Goal: Task Accomplishment & Management: Manage account settings

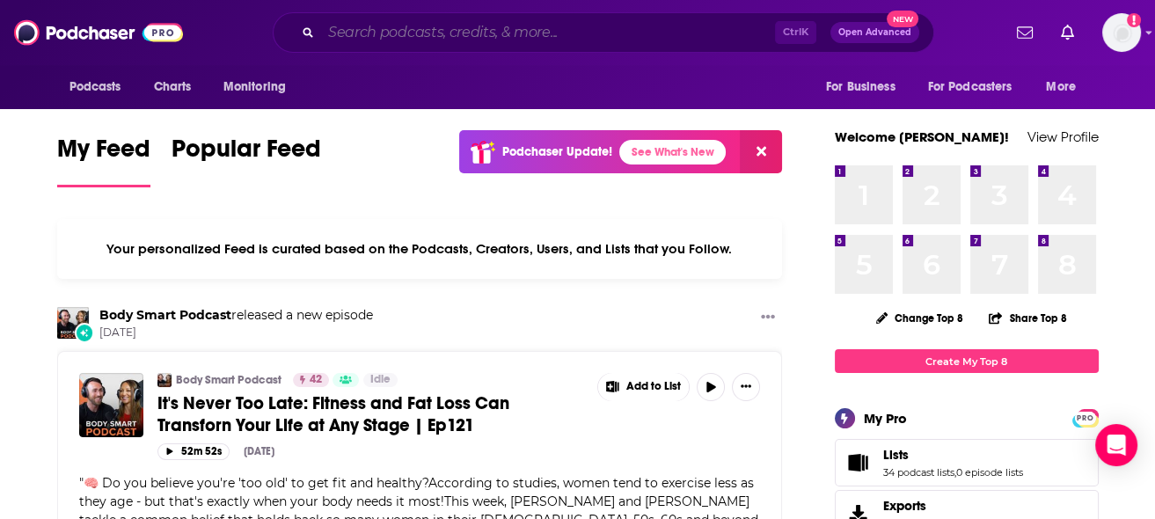
click at [415, 36] on input "Search podcasts, credits, & more..." at bounding box center [548, 32] width 454 height 28
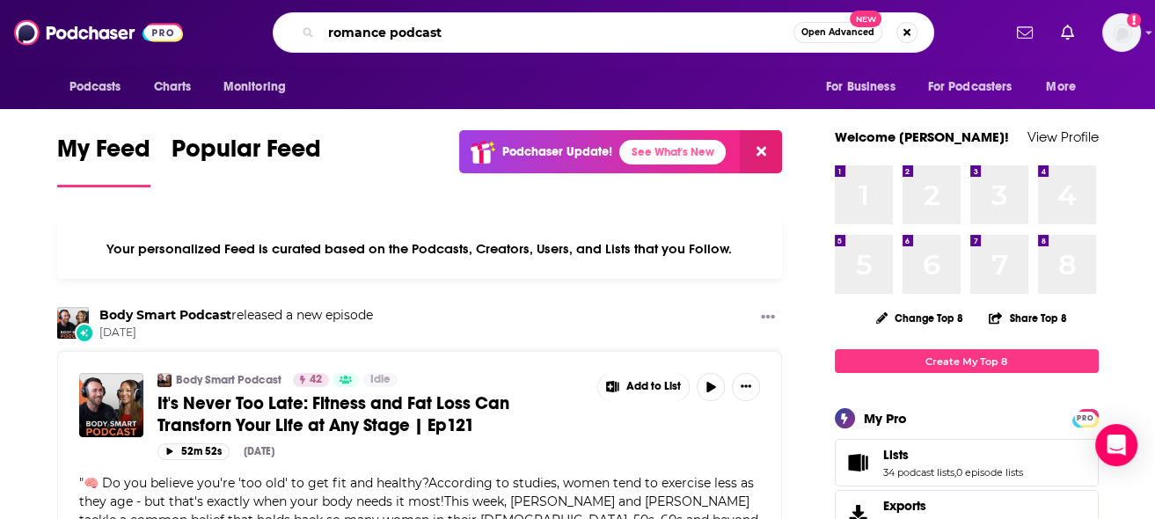
type input "romance podcast"
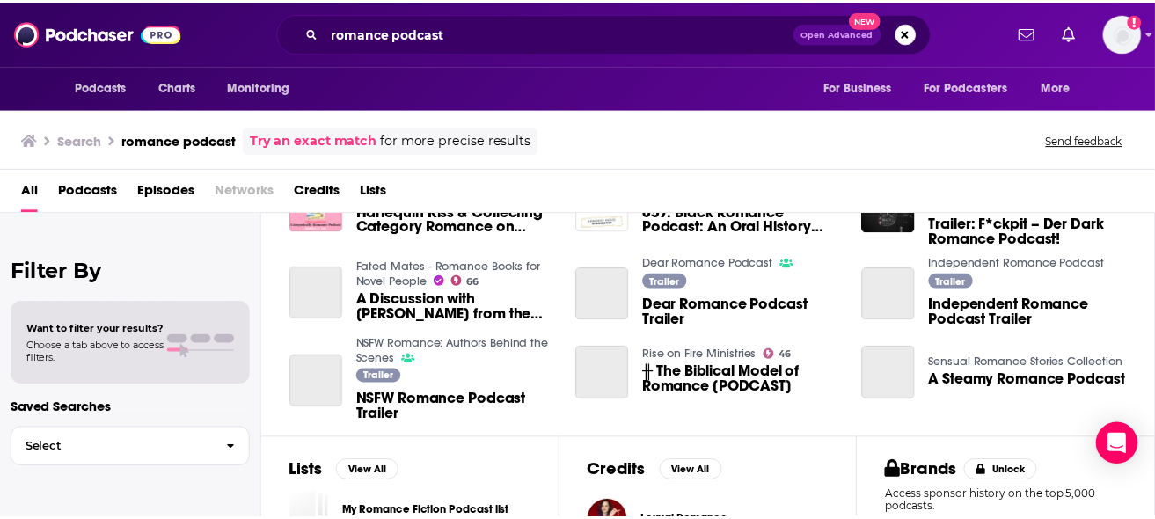
scroll to position [352, 0]
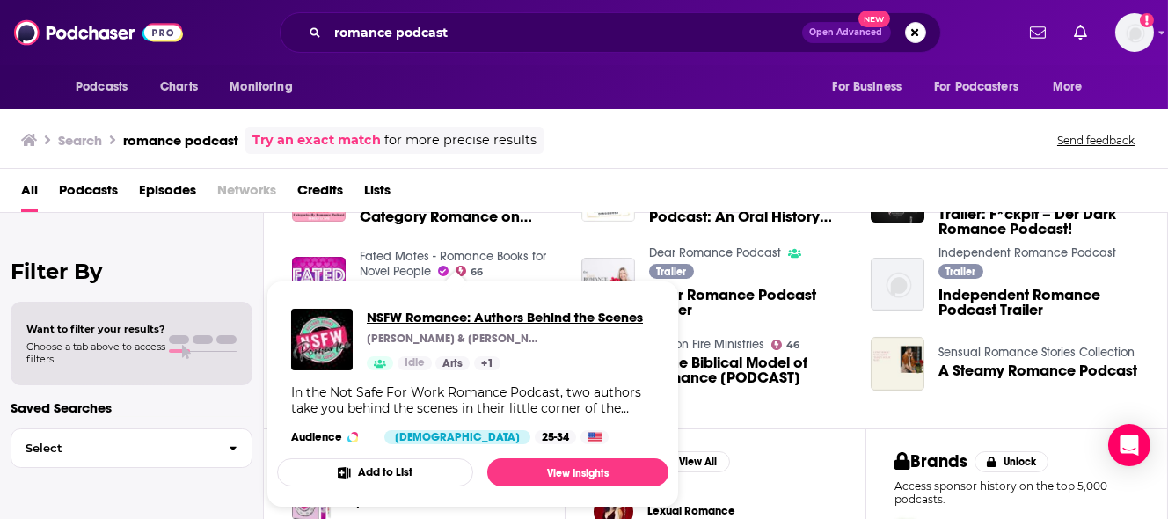
click at [493, 313] on span "NSFW Romance: Authors Behind the Scenes" at bounding box center [505, 317] width 276 height 17
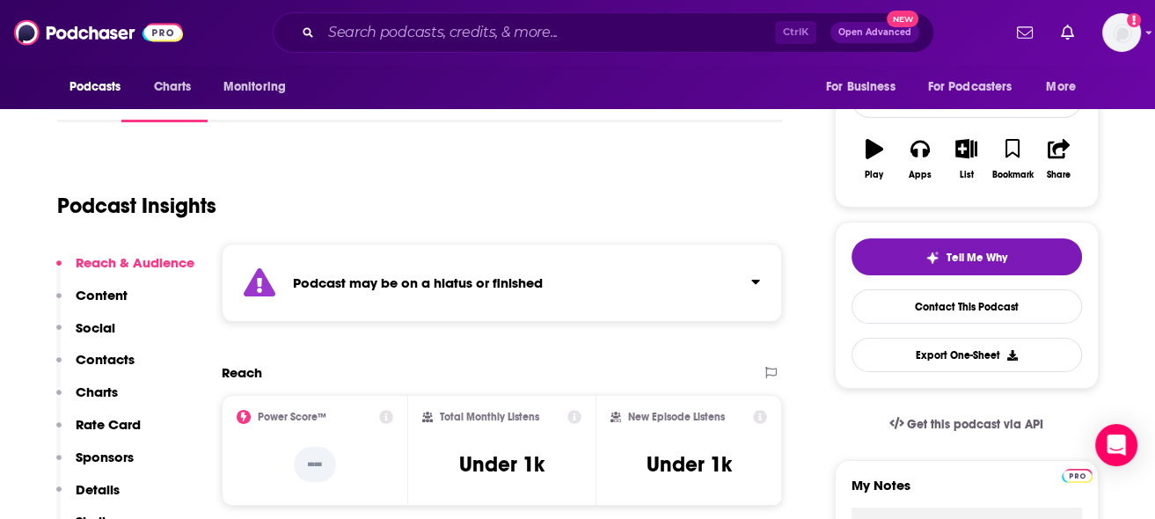
scroll to position [175, 0]
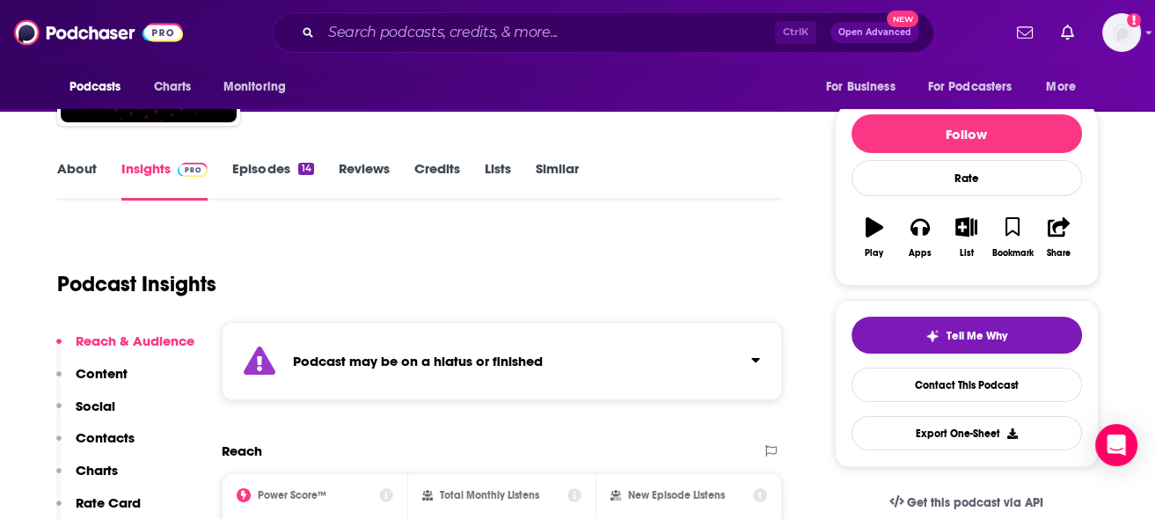
click at [245, 164] on link "Episodes 14" at bounding box center [272, 180] width 81 height 40
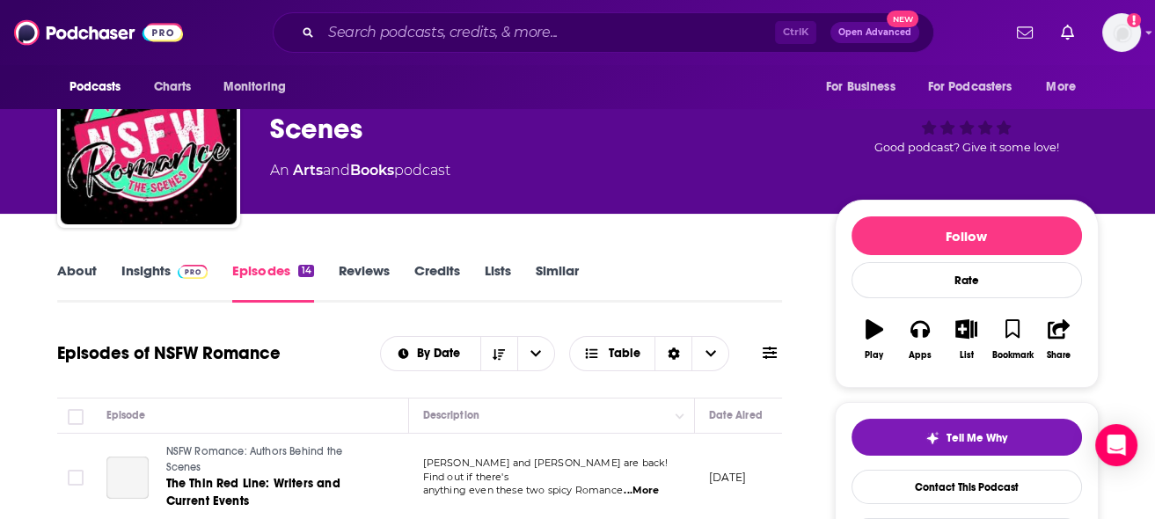
scroll to position [352, 0]
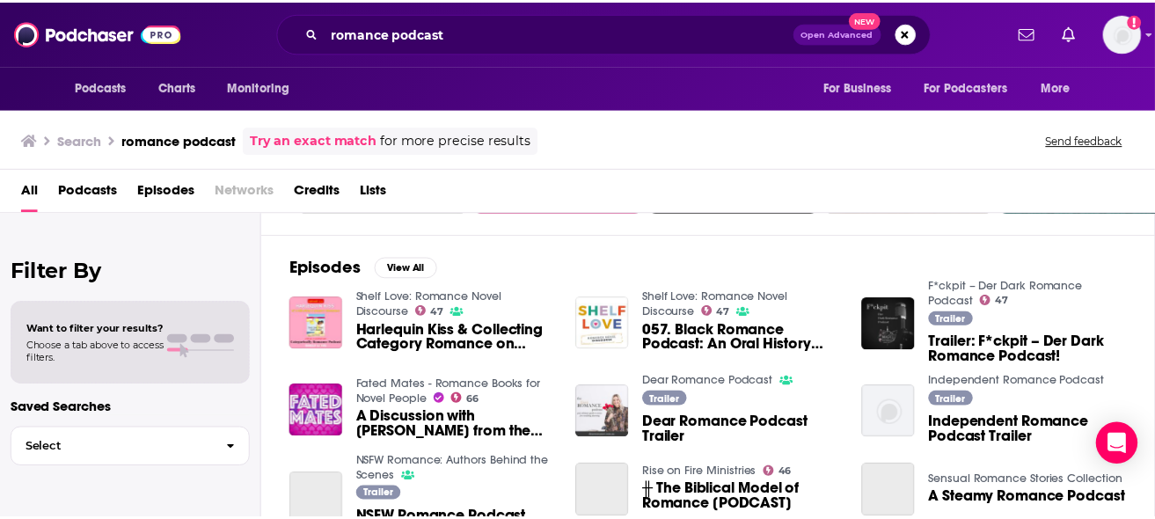
scroll to position [264, 0]
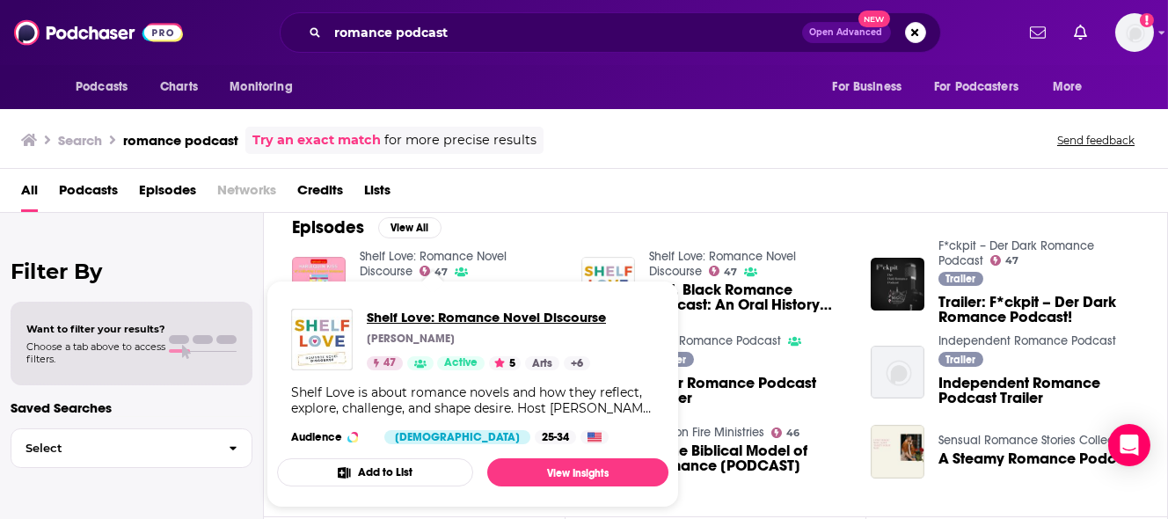
click at [472, 315] on span "Shelf Love: Romance Novel Discourse" at bounding box center [486, 317] width 239 height 17
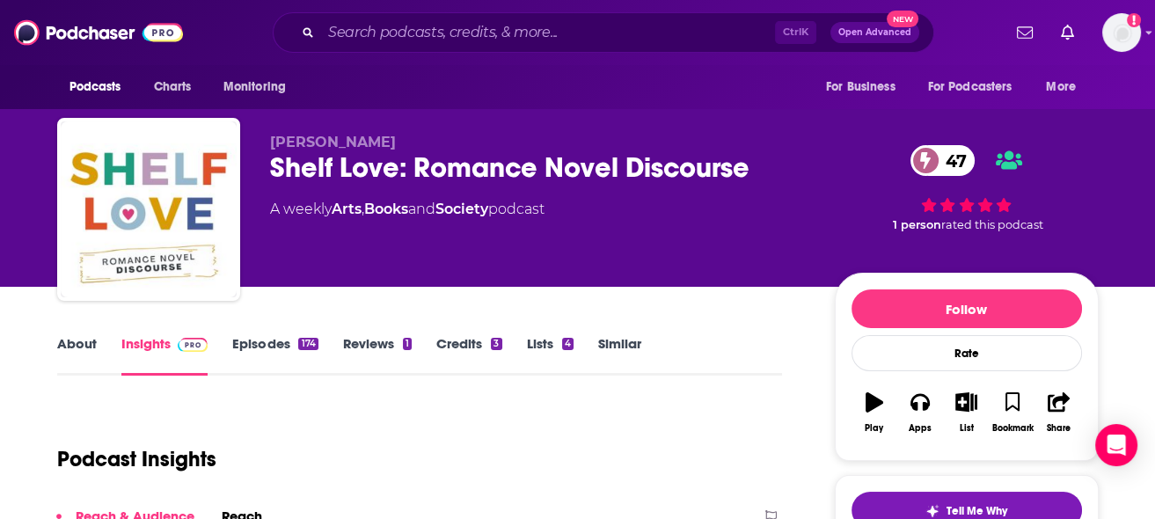
click at [268, 351] on link "Episodes 174" at bounding box center [274, 355] width 85 height 40
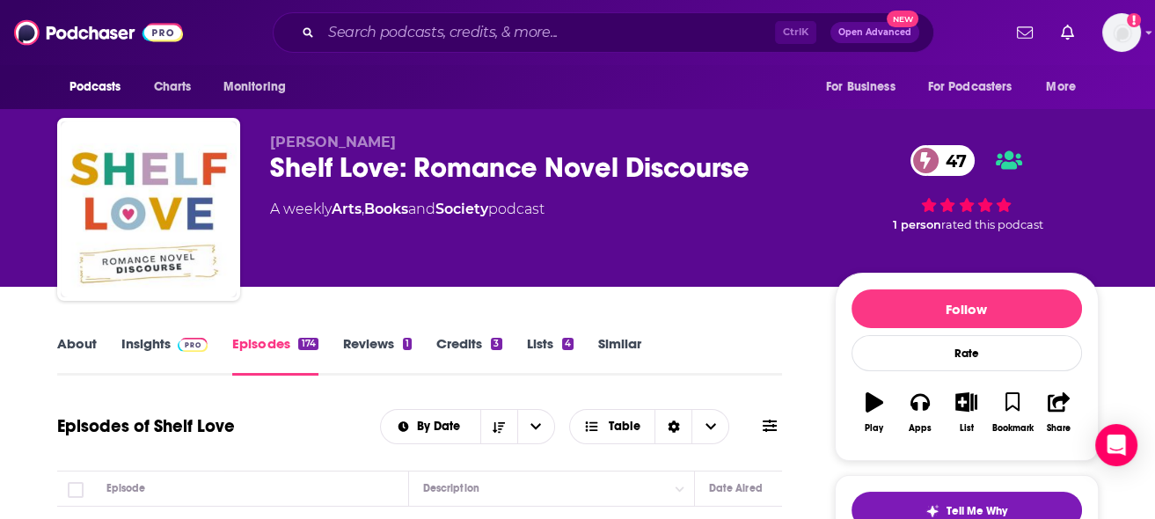
click at [62, 354] on link "About" at bounding box center [77, 355] width 40 height 40
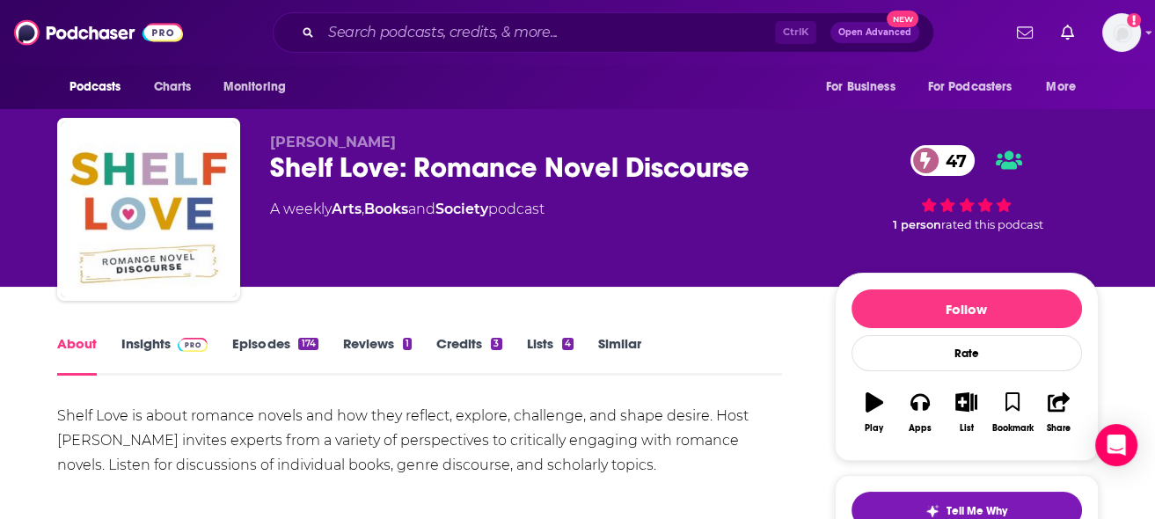
click at [183, 347] on img at bounding box center [193, 345] width 31 height 14
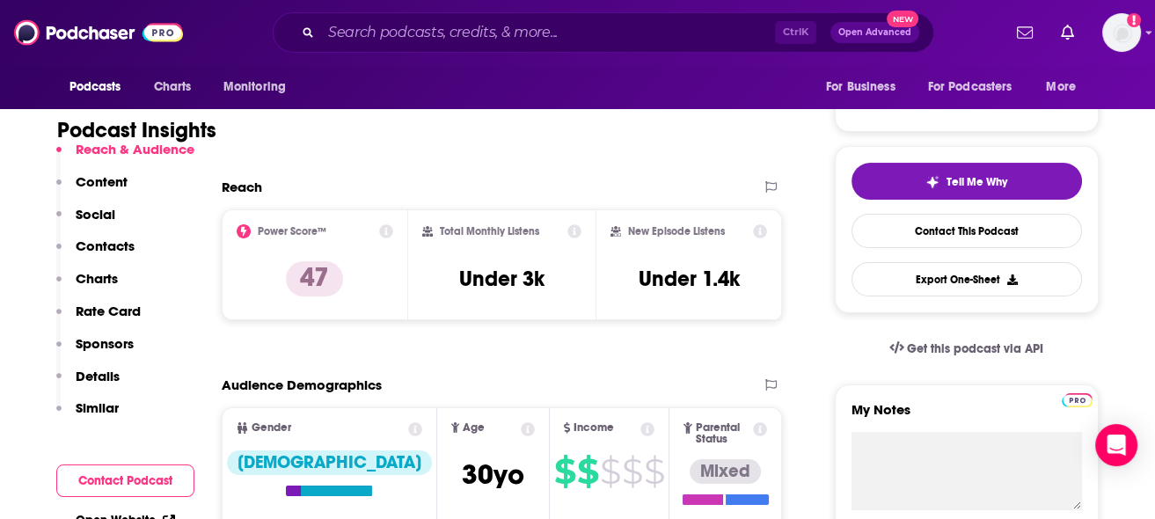
scroll to position [352, 0]
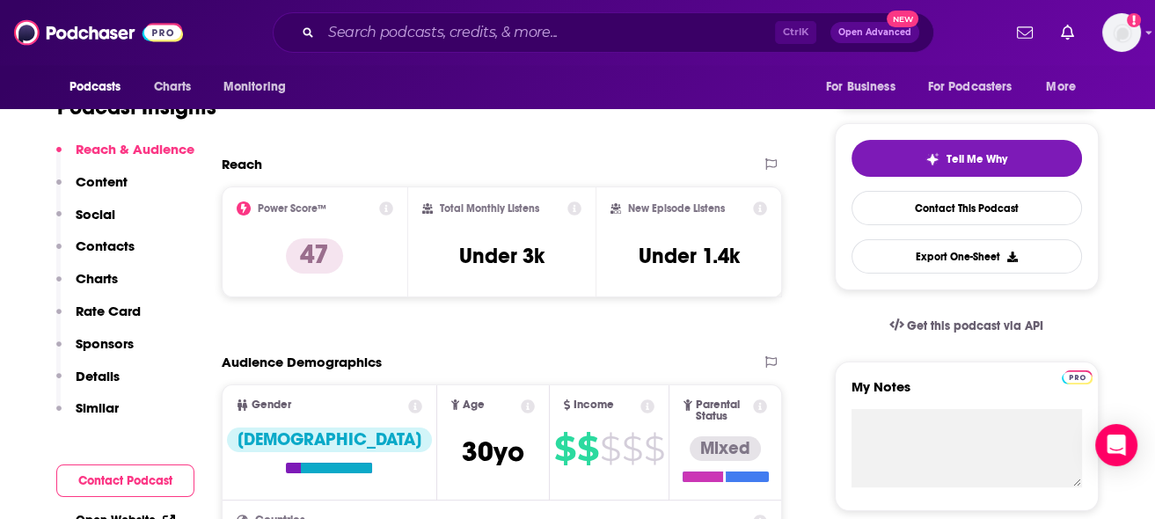
click at [106, 246] on p "Contacts" at bounding box center [105, 245] width 59 height 17
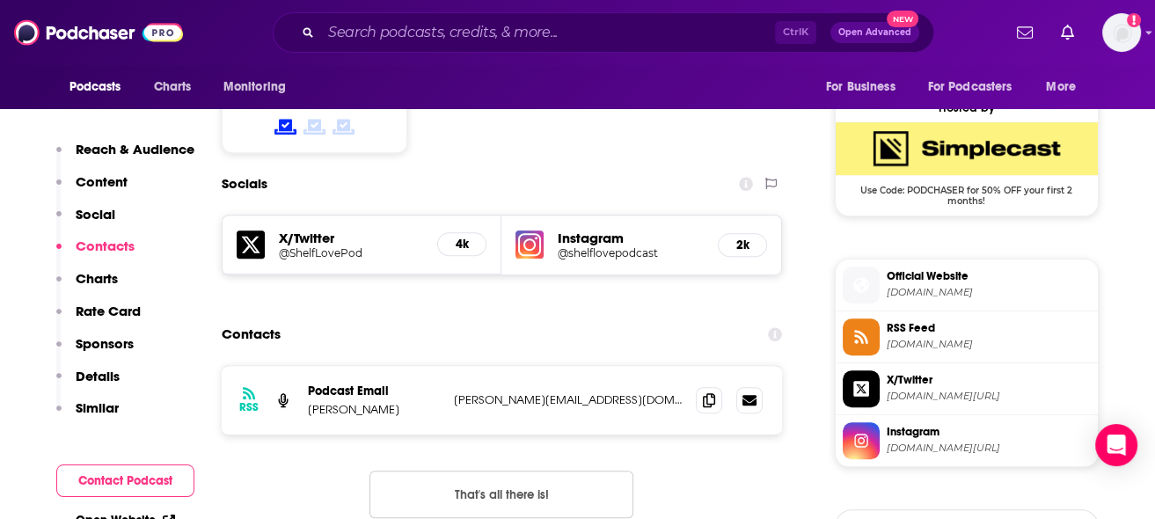
scroll to position [1406, 0]
click at [706, 391] on icon at bounding box center [709, 398] width 12 height 14
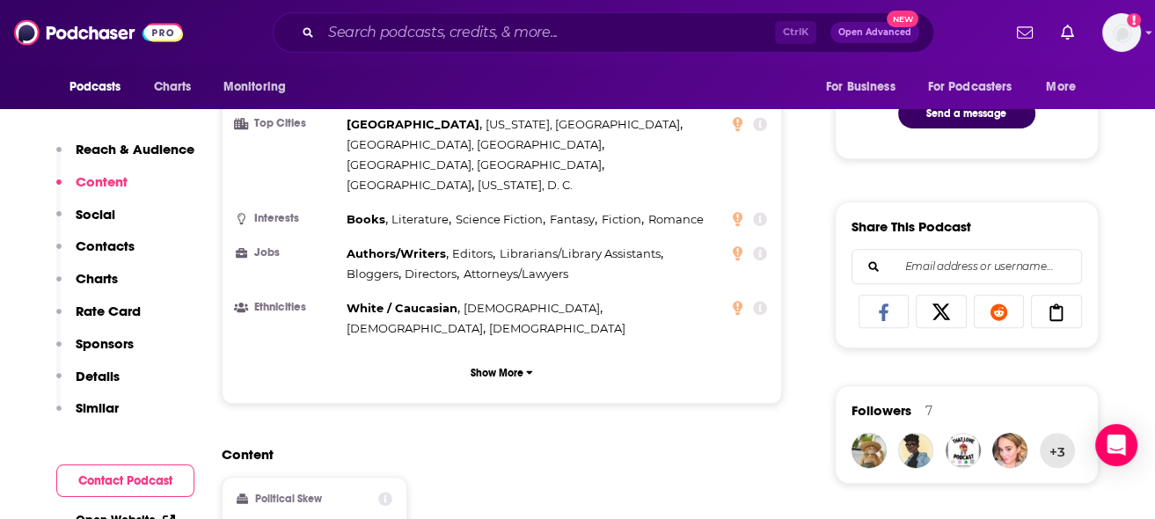
scroll to position [1317, 0]
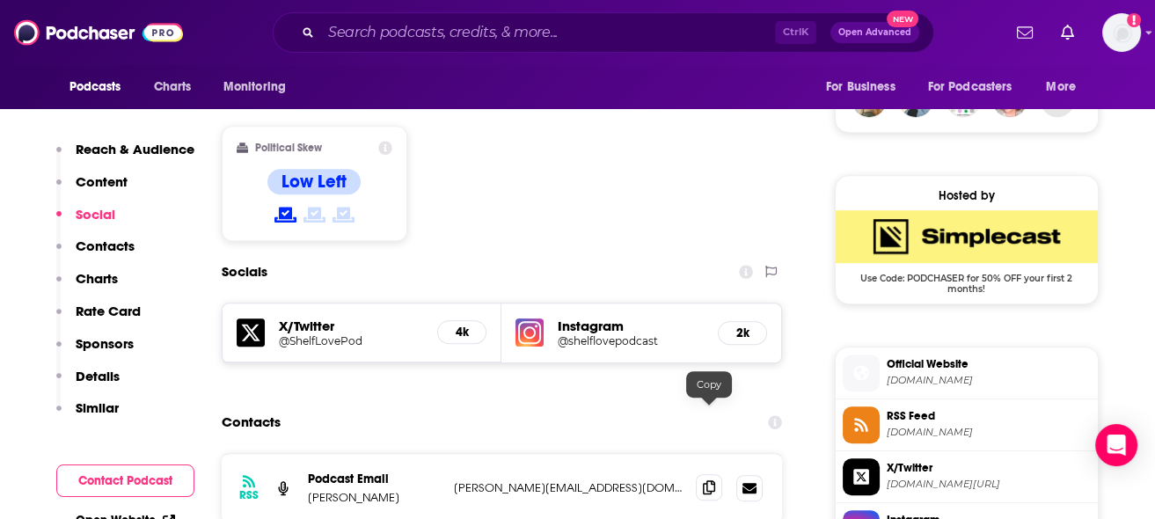
click at [698, 474] on span at bounding box center [709, 487] width 26 height 26
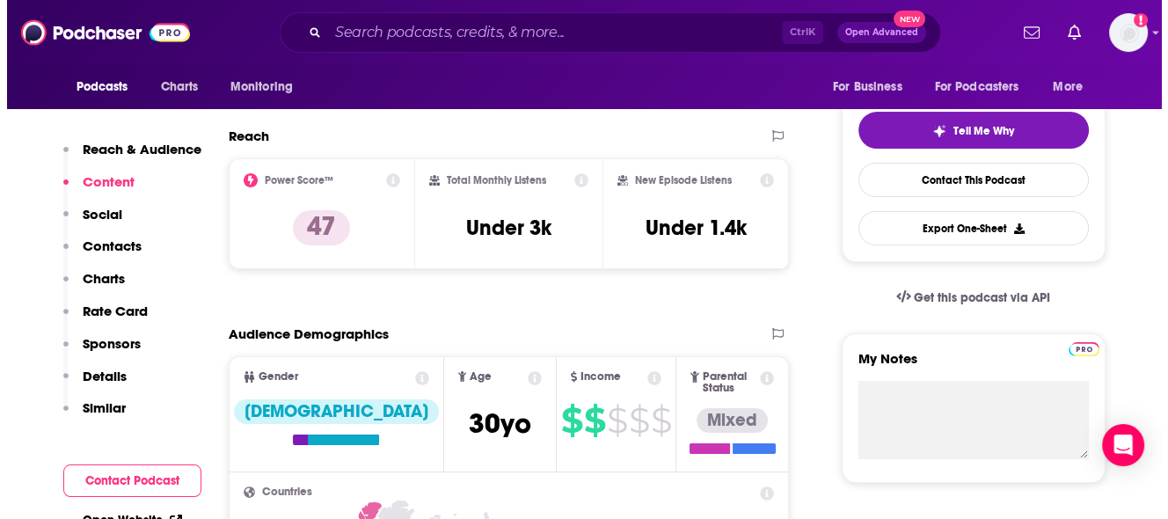
scroll to position [0, 0]
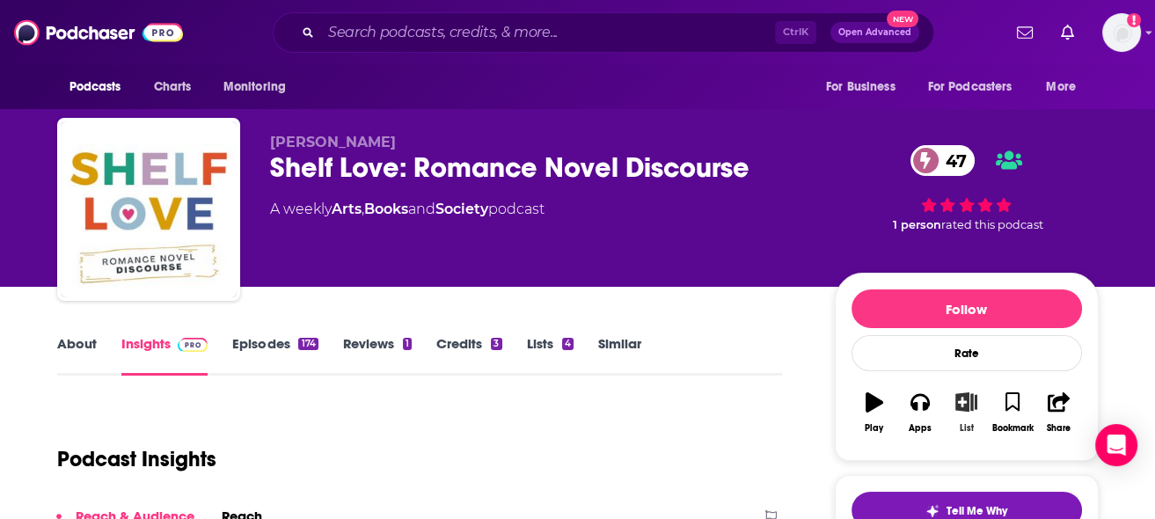
click at [971, 406] on icon "button" at bounding box center [966, 401] width 22 height 19
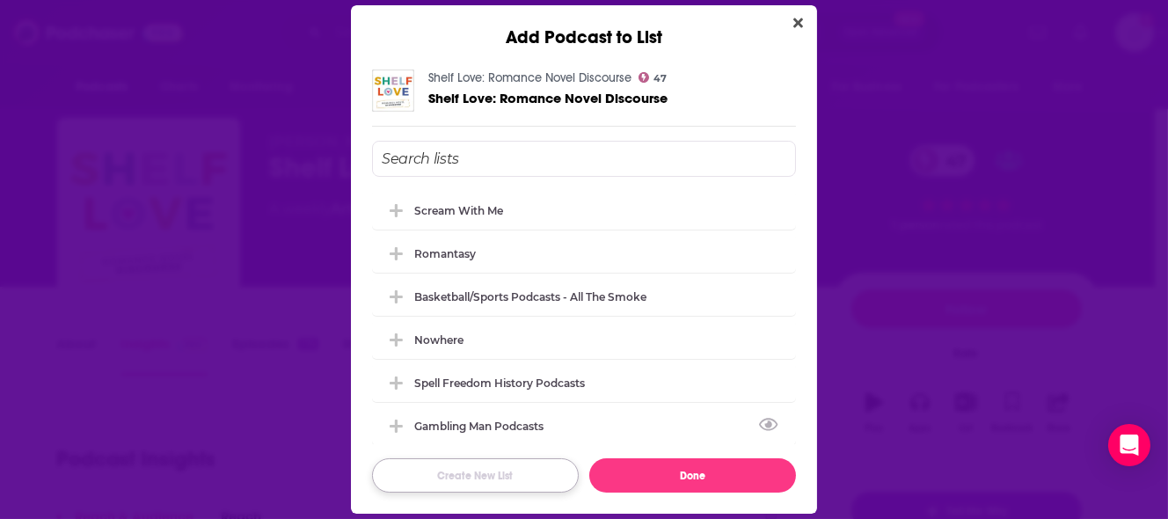
click at [492, 483] on button "Create New List" at bounding box center [475, 475] width 207 height 34
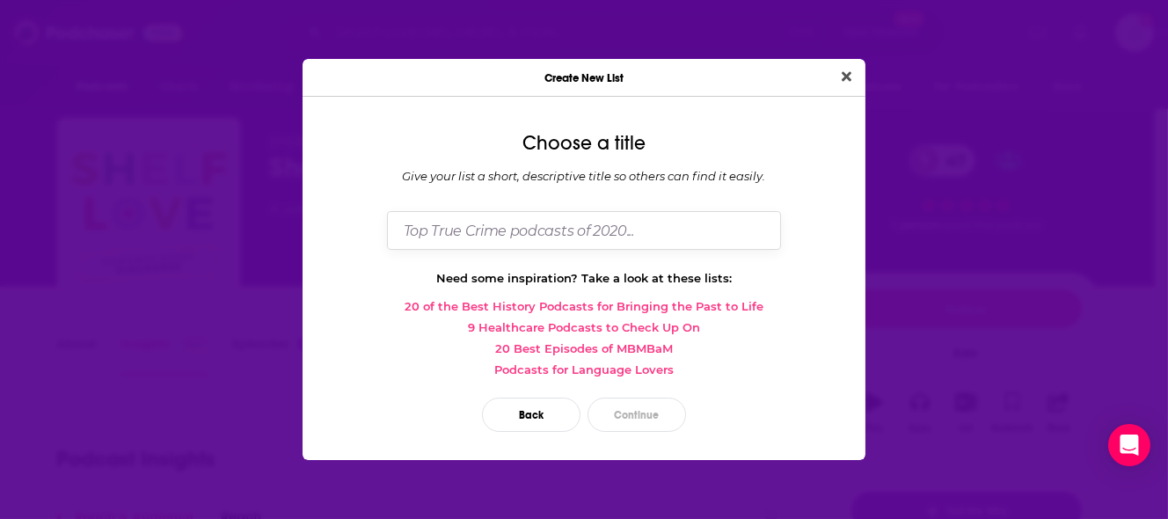
click at [569, 230] on input "Dialog" at bounding box center [584, 230] width 394 height 38
type input "Romance Podcasts"
click at [642, 419] on button "Continue" at bounding box center [636, 415] width 98 height 34
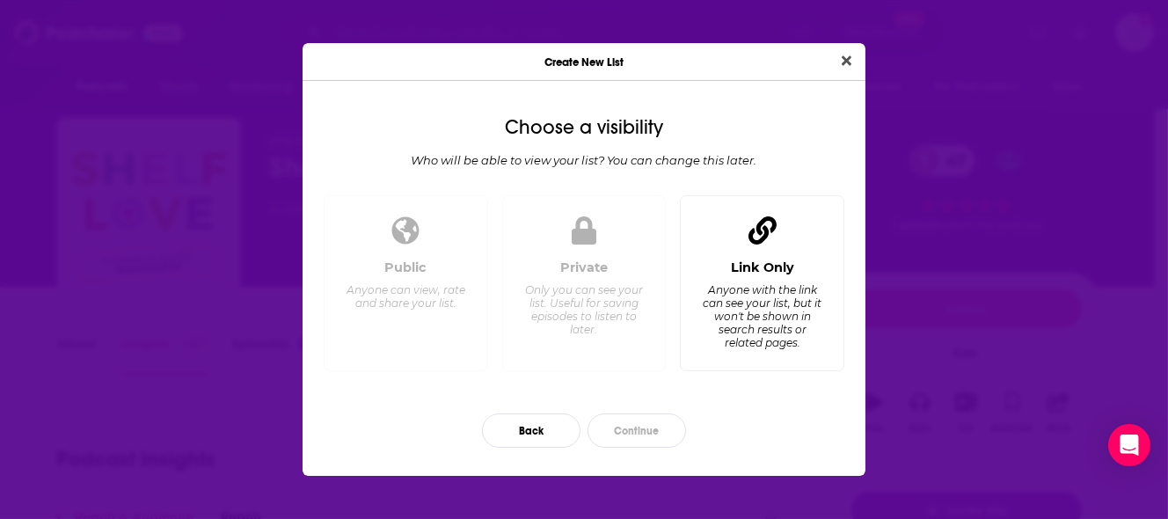
click at [784, 346] on div "Anyone with the link can see your list, but it won't be shown in search results…" at bounding box center [762, 316] width 120 height 66
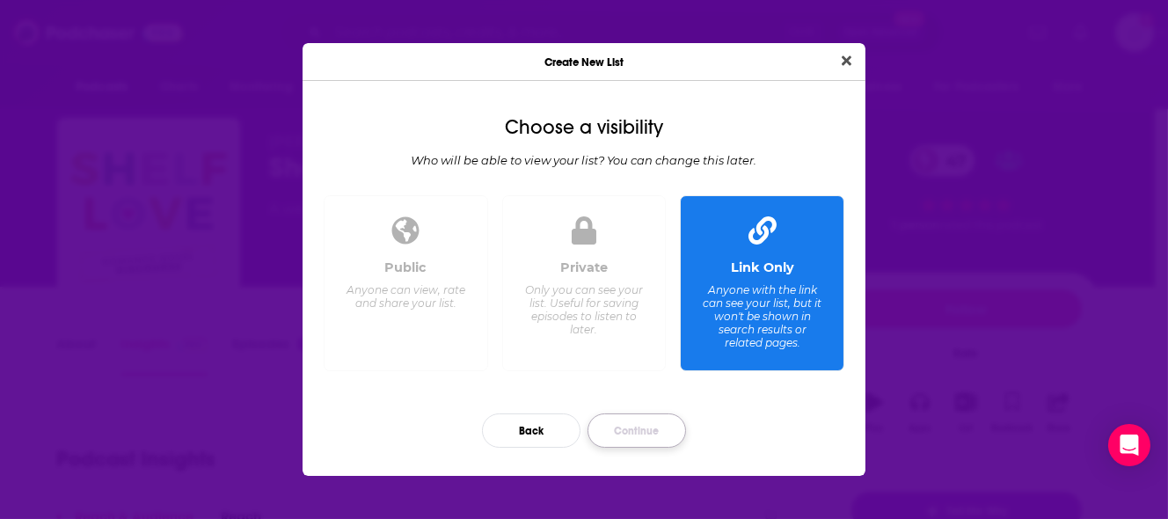
click at [625, 437] on button "Continue" at bounding box center [636, 430] width 98 height 34
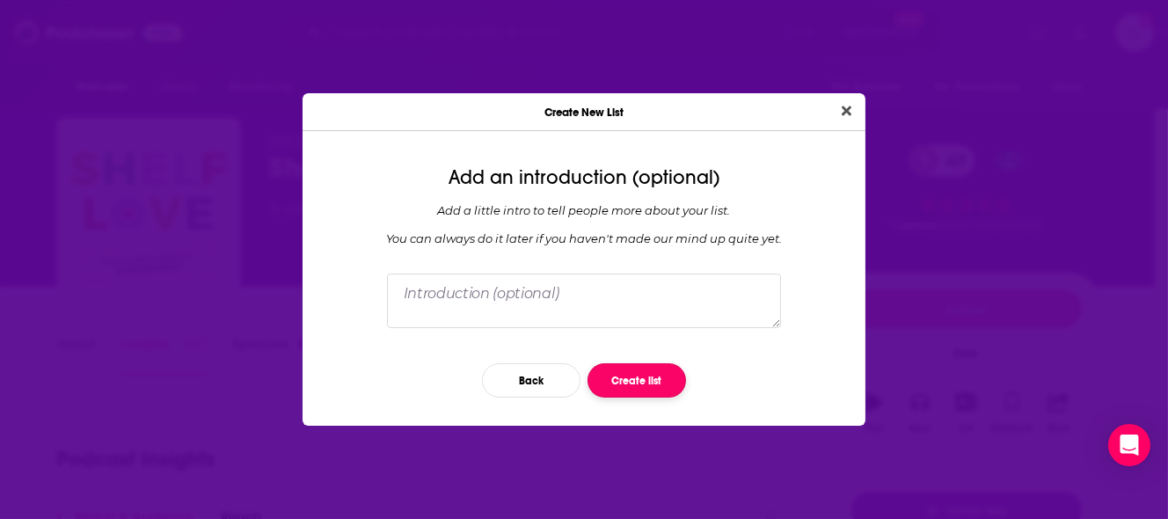
click at [649, 390] on button "Create list" at bounding box center [636, 380] width 98 height 34
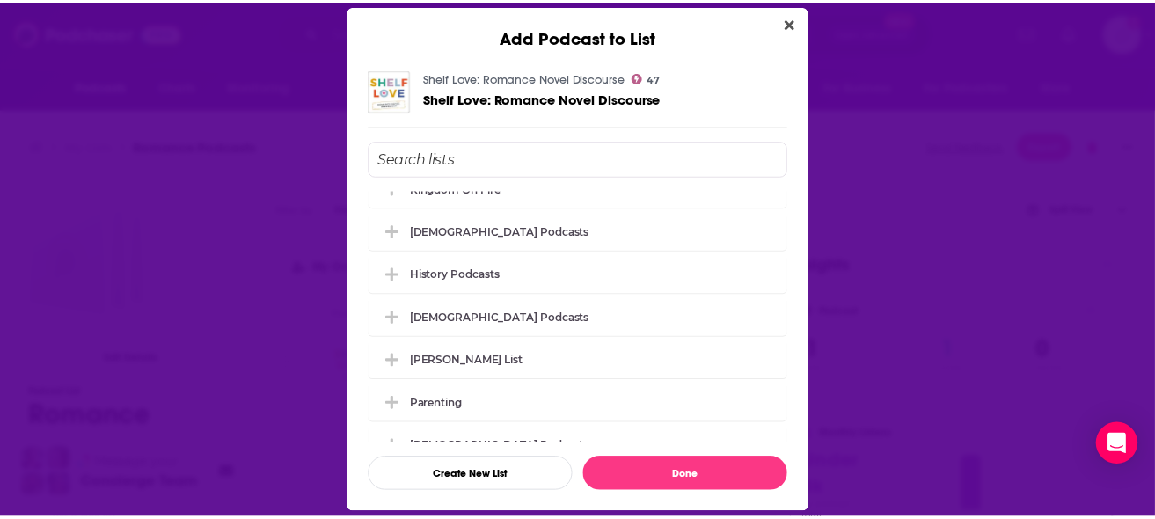
scroll to position [1252, 0]
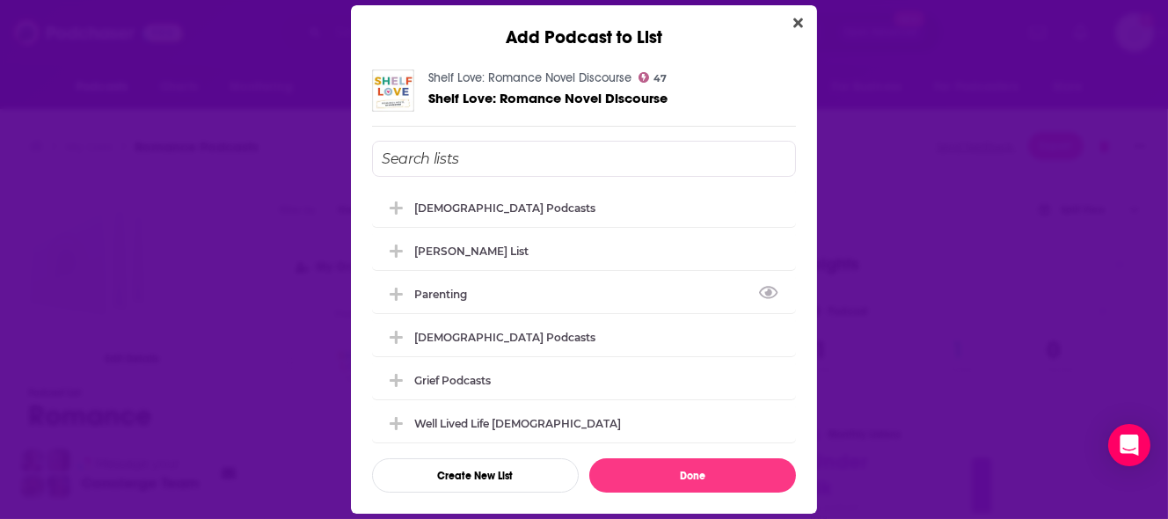
click at [887, 269] on div "Add Podcast to List Shelf Love: Romance Novel Discourse 47 Shelf Love: Romance …" at bounding box center [584, 259] width 1168 height 519
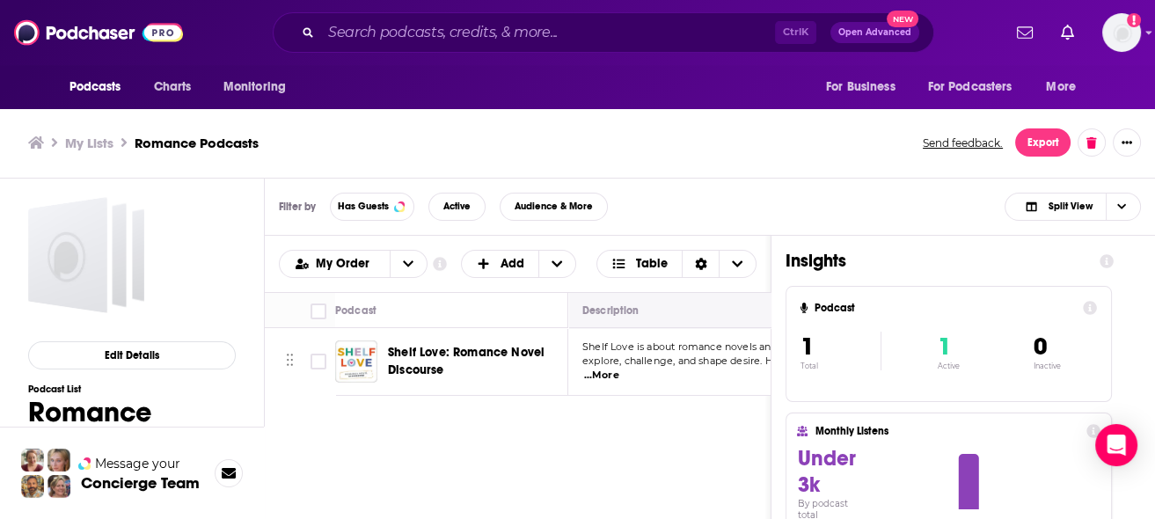
scroll to position [5, 0]
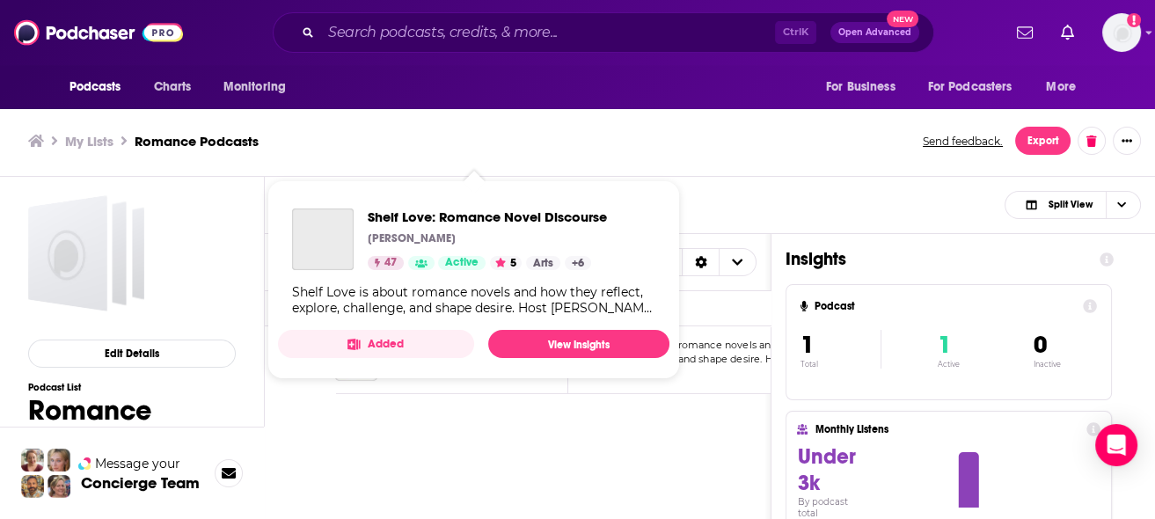
click at [427, 348] on button "Added" at bounding box center [376, 344] width 196 height 28
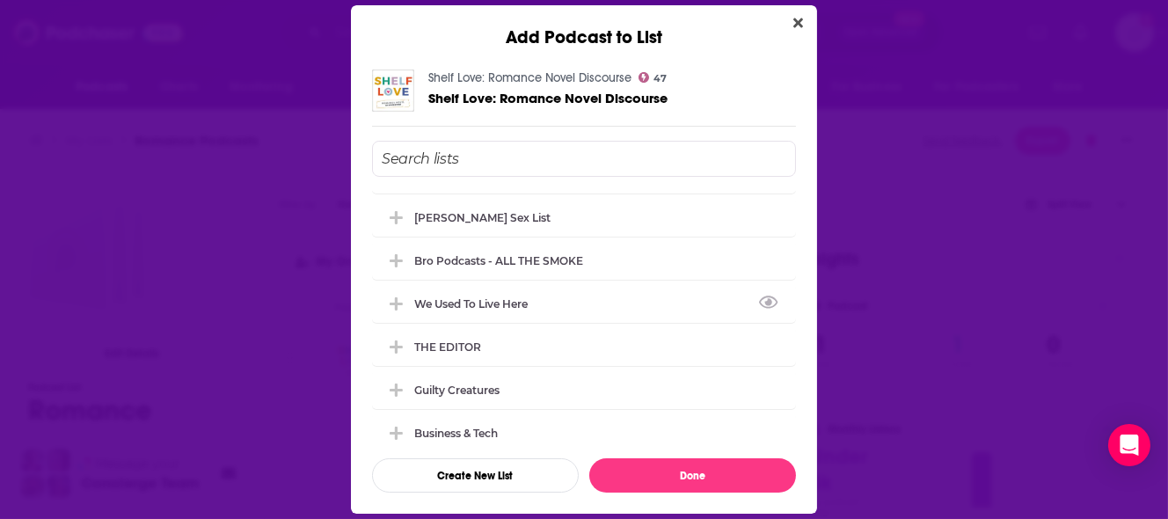
scroll to position [792, 0]
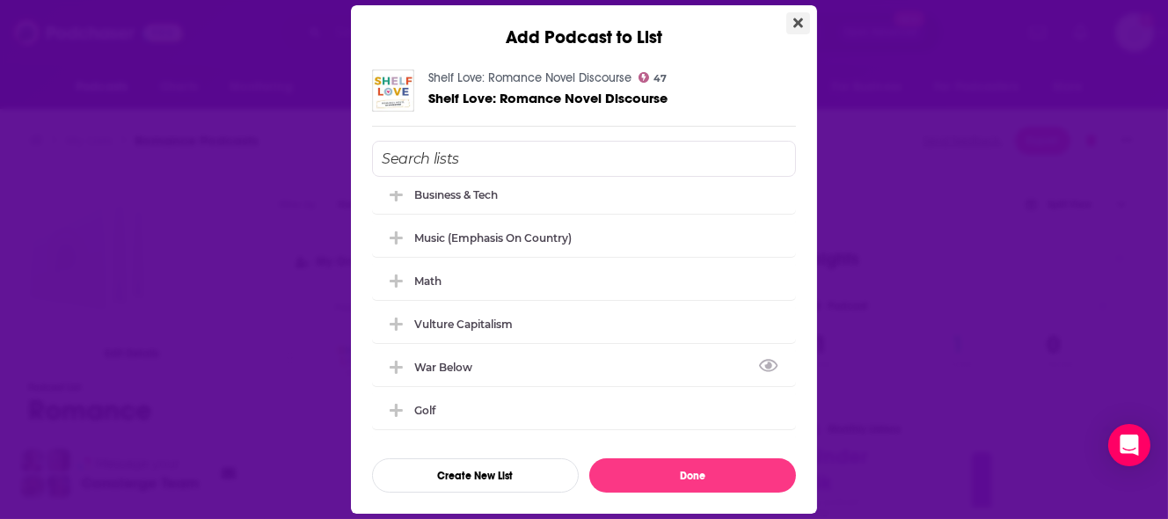
click at [806, 20] on button "Close" at bounding box center [798, 23] width 24 height 22
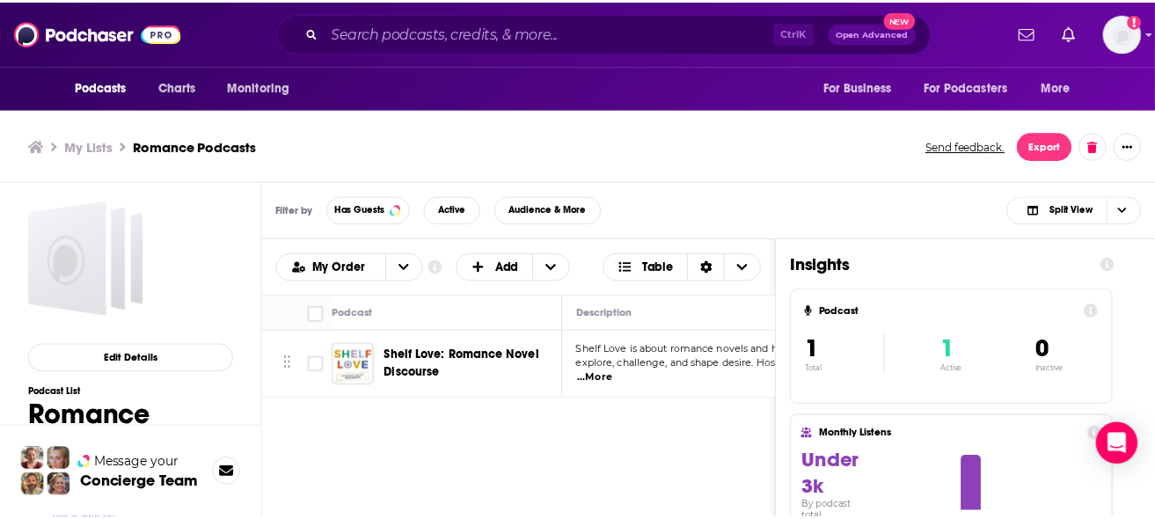
scroll to position [5, 0]
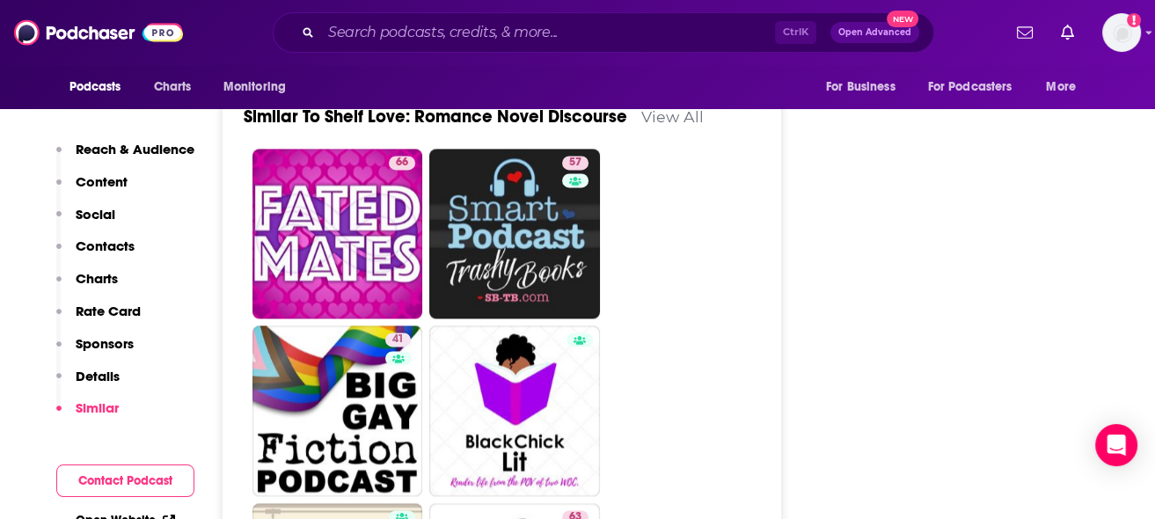
scroll to position [3165, 0]
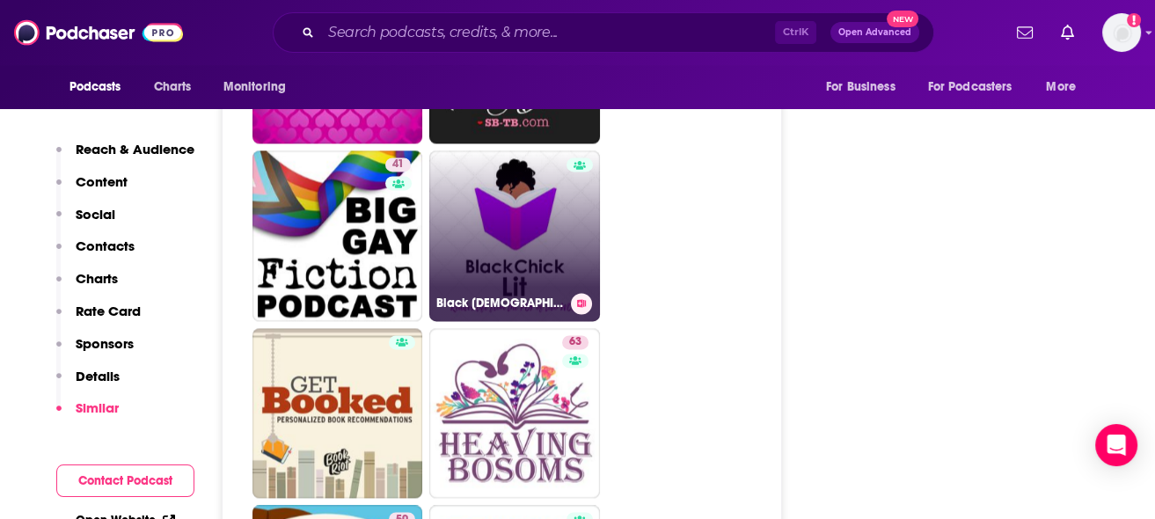
click at [532, 155] on link "Black [DEMOGRAPHIC_DATA] Lit" at bounding box center [514, 235] width 171 height 171
type input "[URL][DOMAIN_NAME][DEMOGRAPHIC_DATA]"
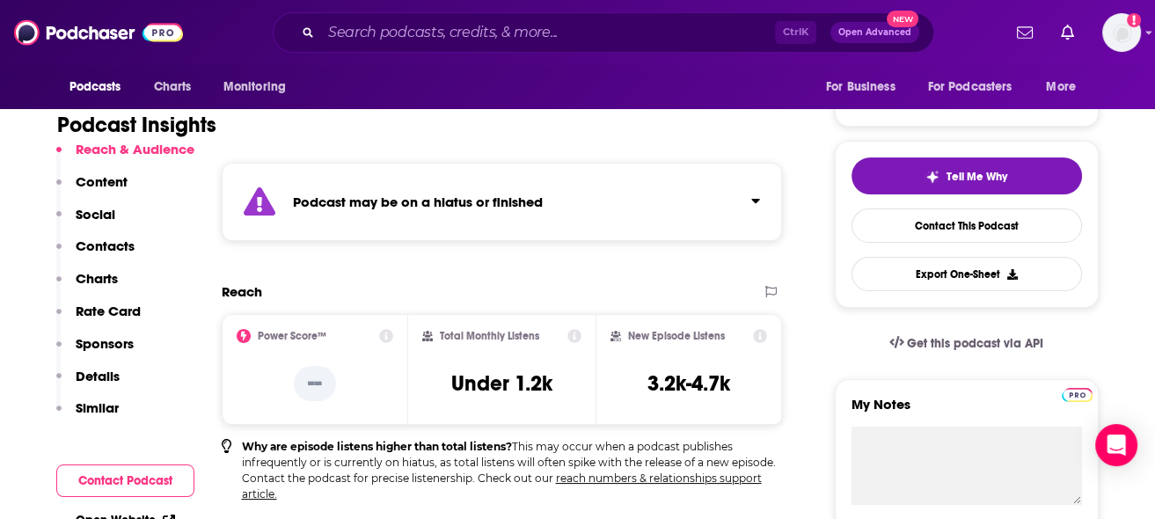
scroll to position [176, 0]
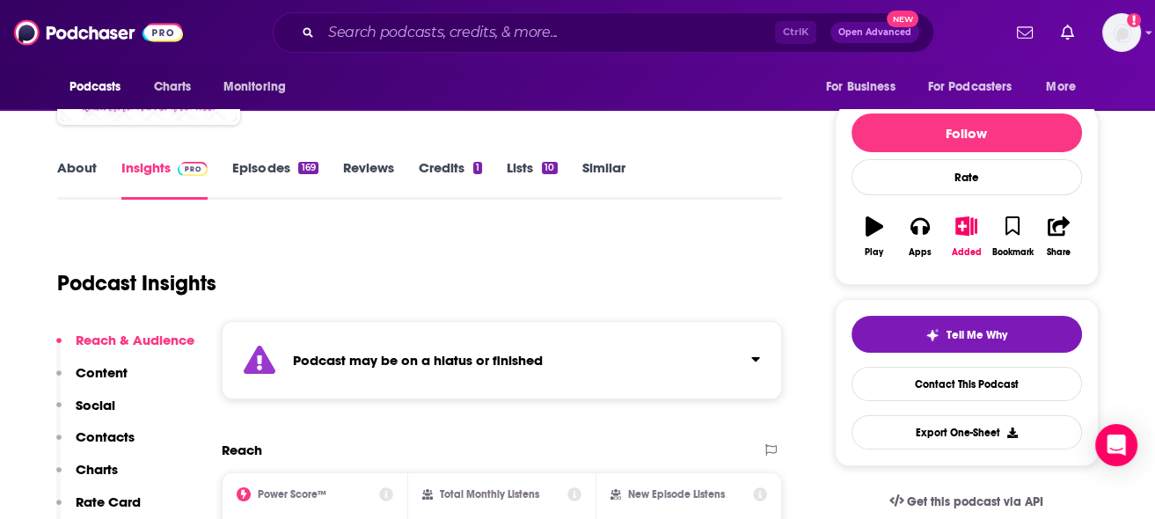
click at [281, 177] on link "Episodes 169" at bounding box center [274, 179] width 85 height 40
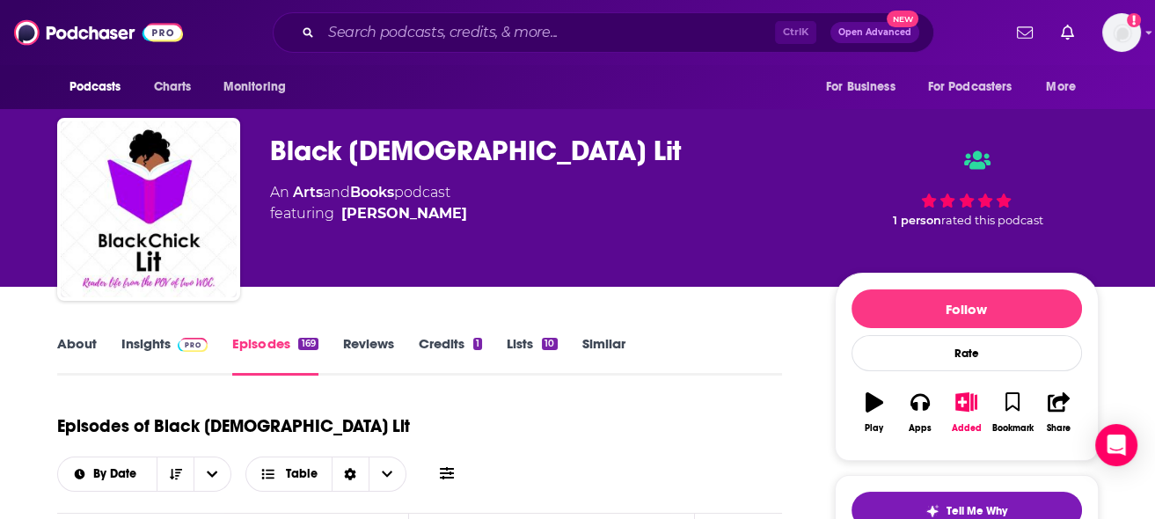
scroll to position [264, 0]
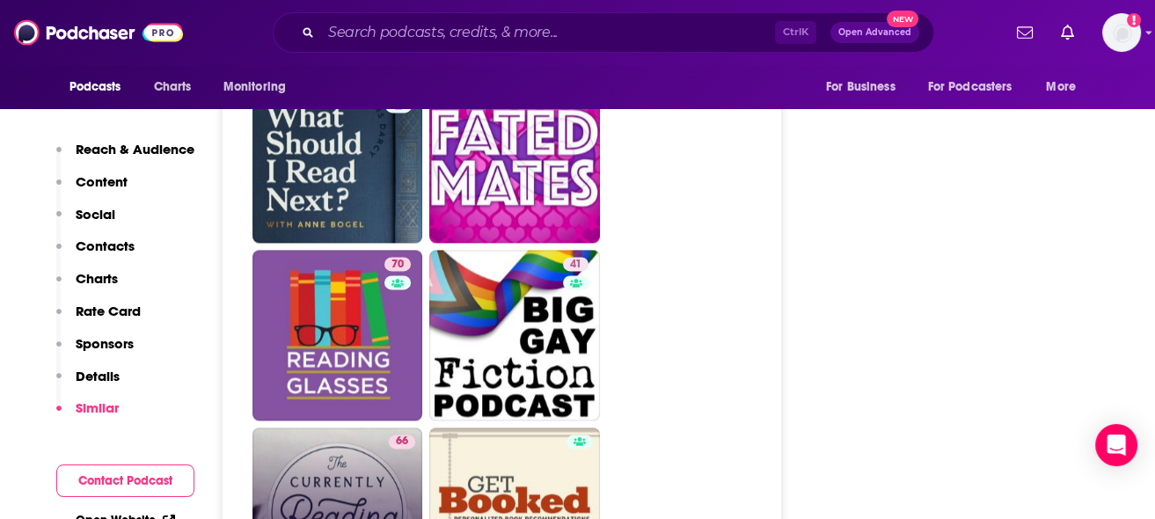
scroll to position [3165, 0]
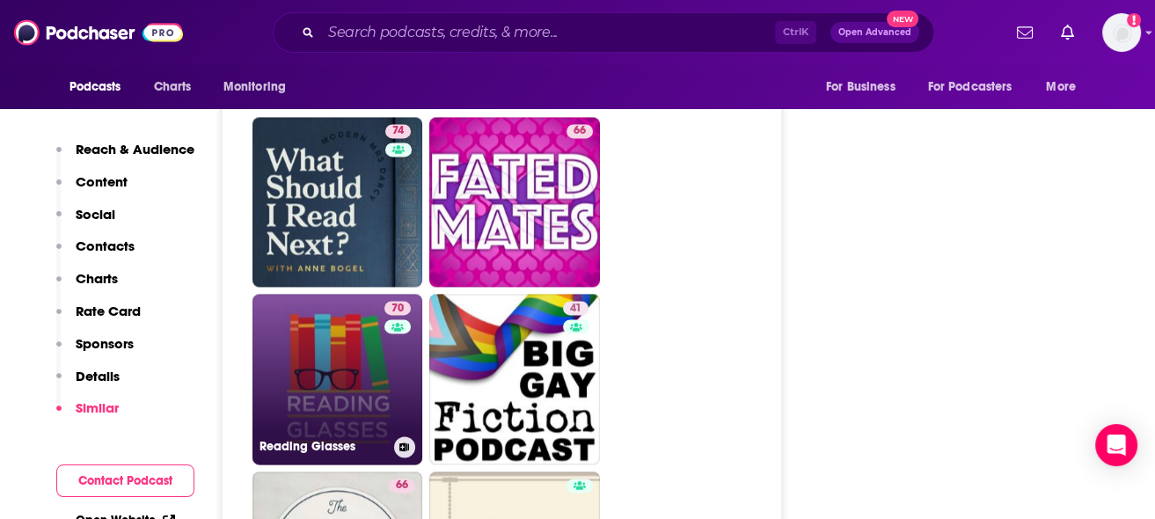
click at [354, 294] on link "70 Reading Glasses" at bounding box center [337, 379] width 171 height 171
type input "[URL][DOMAIN_NAME]"
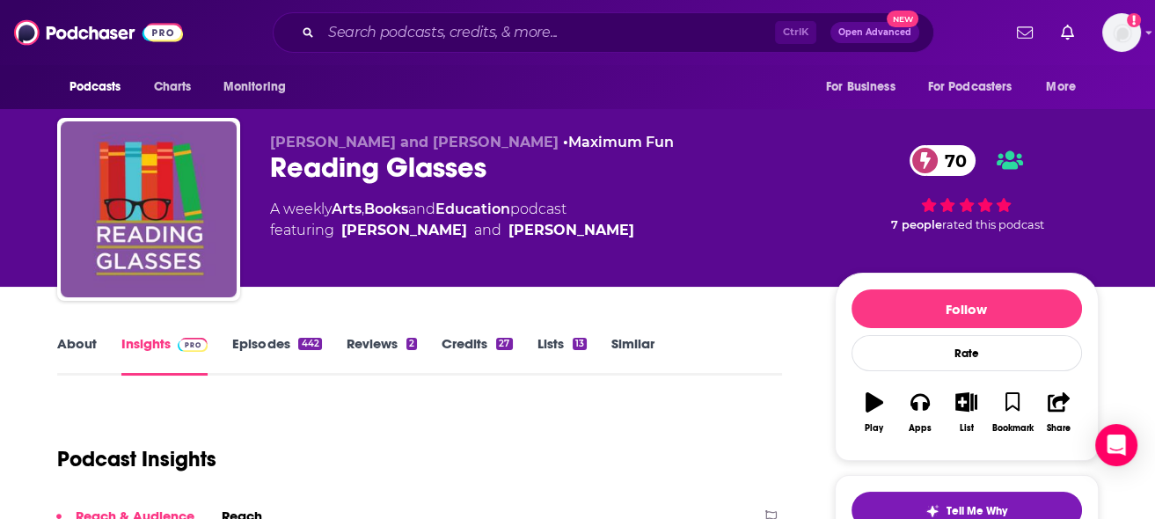
click at [303, 342] on div "442" at bounding box center [309, 344] width 23 height 12
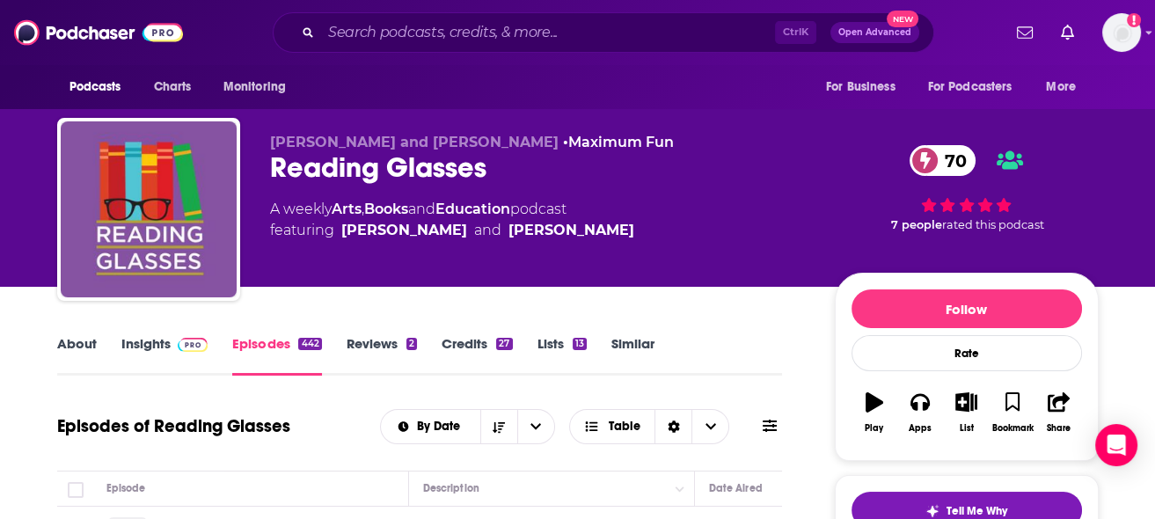
scroll to position [175, 0]
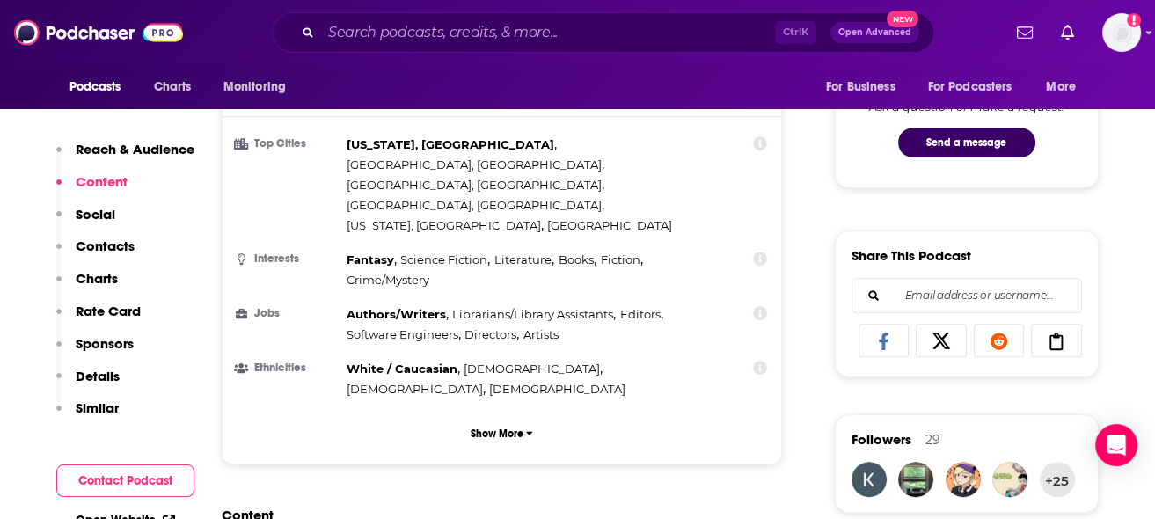
scroll to position [879, 0]
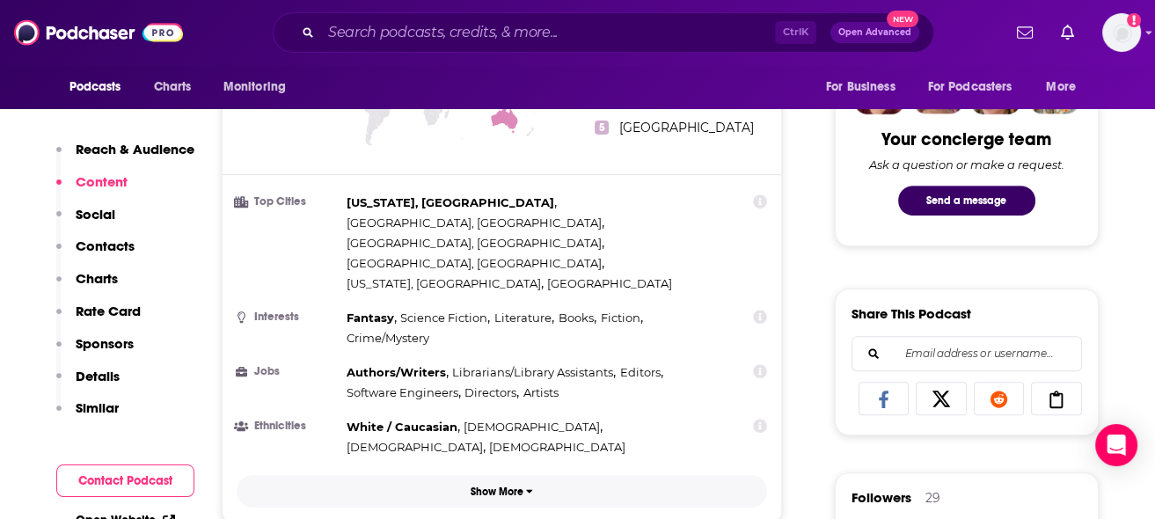
click at [515, 475] on button "Show More" at bounding box center [502, 491] width 531 height 33
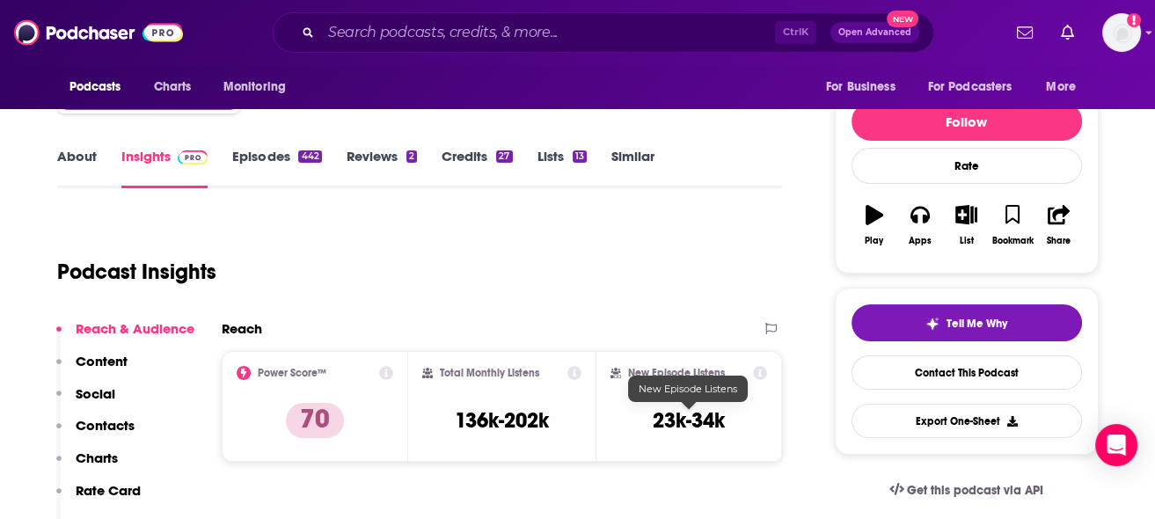
scroll to position [176, 0]
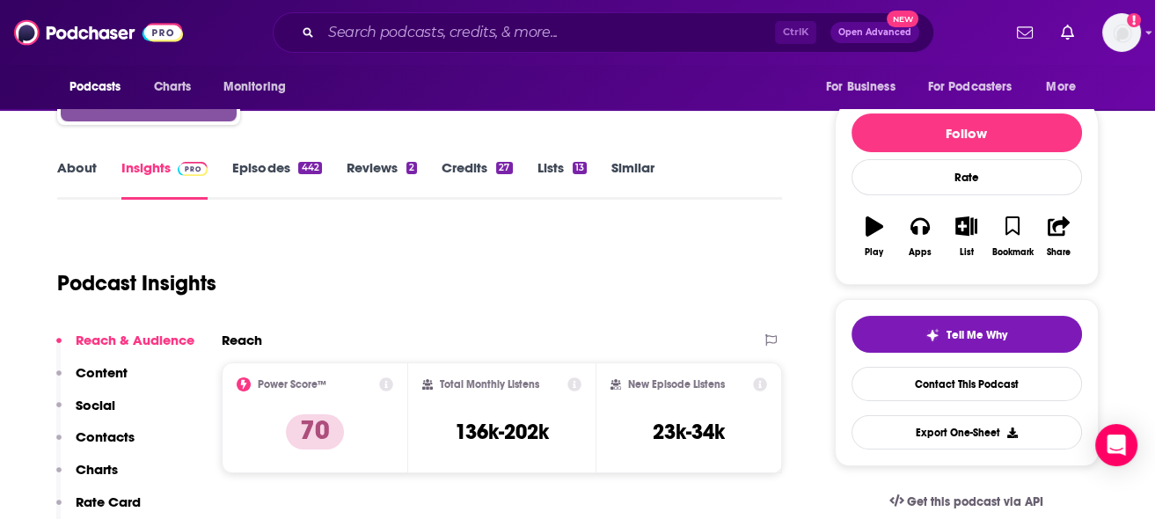
click at [66, 177] on link "About" at bounding box center [77, 179] width 40 height 40
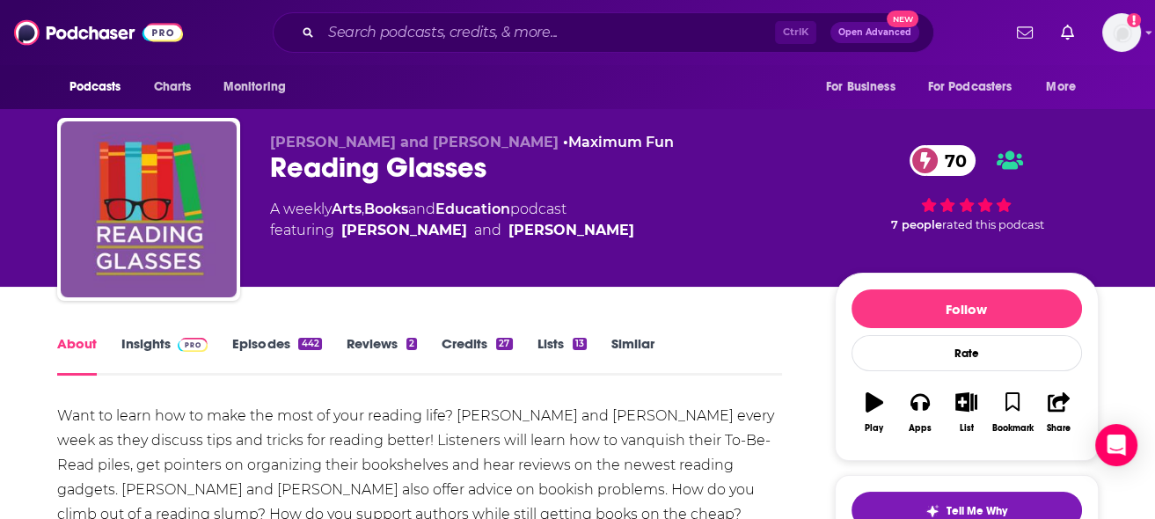
scroll to position [175, 0]
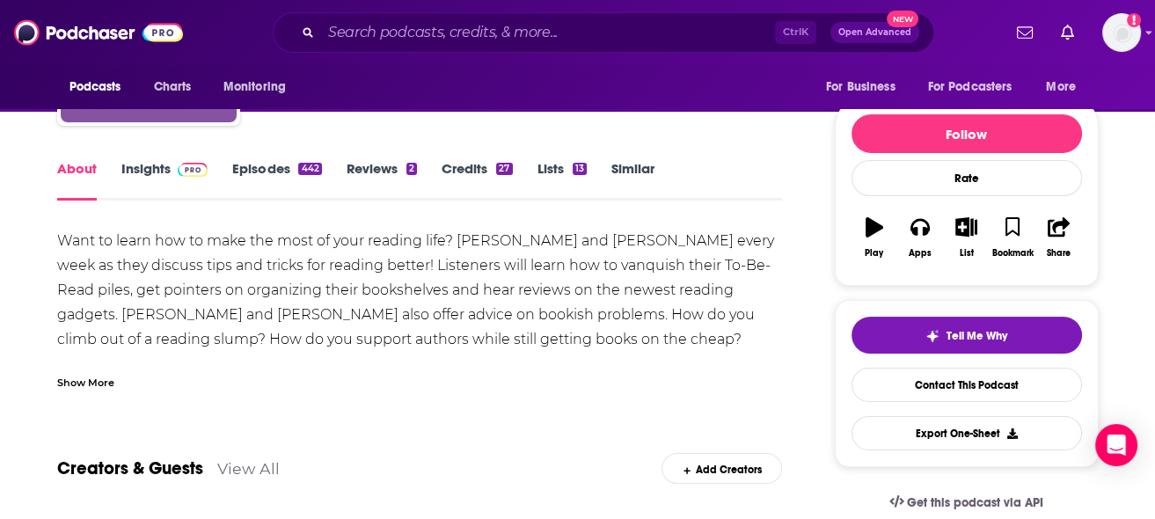
click at [84, 383] on div "Show More" at bounding box center [85, 381] width 57 height 17
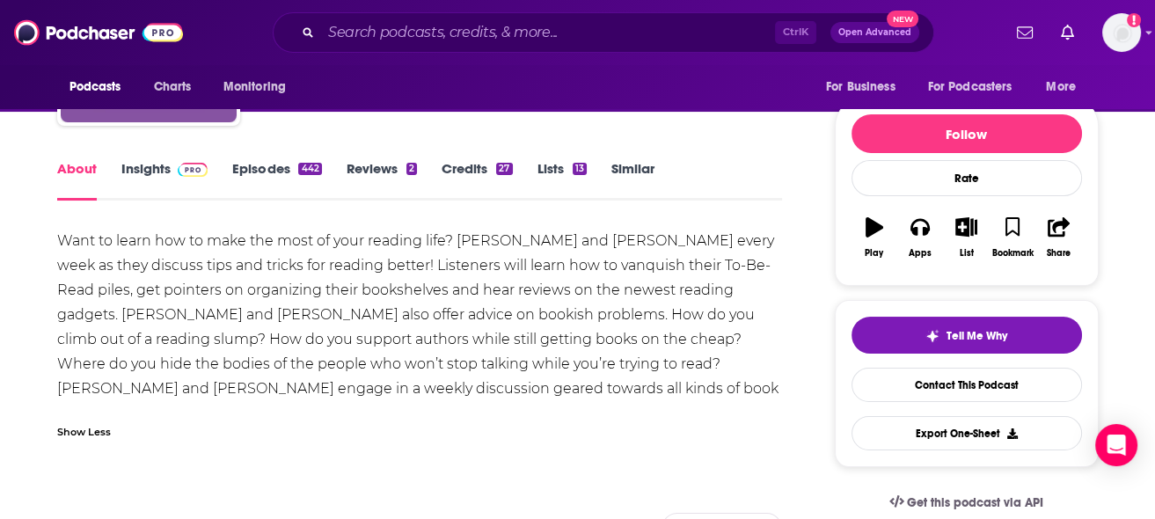
click at [376, 175] on link "Reviews 2" at bounding box center [382, 180] width 70 height 40
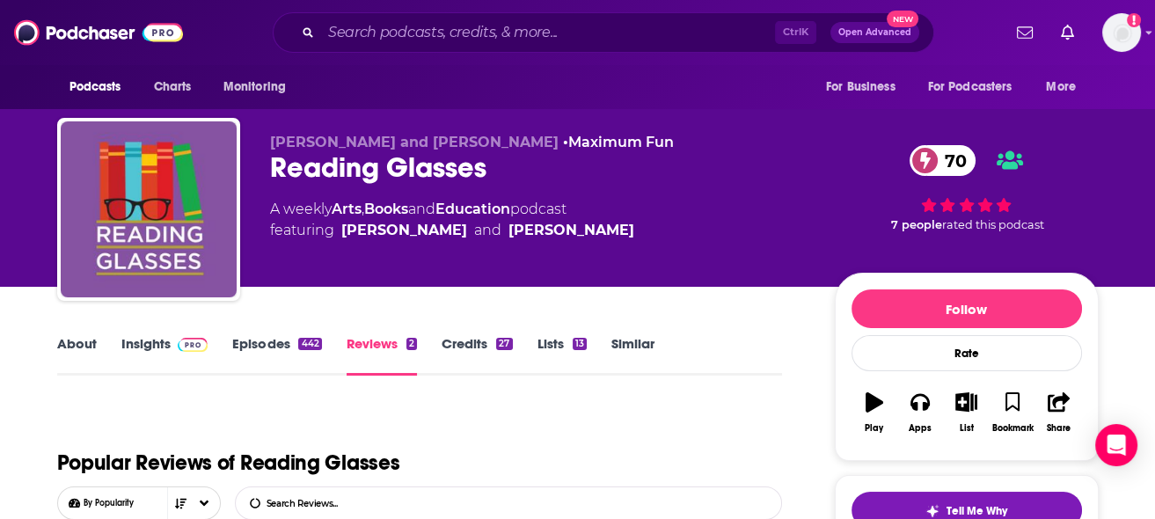
drag, startPoint x: 376, startPoint y: 175, endPoint x: 424, endPoint y: 274, distance: 109.7
click at [424, 274] on div "[PERSON_NAME] and [PERSON_NAME] • Maximum Fun Reading Glasses 70 A weekly Arts …" at bounding box center [538, 204] width 536 height 141
click at [372, 265] on div "[PERSON_NAME] and [PERSON_NAME] • Maximum Fun Reading Glasses 70 A weekly Arts …" at bounding box center [538, 204] width 536 height 141
click at [959, 404] on icon "button" at bounding box center [966, 401] width 22 height 19
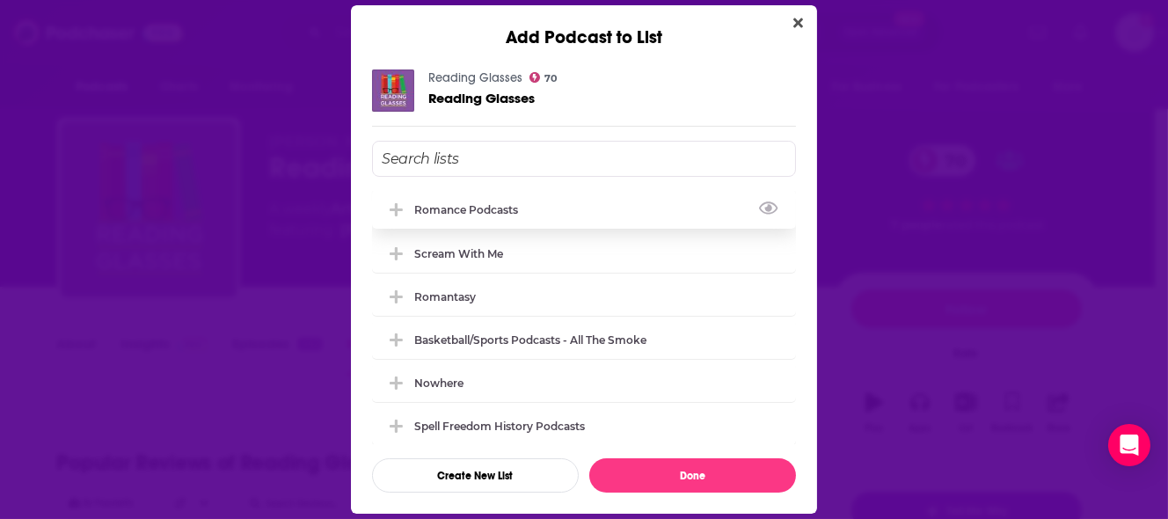
click at [514, 208] on div "Romance Podcasts" at bounding box center [471, 209] width 114 height 13
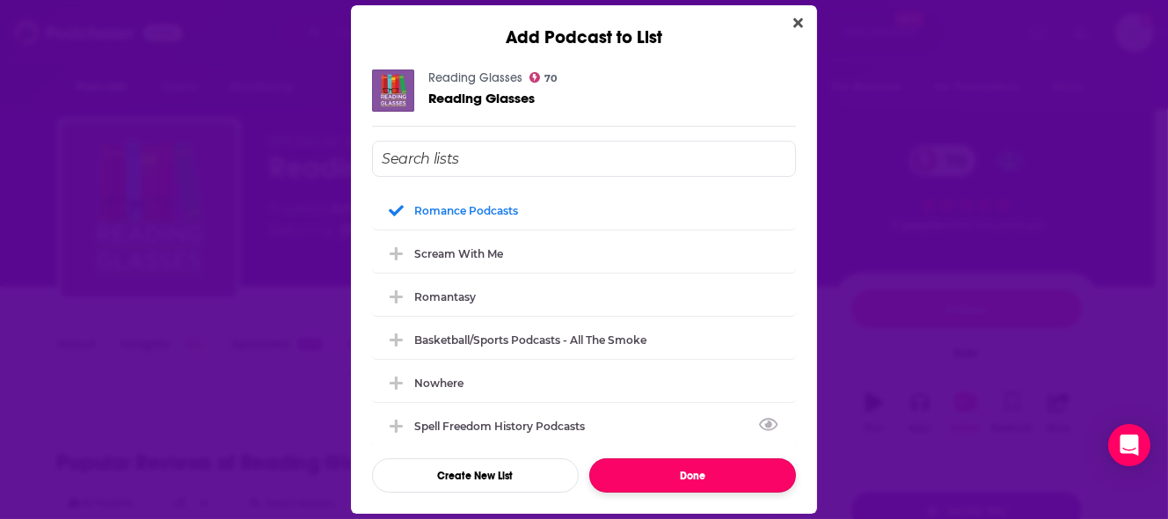
click at [733, 481] on button "Done" at bounding box center [692, 475] width 207 height 34
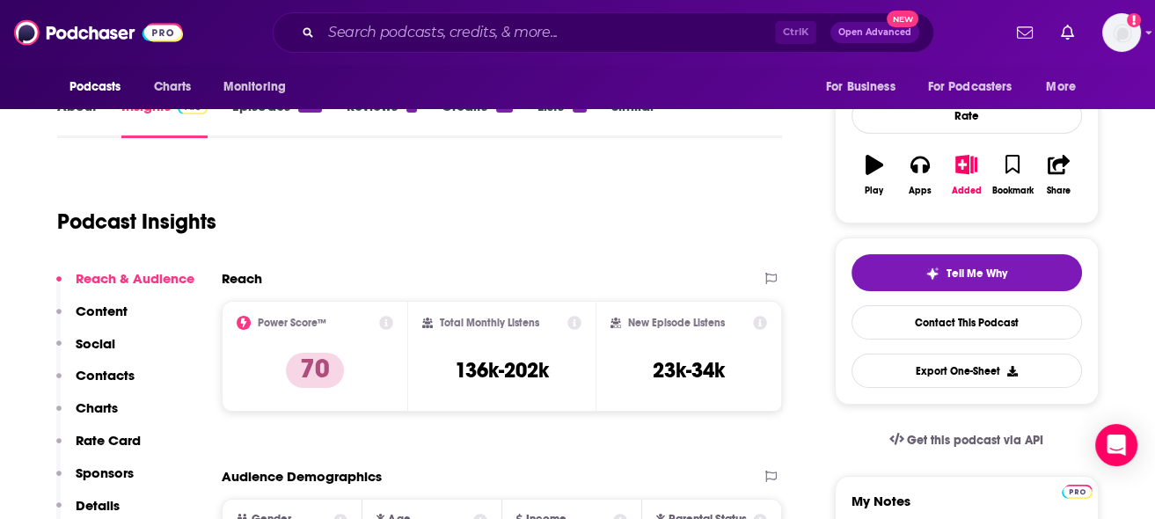
scroll to position [264, 0]
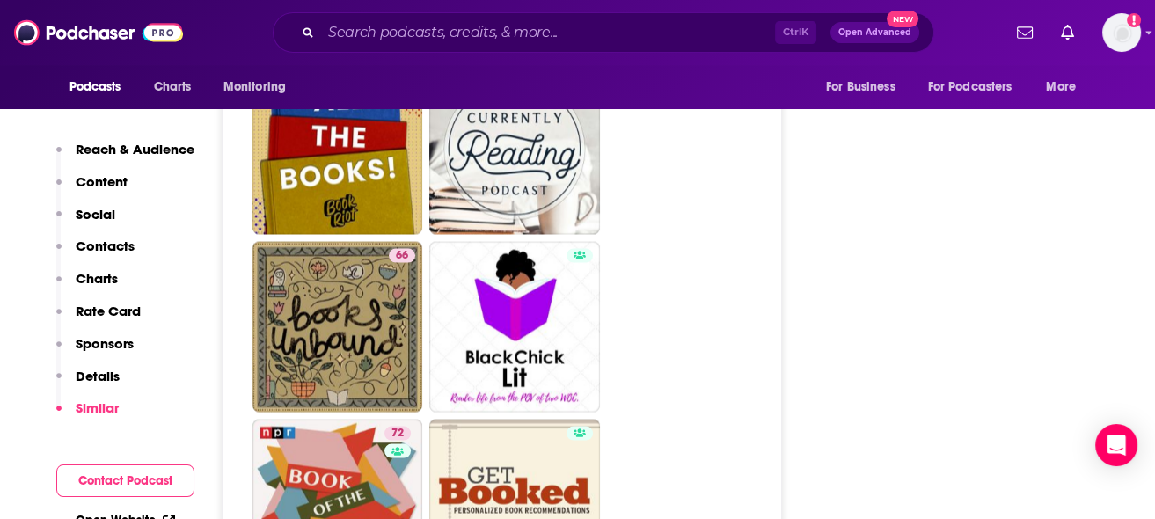
scroll to position [4045, 0]
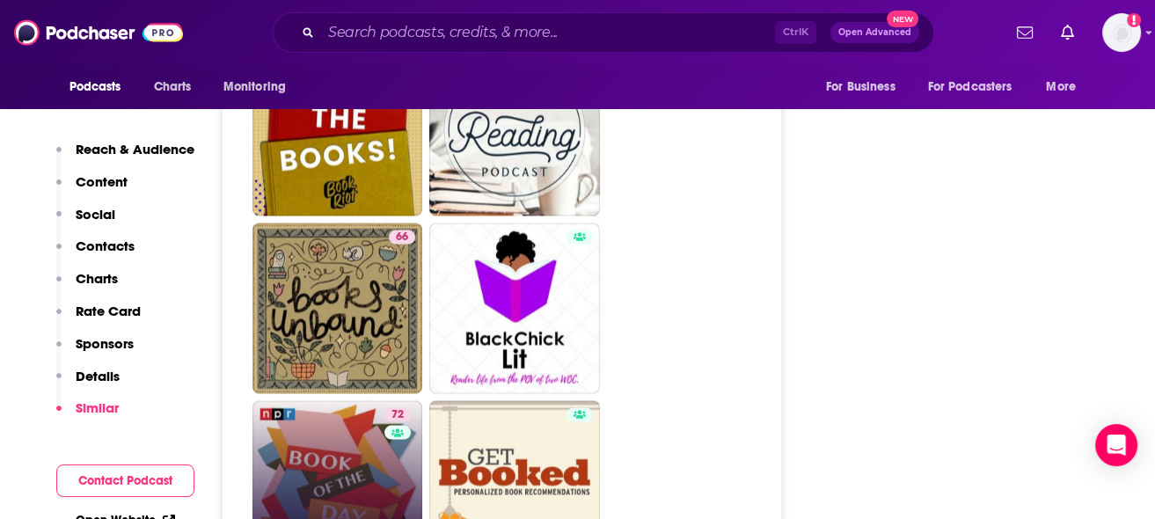
click at [366, 432] on link "72 NPR's Book of the Day" at bounding box center [337, 485] width 171 height 171
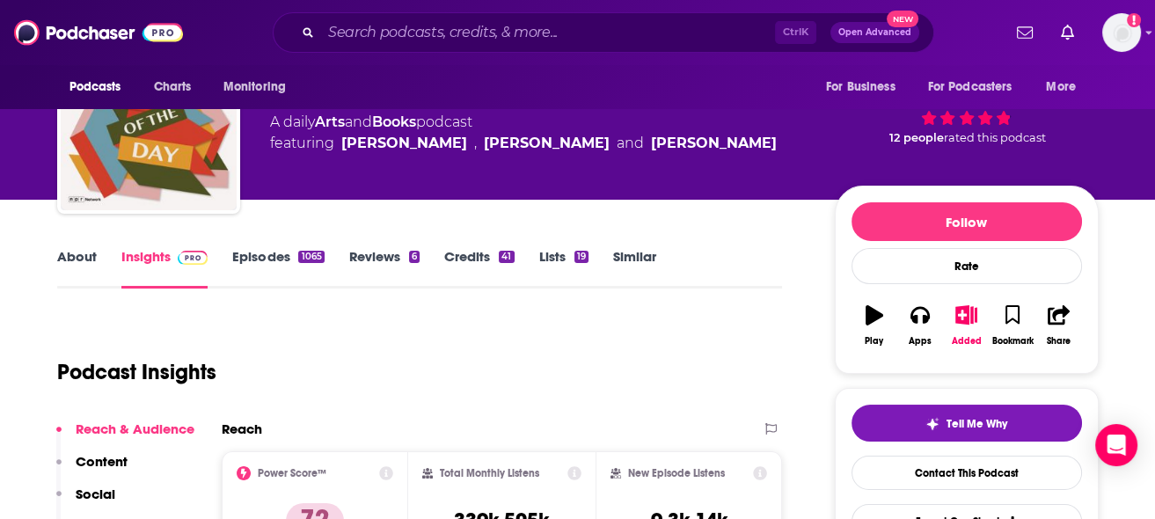
scroll to position [88, 0]
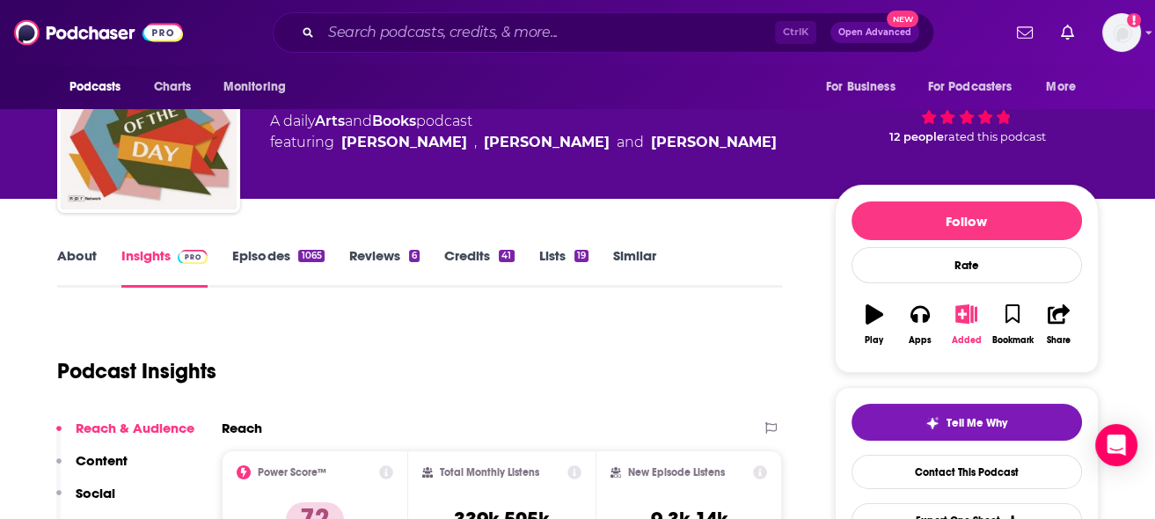
click at [965, 314] on icon "button" at bounding box center [966, 313] width 22 height 19
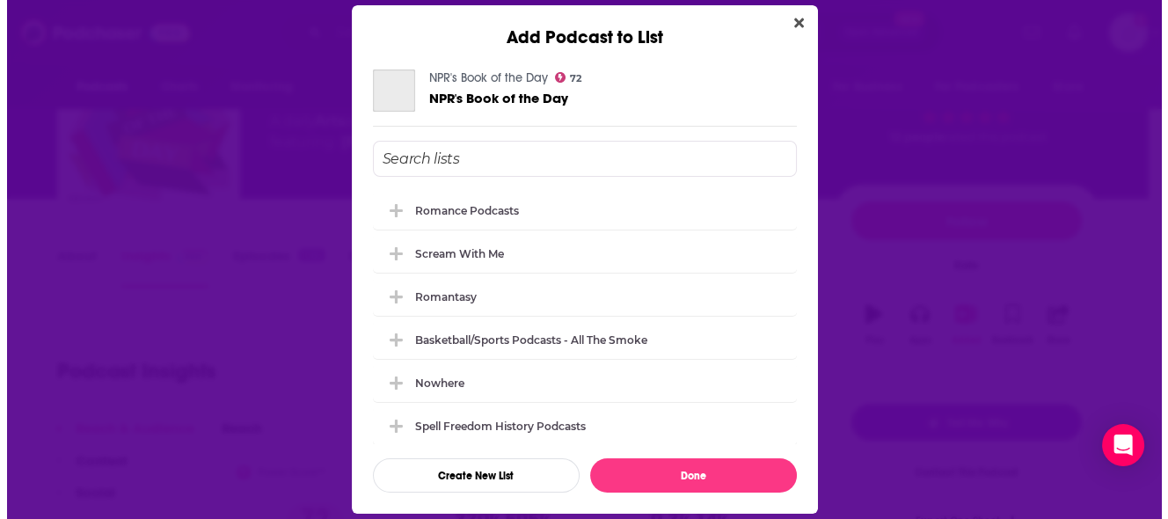
scroll to position [0, 0]
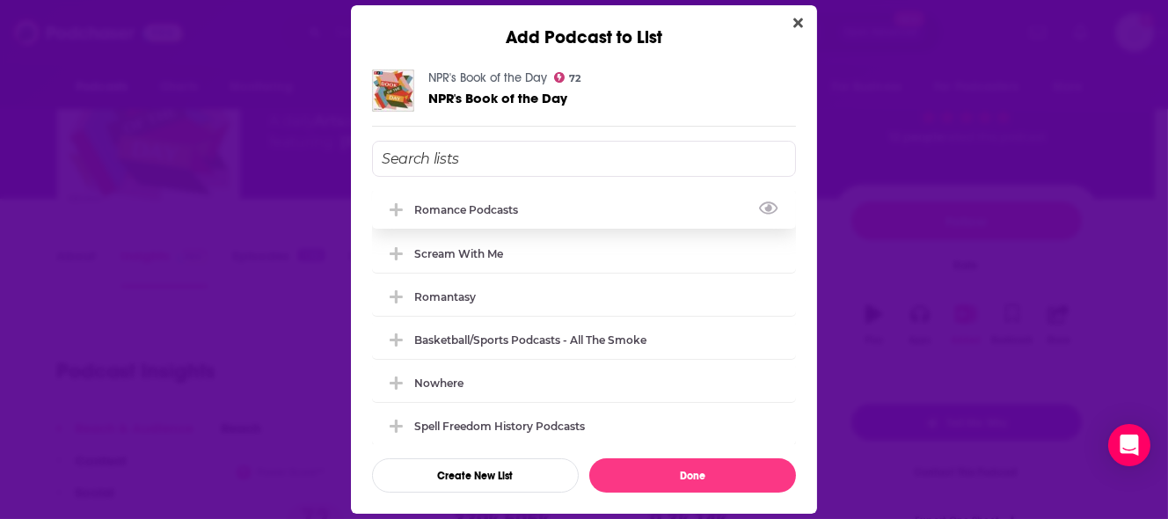
click at [533, 212] on div "Romance Podcasts" at bounding box center [584, 209] width 424 height 39
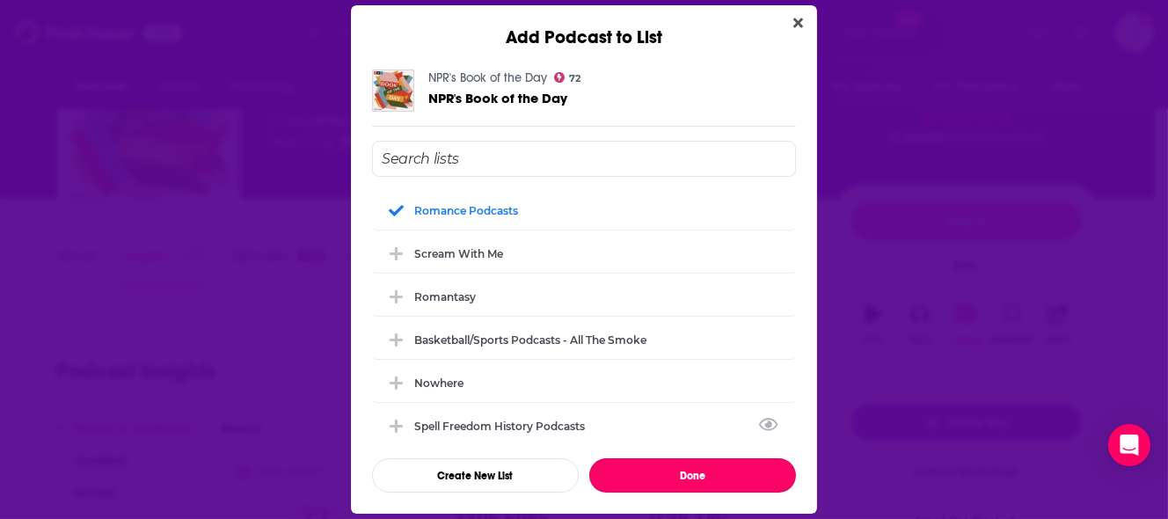
click at [697, 469] on button "Done" at bounding box center [692, 475] width 207 height 34
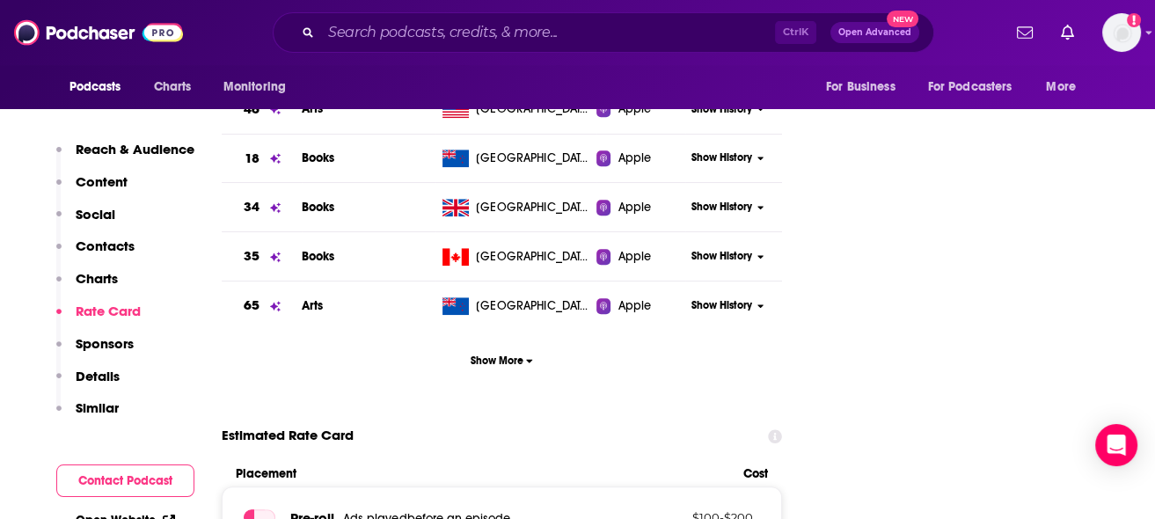
scroll to position [2550, 0]
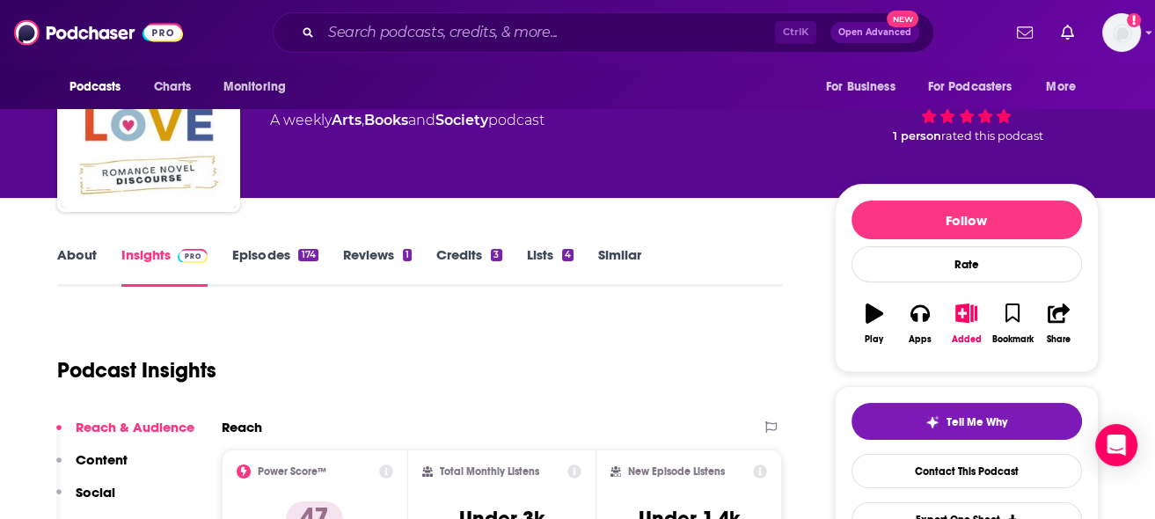
scroll to position [88, 0]
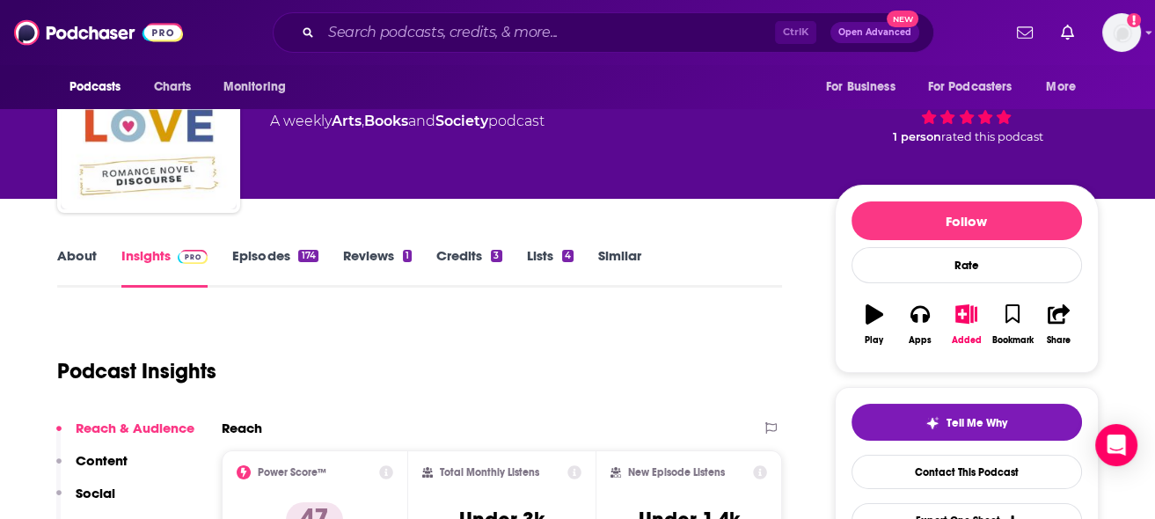
drag, startPoint x: 1052, startPoint y: 32, endPoint x: 571, endPoint y: 367, distance: 586.3
click at [579, 366] on div "Podcast Insights" at bounding box center [412, 361] width 711 height 90
click at [409, 356] on div "Podcast Insights" at bounding box center [412, 361] width 711 height 90
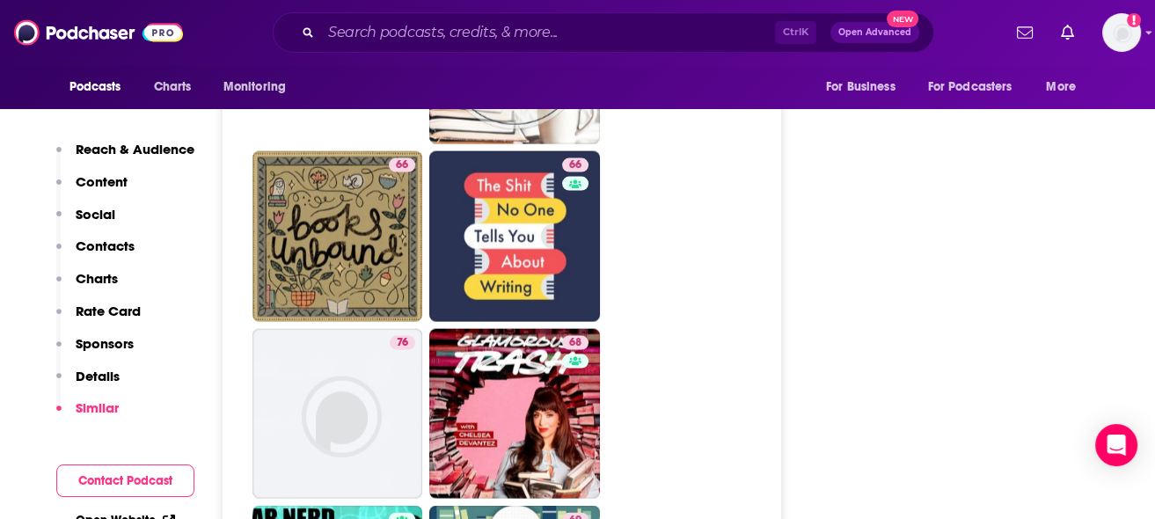
scroll to position [4924, 0]
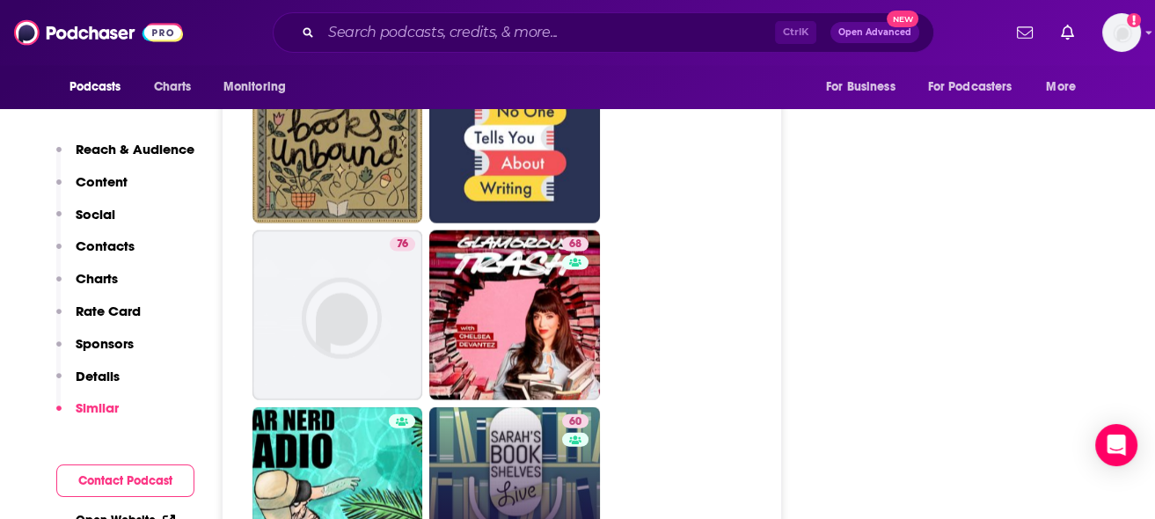
click at [555, 407] on link "60 [PERSON_NAME]'s Bookshelves Live" at bounding box center [514, 492] width 171 height 171
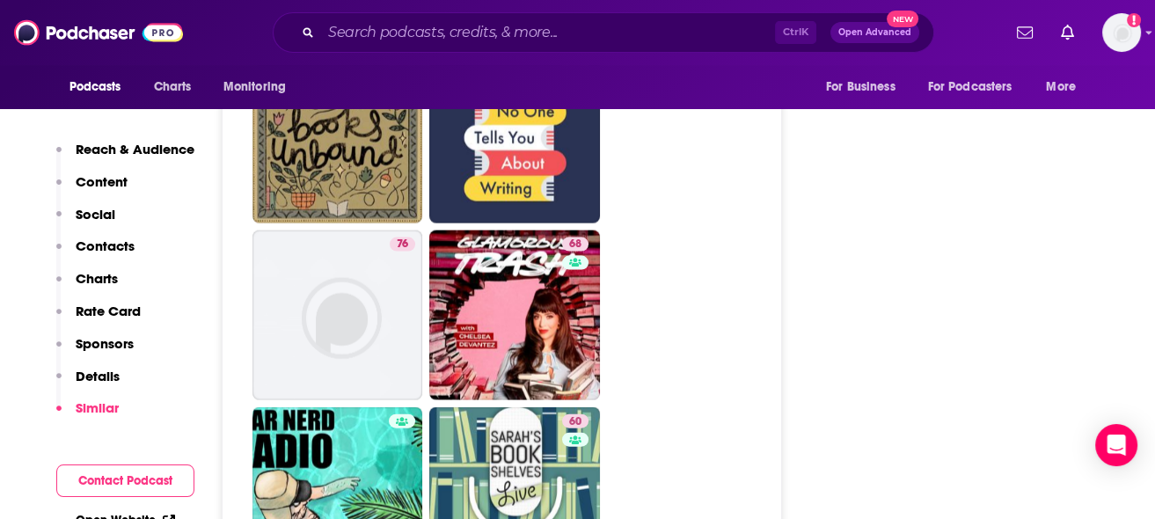
type input "[URL][DOMAIN_NAME]"
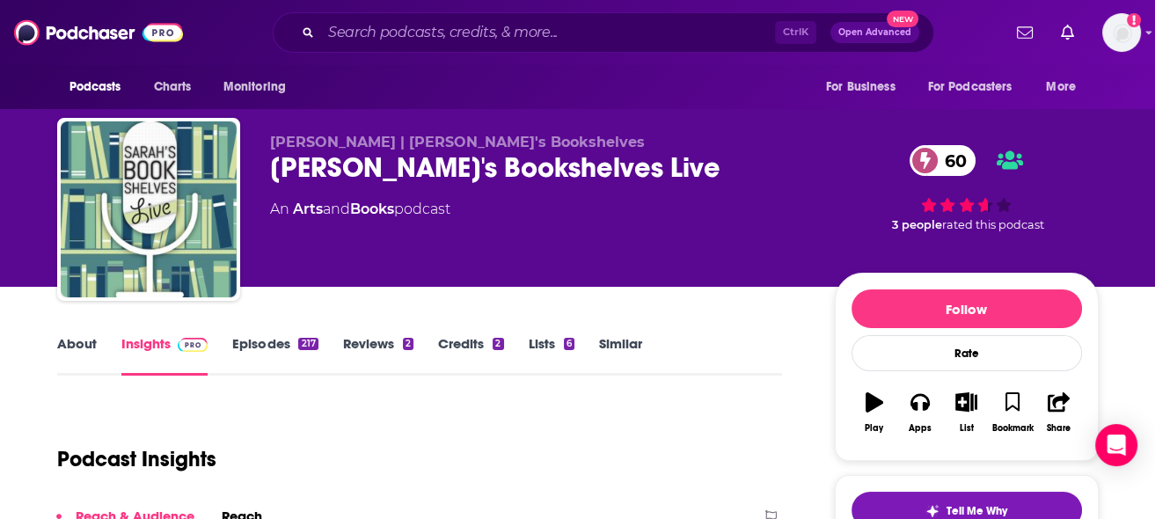
click at [288, 350] on link "Episodes 217" at bounding box center [274, 355] width 85 height 40
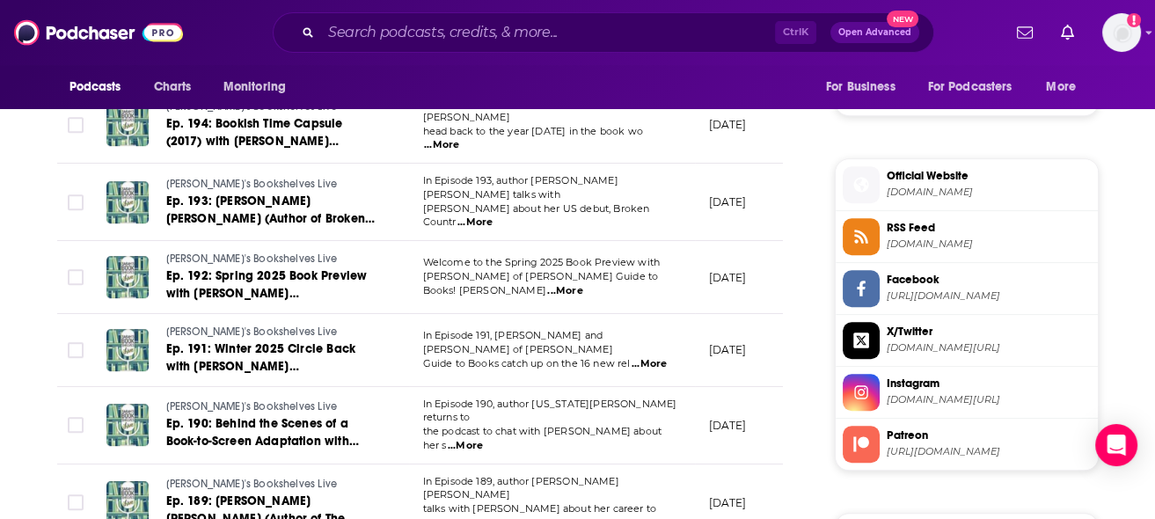
scroll to position [2023, 0]
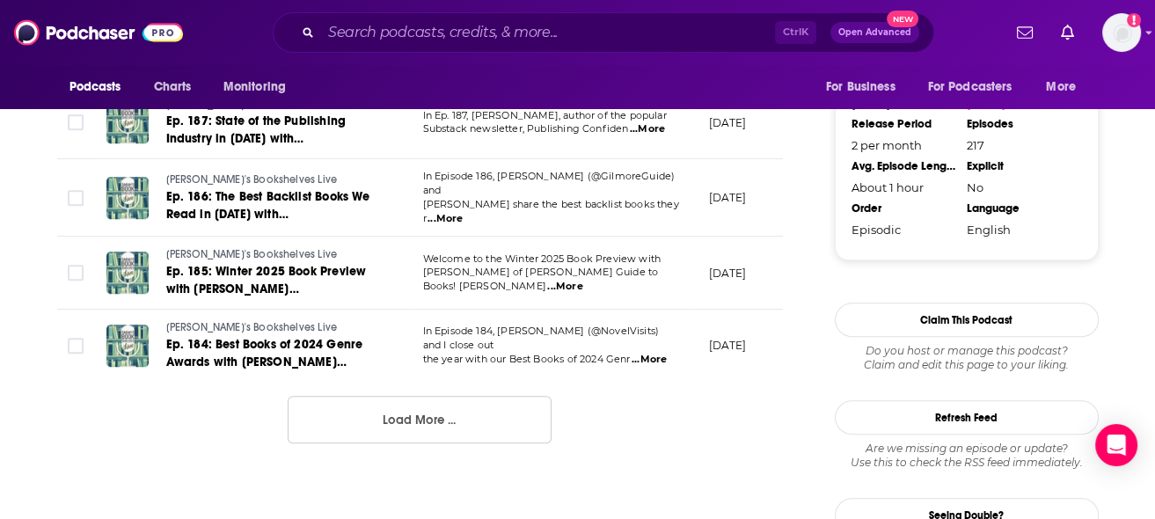
click at [537, 396] on button "Load More ..." at bounding box center [420, 419] width 264 height 47
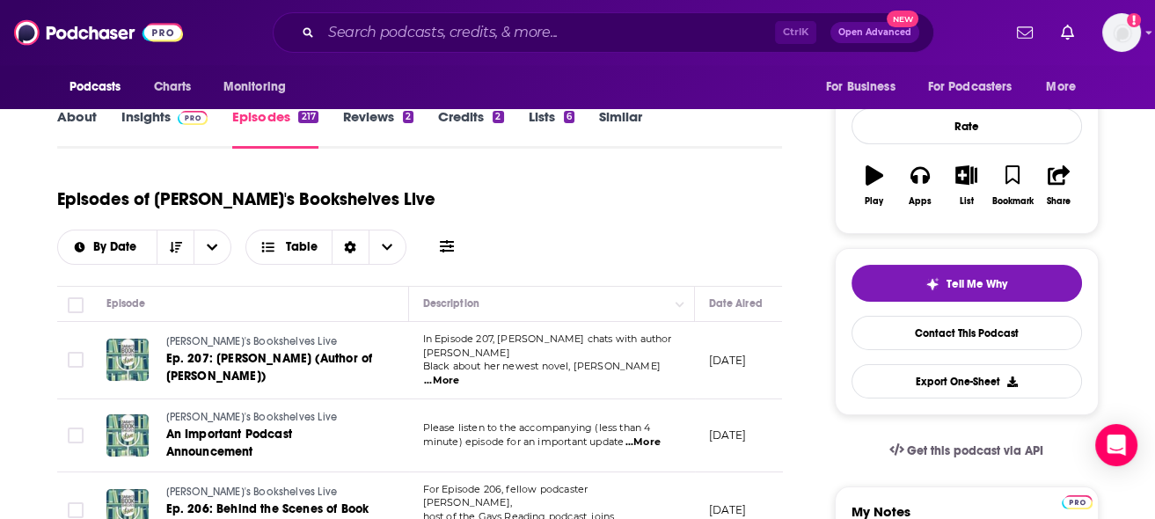
scroll to position [0, 0]
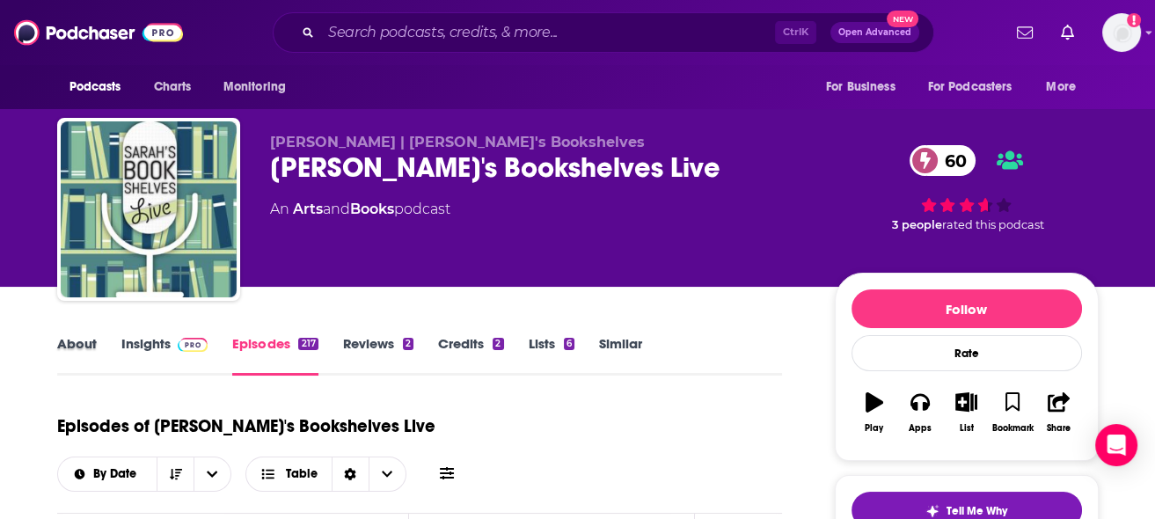
click at [102, 346] on div "About" at bounding box center [89, 355] width 64 height 40
click at [93, 346] on link "About" at bounding box center [77, 355] width 40 height 40
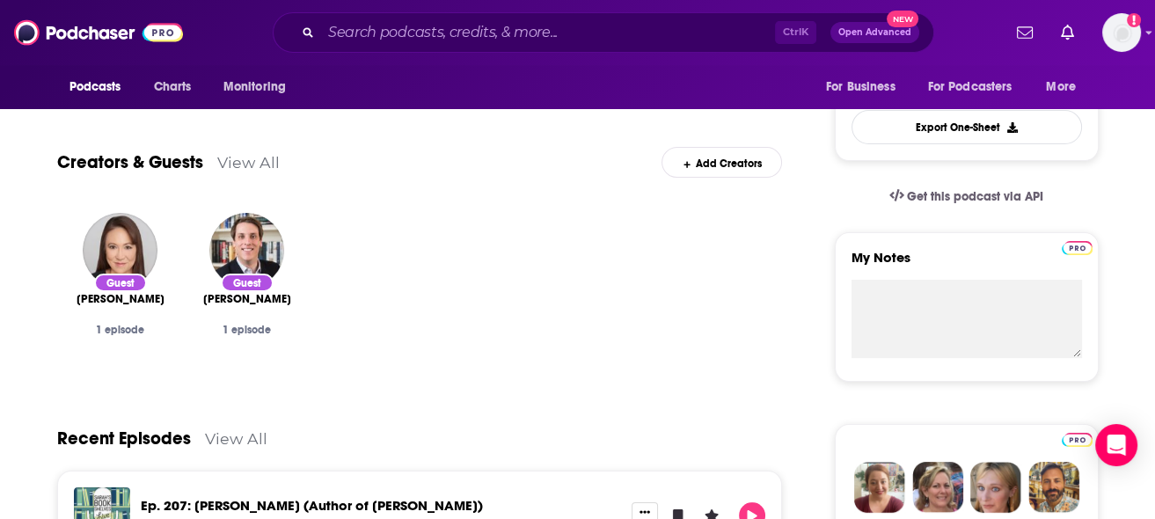
scroll to position [703, 0]
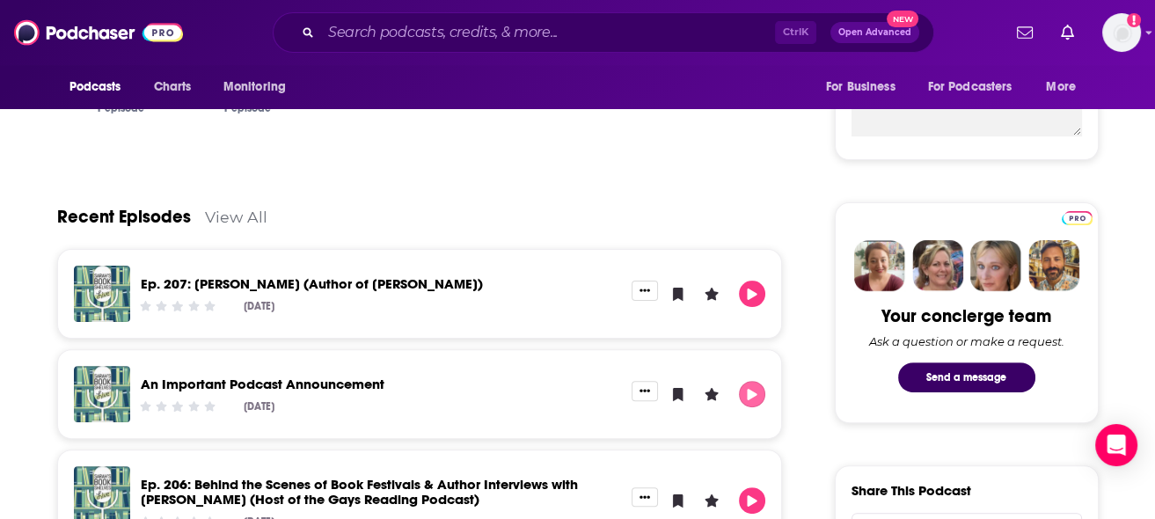
click at [746, 390] on icon "Play" at bounding box center [752, 394] width 14 height 11
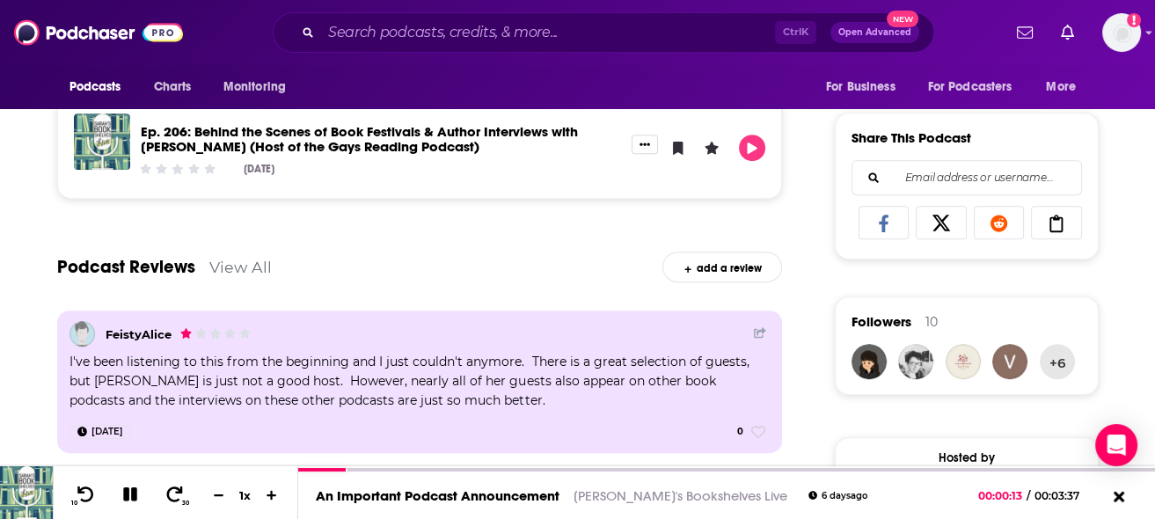
scroll to position [1230, 0]
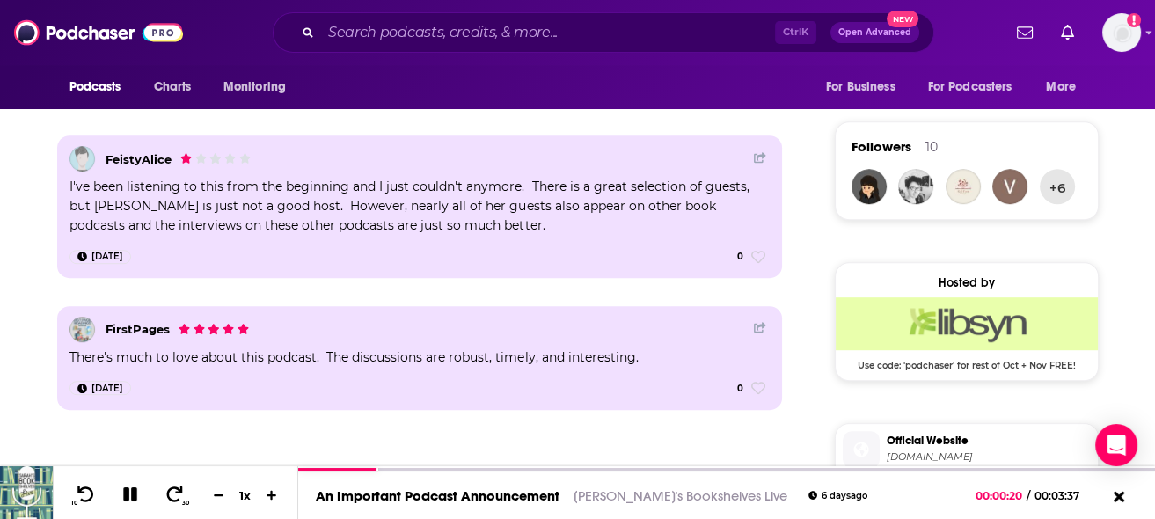
click at [532, 437] on div "Mentioned In These Lists View All Add to a List" at bounding box center [420, 478] width 726 height 94
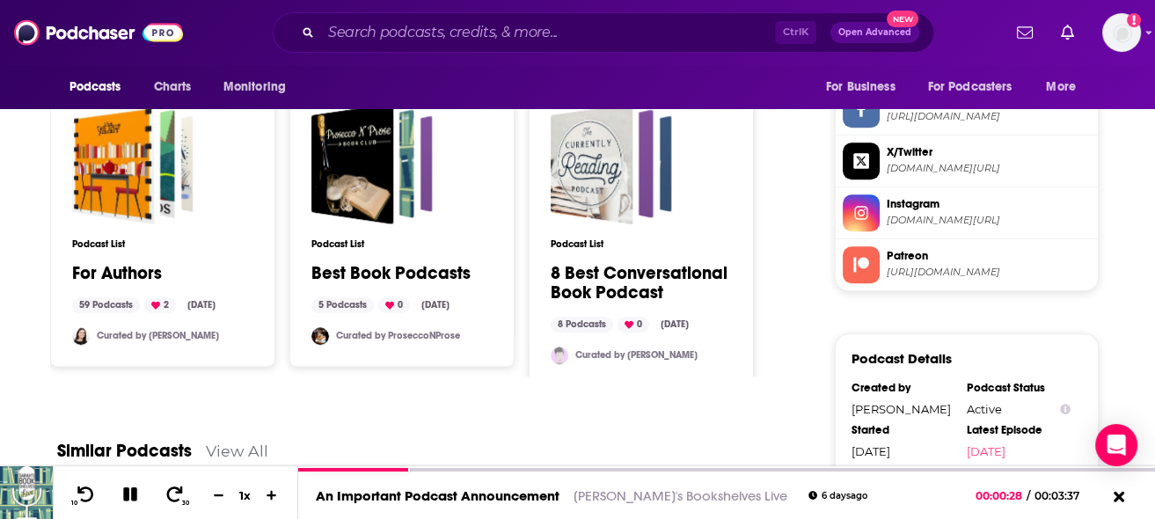
scroll to position [2023, 0]
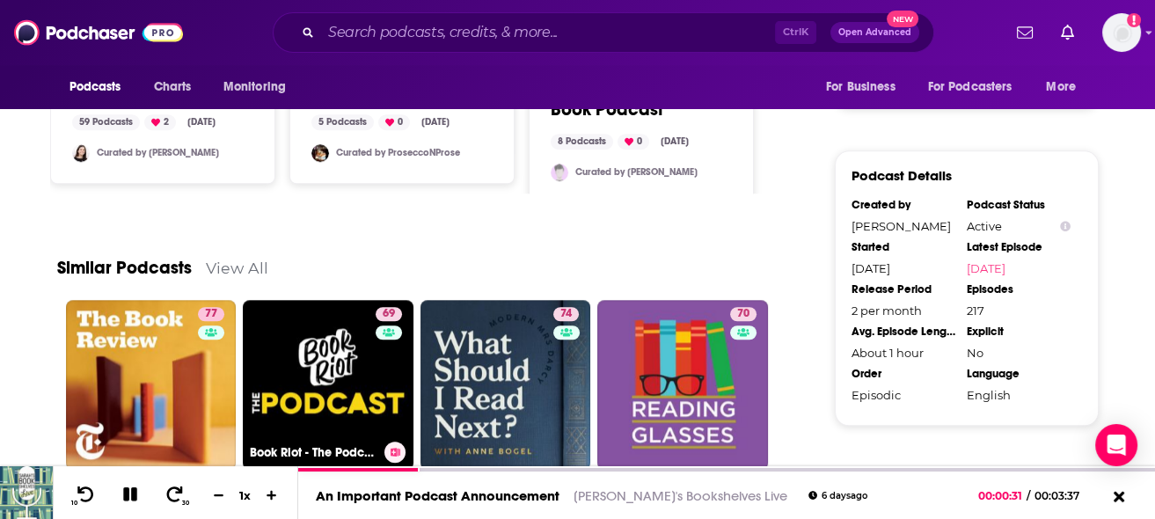
scroll to position [1670, 0]
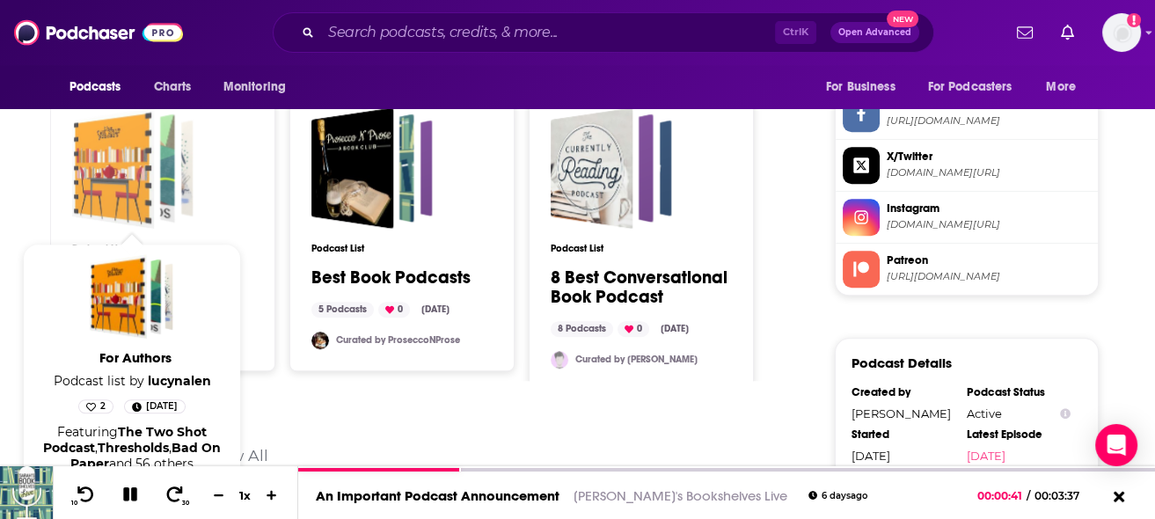
click at [150, 171] on div "For Authors" at bounding box center [112, 167] width 83 height 121
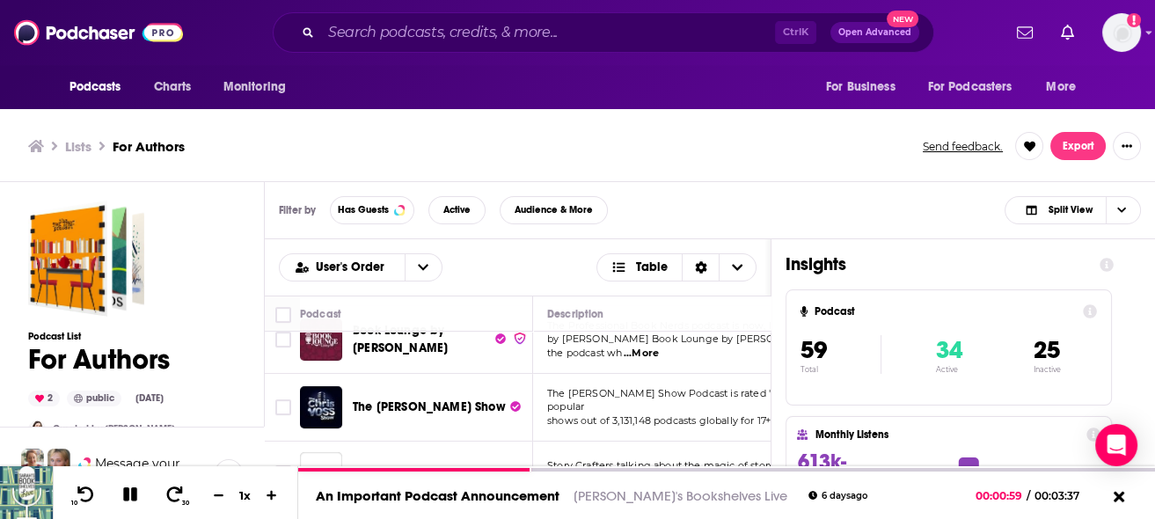
scroll to position [703, 0]
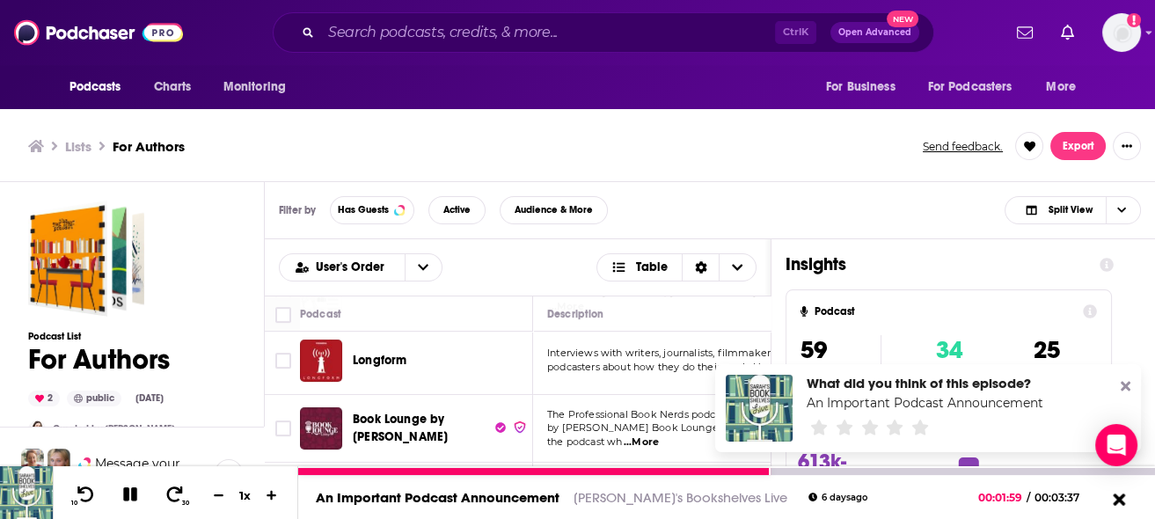
click at [1120, 502] on icon at bounding box center [1119, 498] width 12 height 12
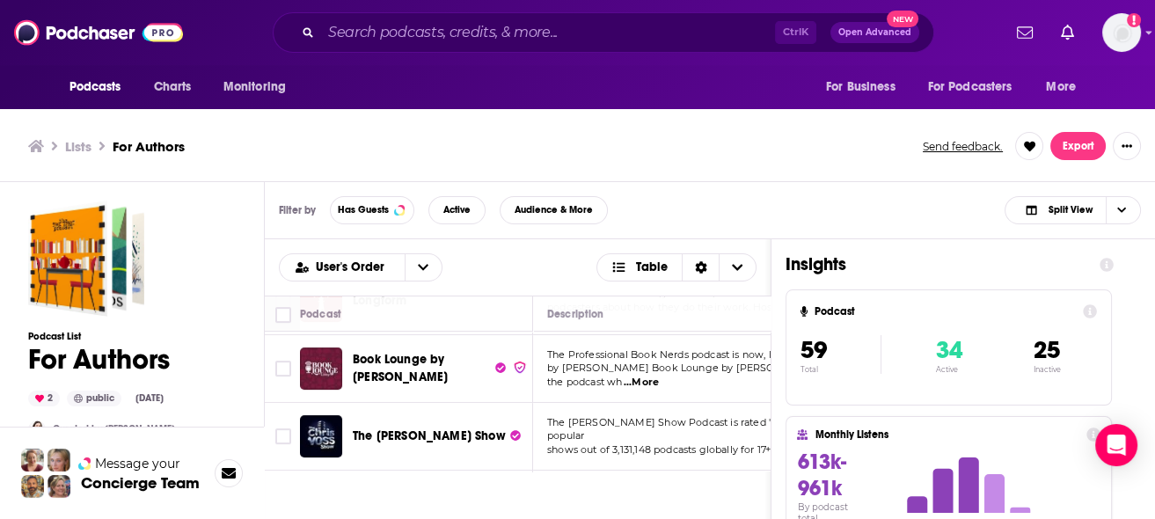
scroll to position [792, 0]
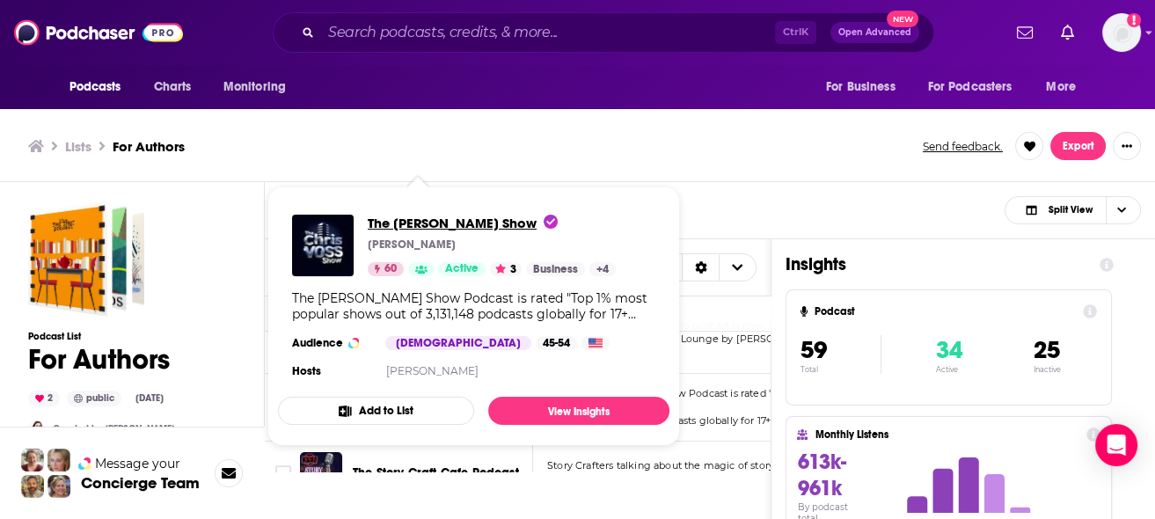
click at [455, 218] on span "The [PERSON_NAME] Show" at bounding box center [463, 223] width 190 height 17
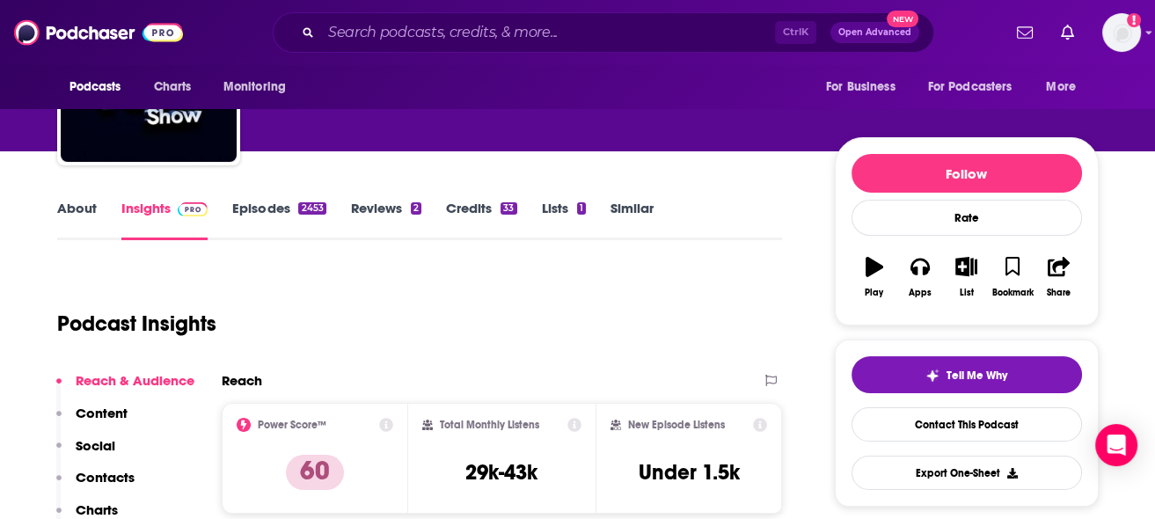
scroll to position [176, 0]
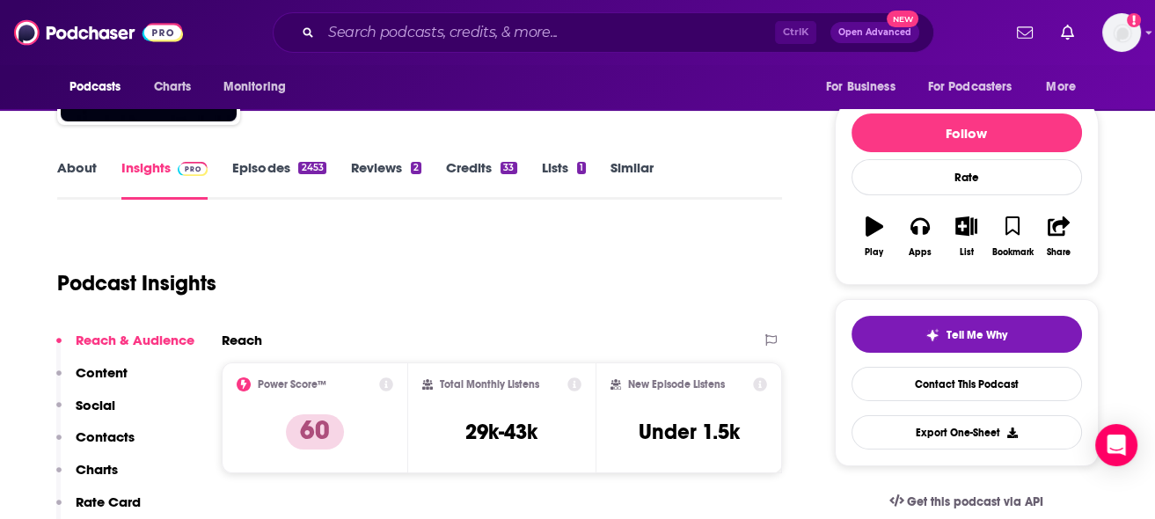
click at [106, 440] on p "Contacts" at bounding box center [105, 436] width 59 height 17
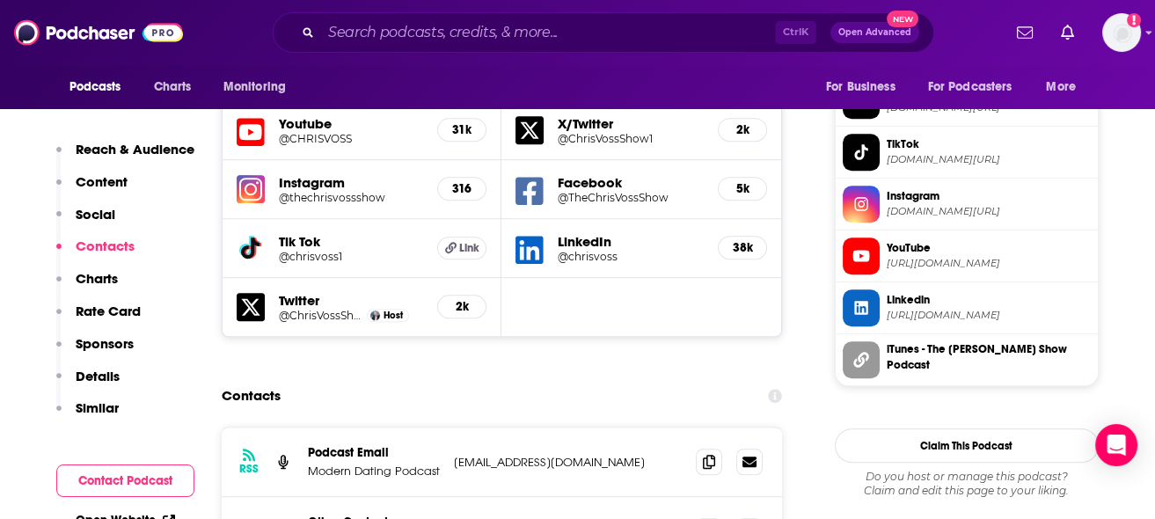
scroll to position [1623, 0]
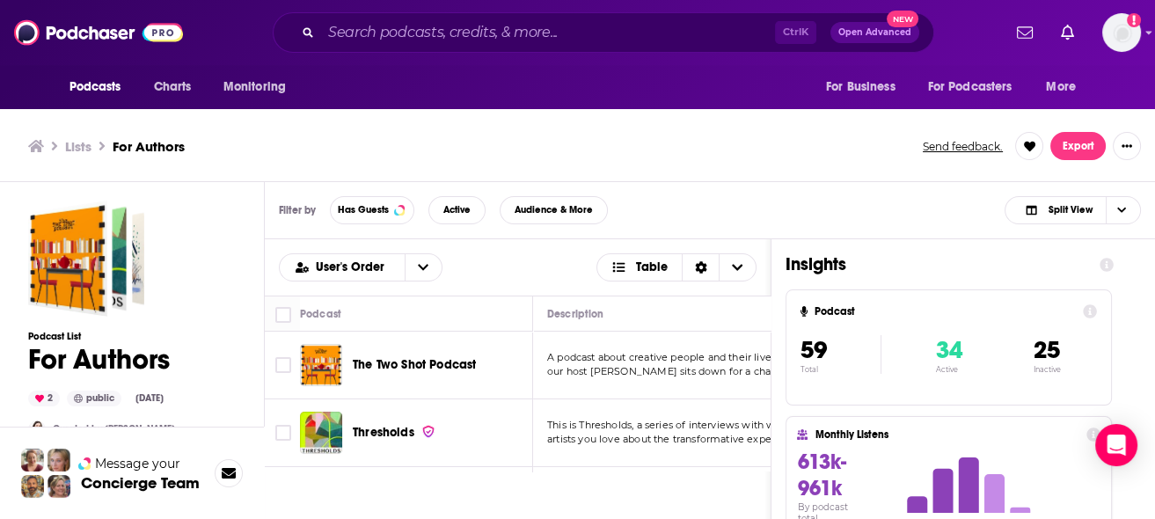
click at [441, 360] on span "The Two Shot Podcast" at bounding box center [414, 364] width 123 height 15
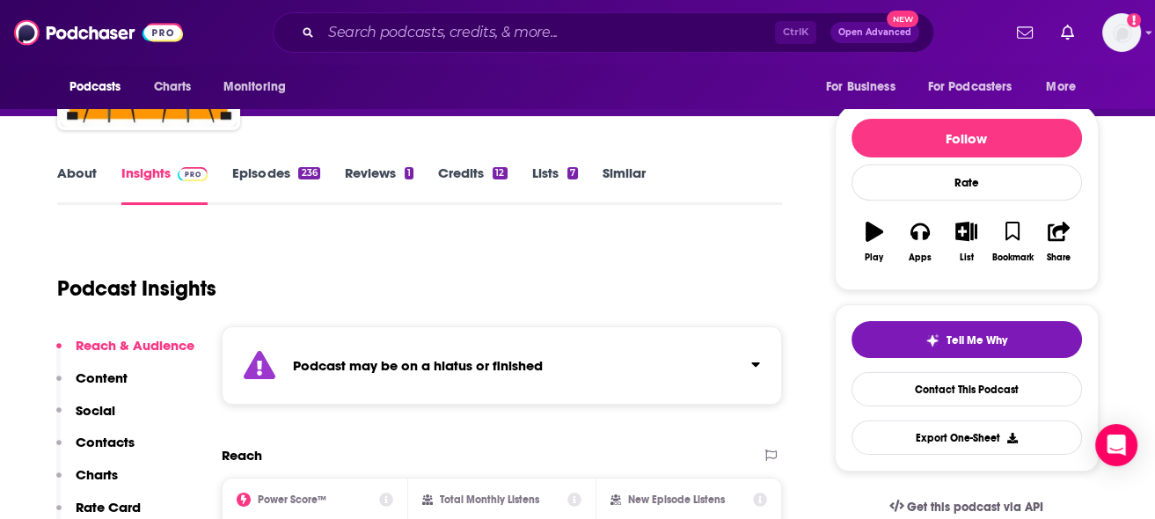
scroll to position [175, 0]
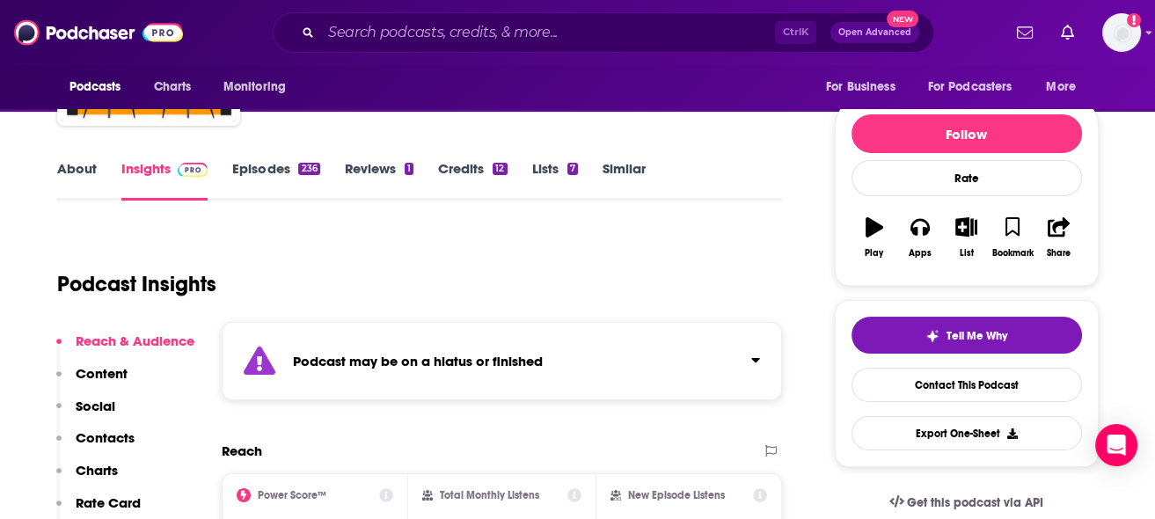
click at [273, 179] on link "Episodes 236" at bounding box center [275, 180] width 87 height 40
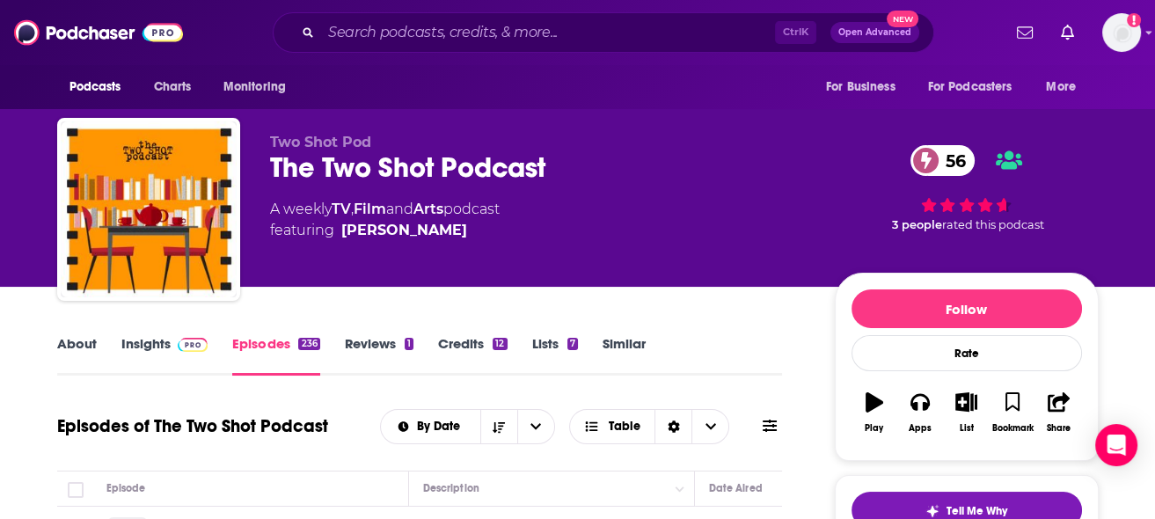
scroll to position [176, 0]
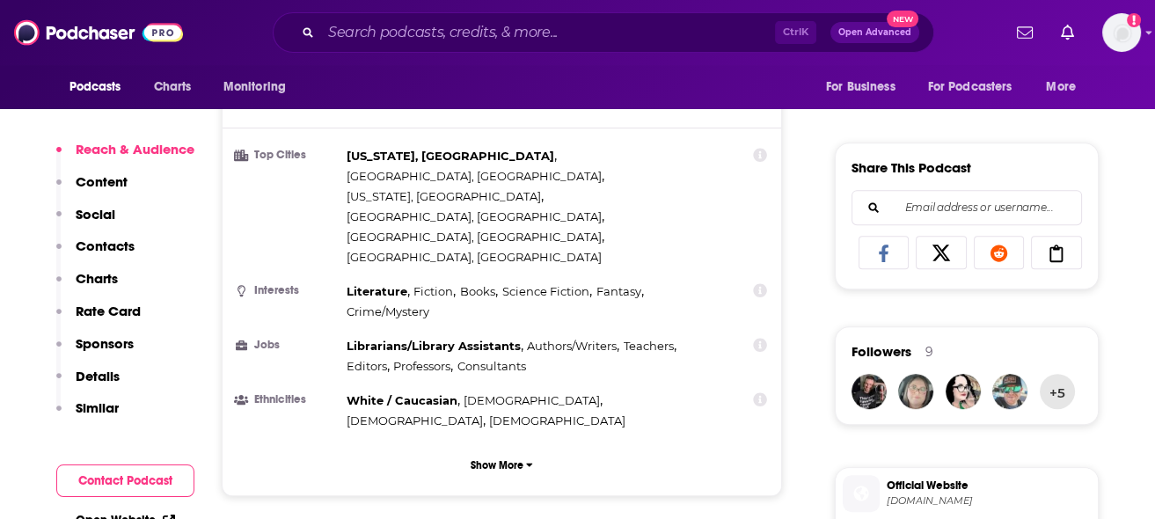
click at [114, 240] on p "Contacts" at bounding box center [105, 245] width 59 height 17
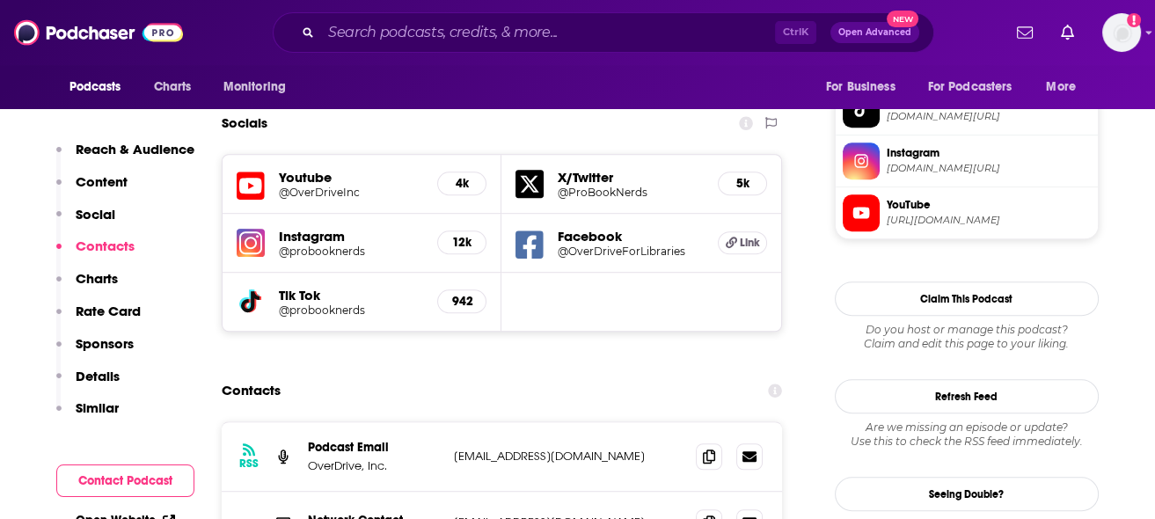
scroll to position [1619, 0]
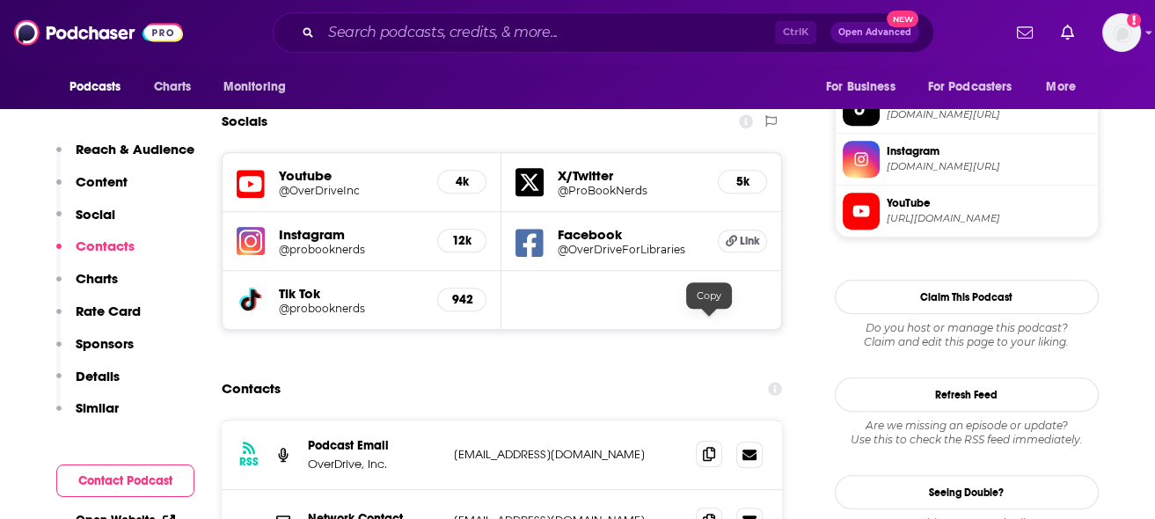
click at [704, 447] on icon at bounding box center [709, 454] width 12 height 14
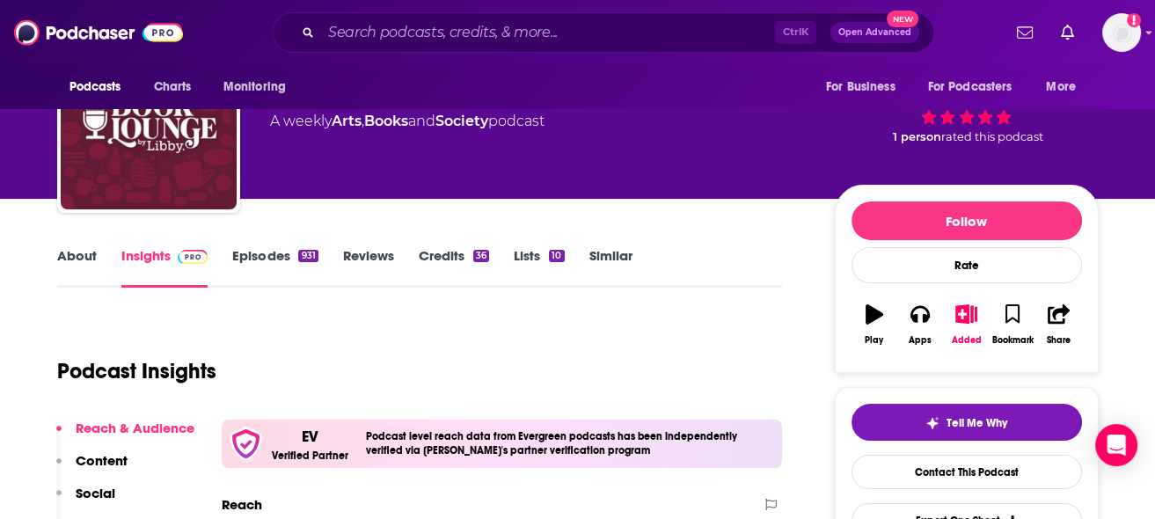
scroll to position [264, 0]
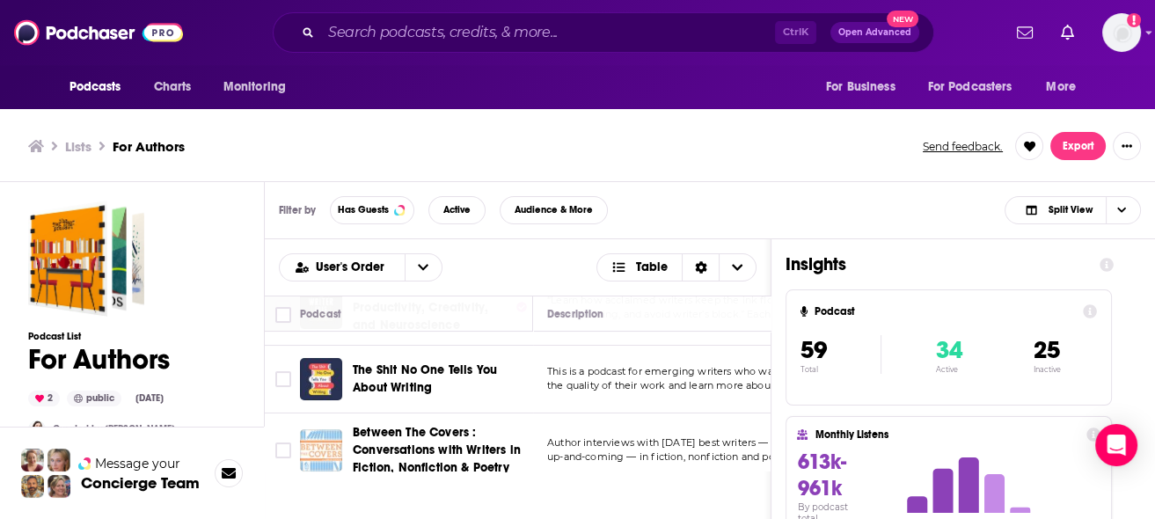
scroll to position [175, 0]
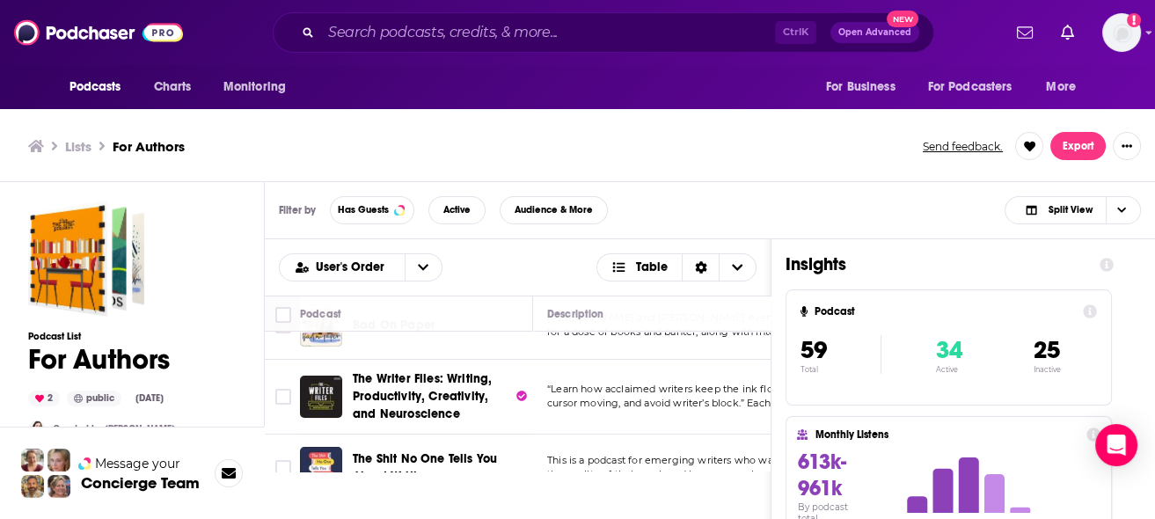
click at [444, 385] on span "The Writer Files: Writing, Productivity, Creativity, and Neuroscience" at bounding box center [422, 396] width 139 height 50
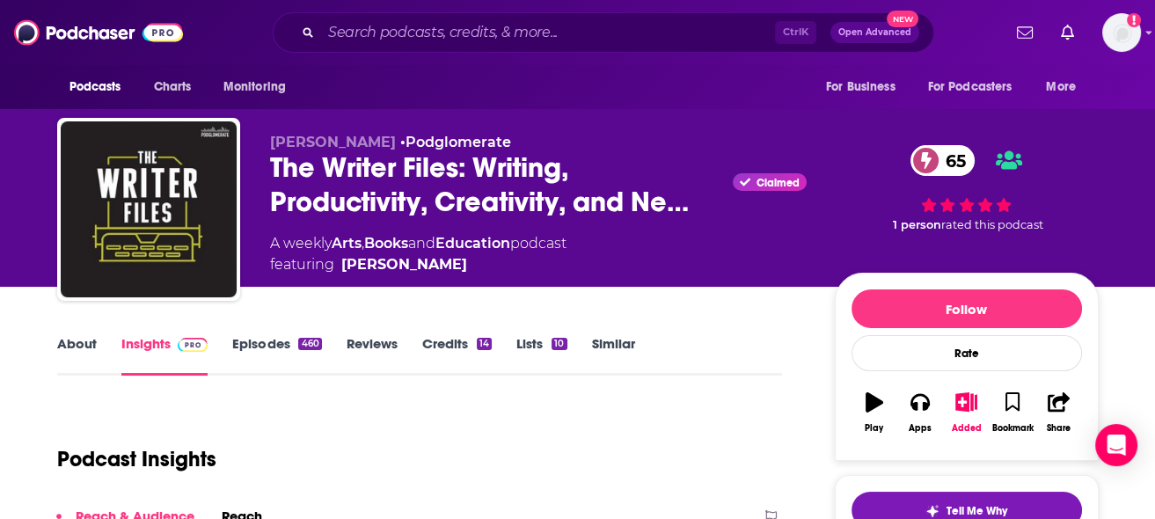
click at [280, 347] on link "Episodes 460" at bounding box center [276, 355] width 89 height 40
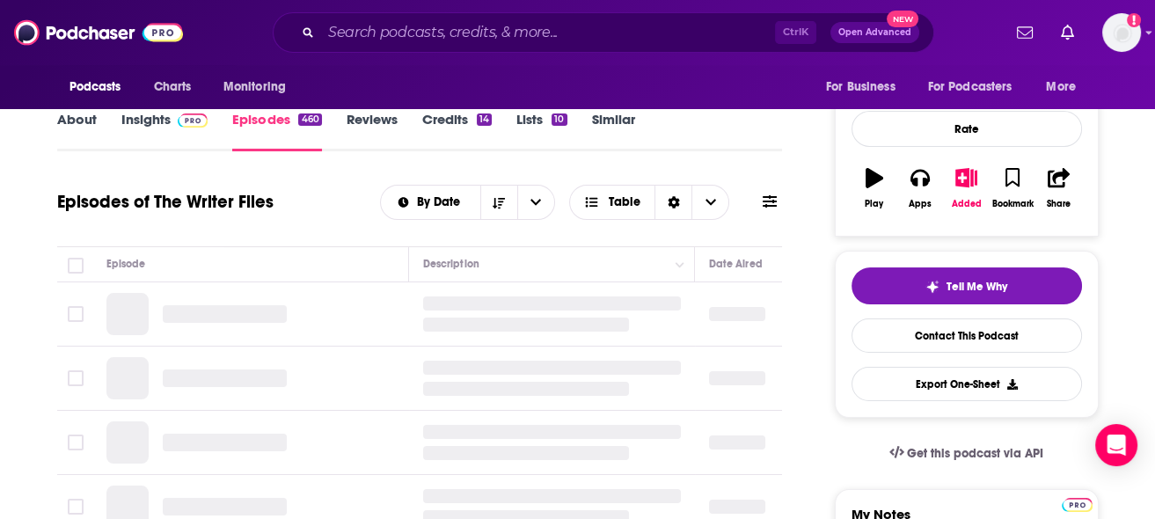
scroll to position [264, 0]
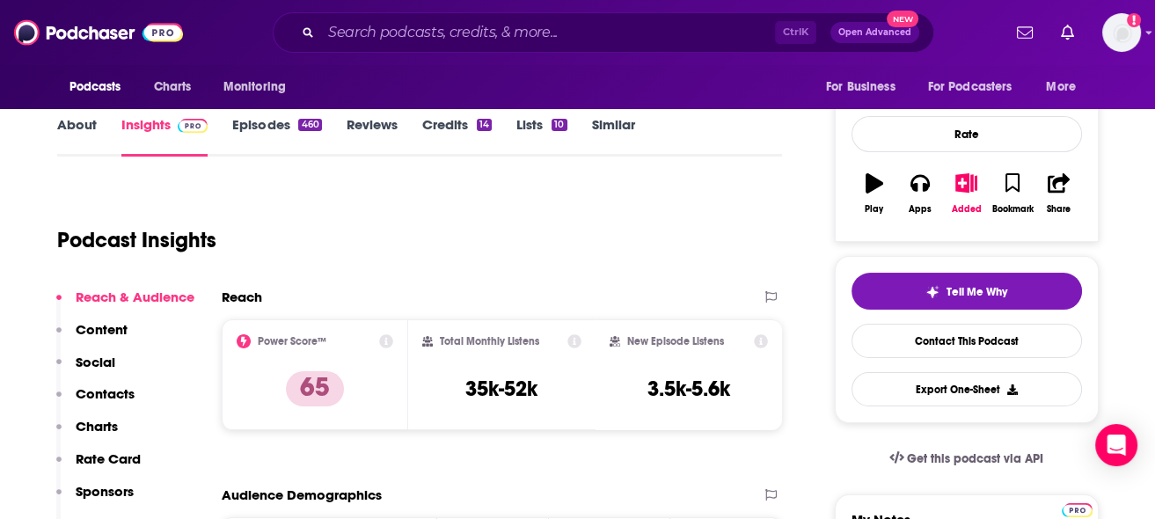
scroll to position [264, 0]
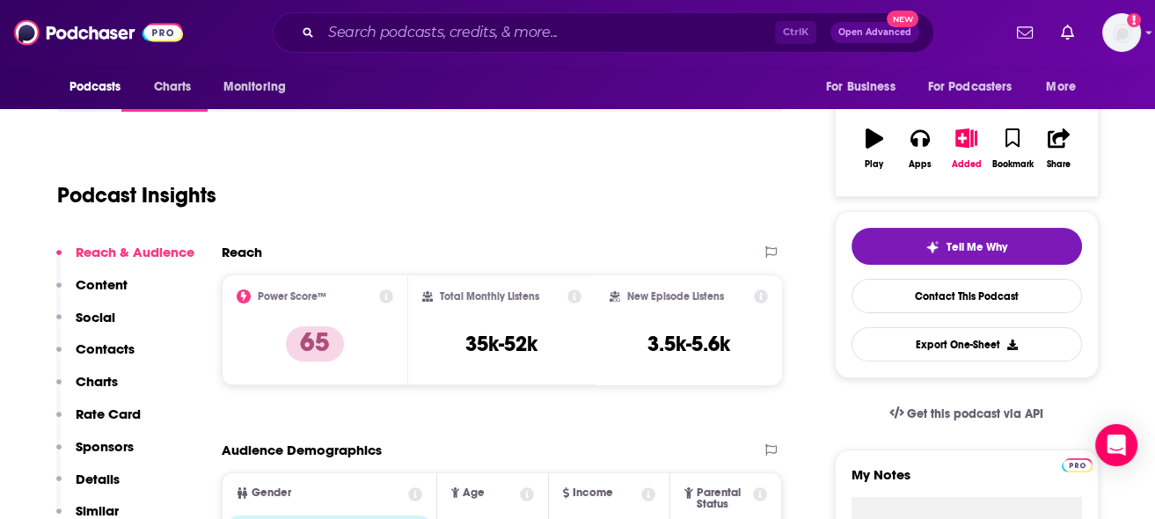
click at [110, 345] on p "Contacts" at bounding box center [105, 348] width 59 height 17
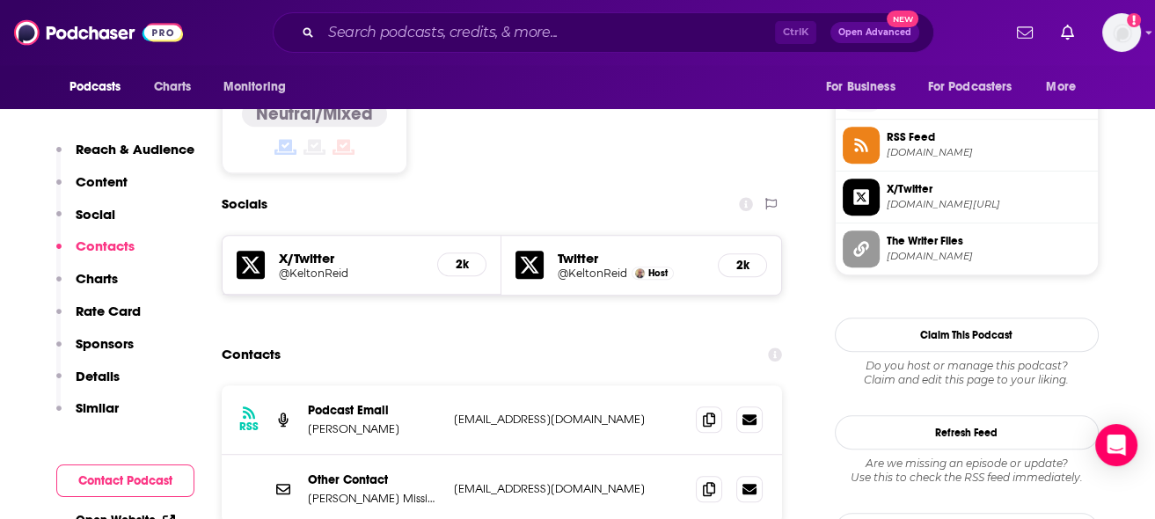
scroll to position [1427, 0]
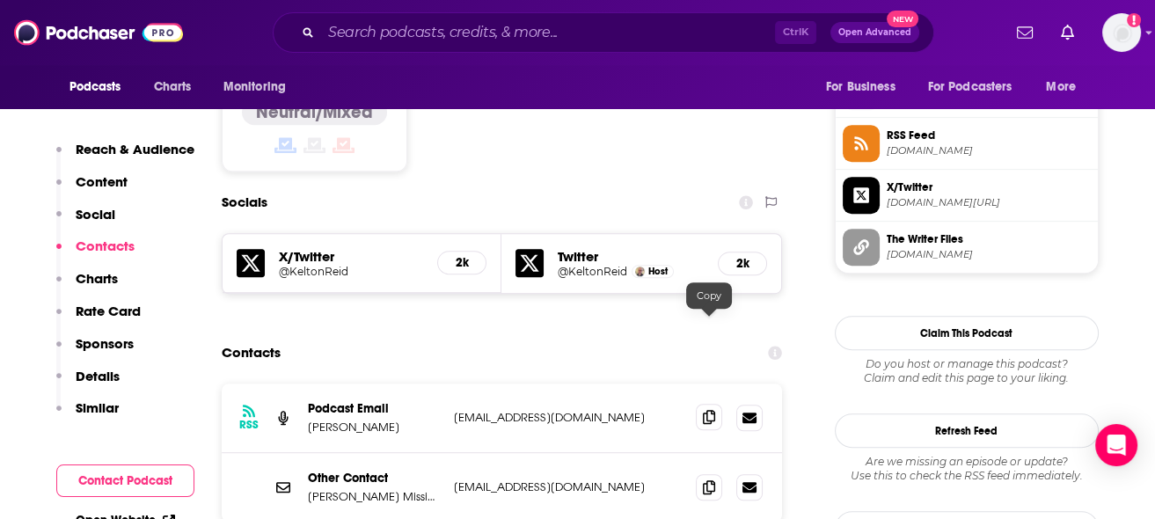
click at [707, 410] on icon at bounding box center [709, 417] width 12 height 14
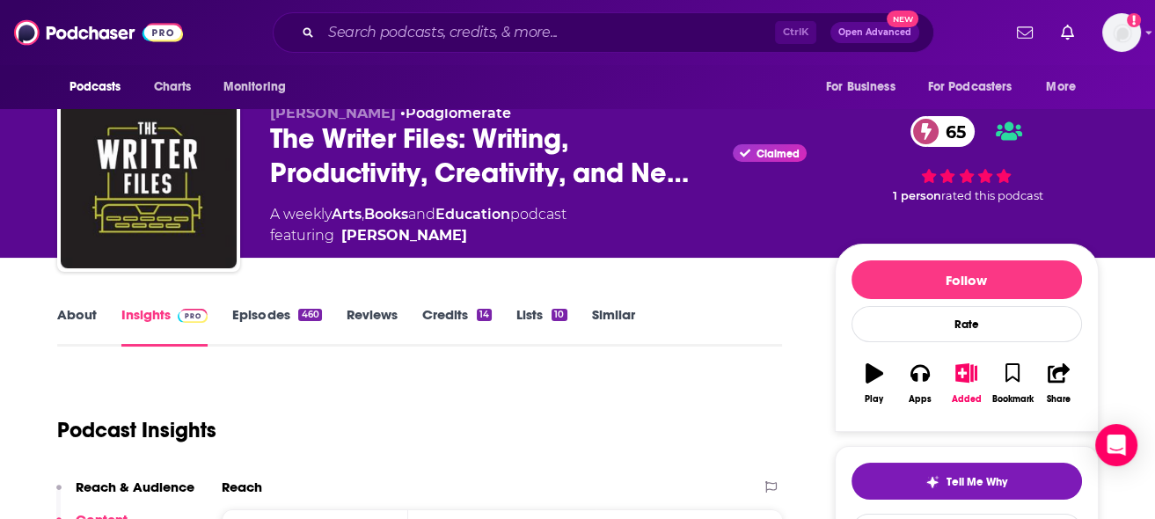
scroll to position [0, 0]
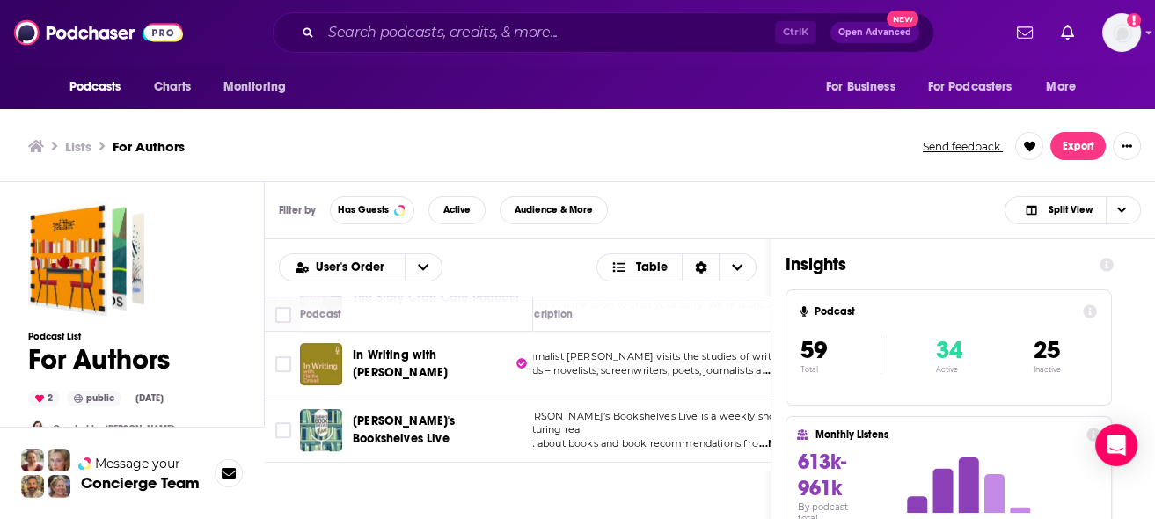
scroll to position [967, 27]
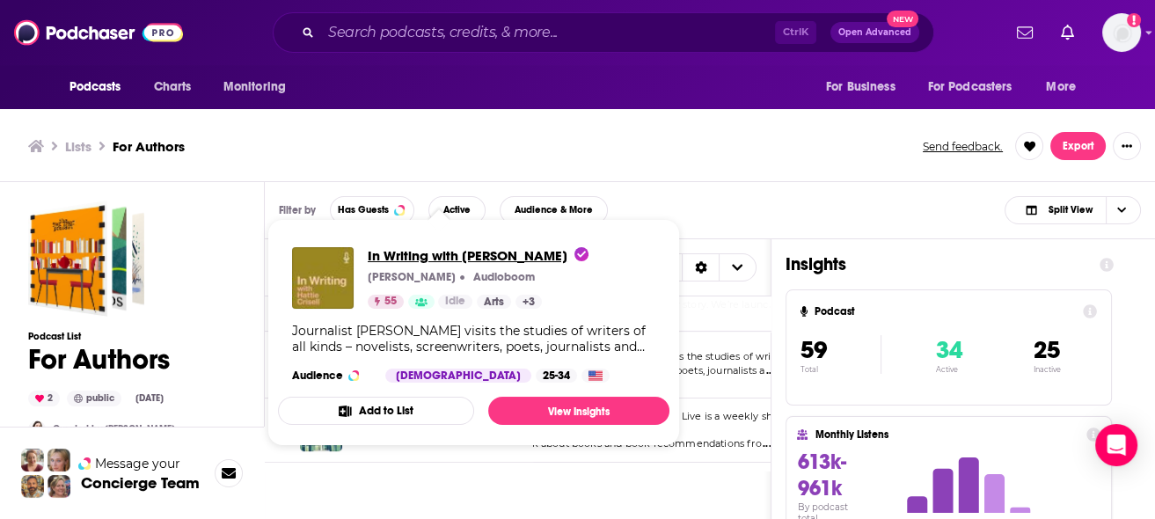
drag, startPoint x: 458, startPoint y: 356, endPoint x: 406, endPoint y: 249, distance: 119.2
click at [406, 249] on span "In Writing with [PERSON_NAME]" at bounding box center [478, 255] width 221 height 17
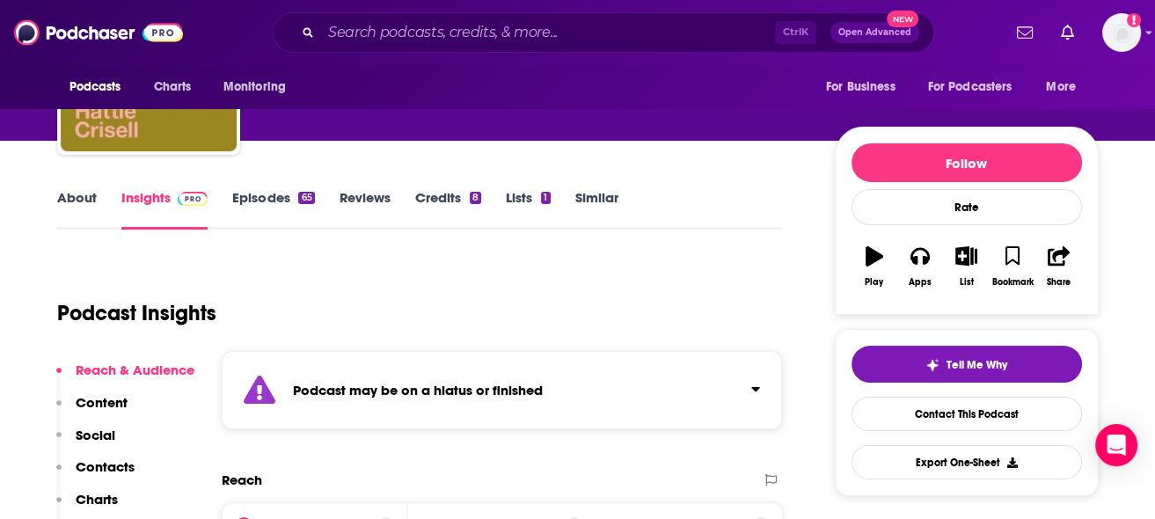
scroll to position [175, 0]
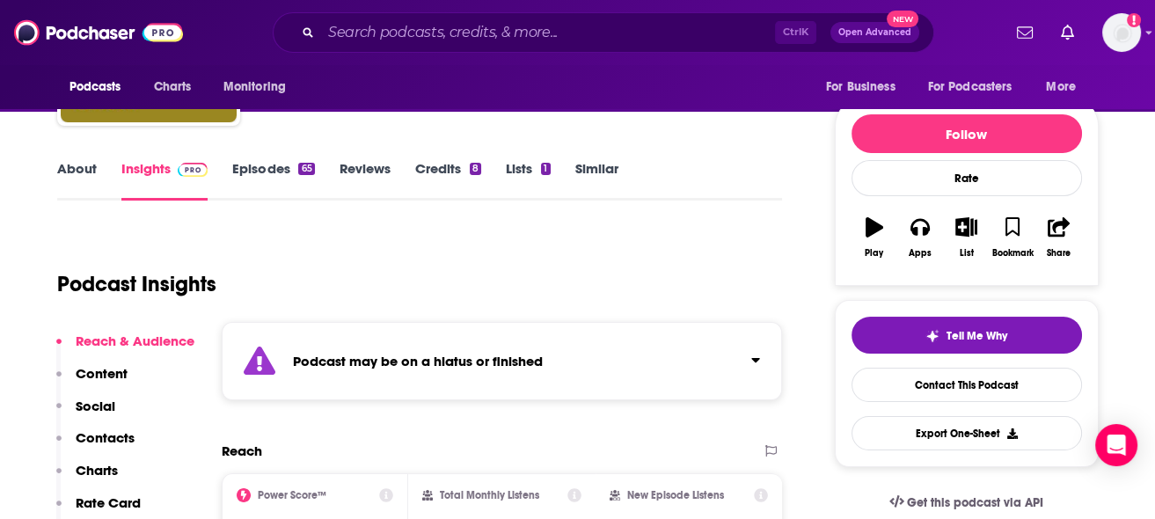
click at [289, 174] on link "Episodes 65" at bounding box center [273, 180] width 82 height 40
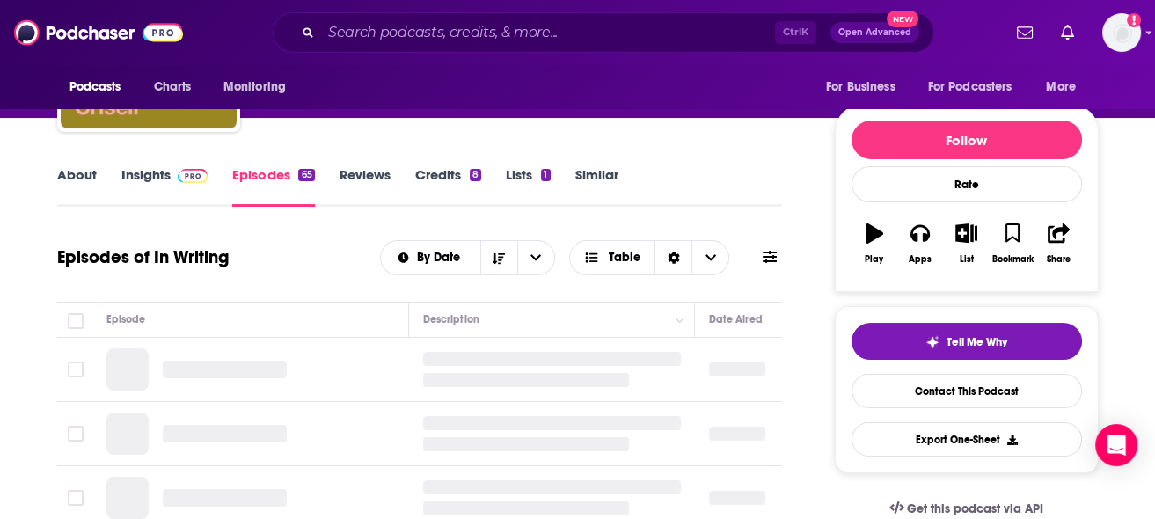
scroll to position [176, 0]
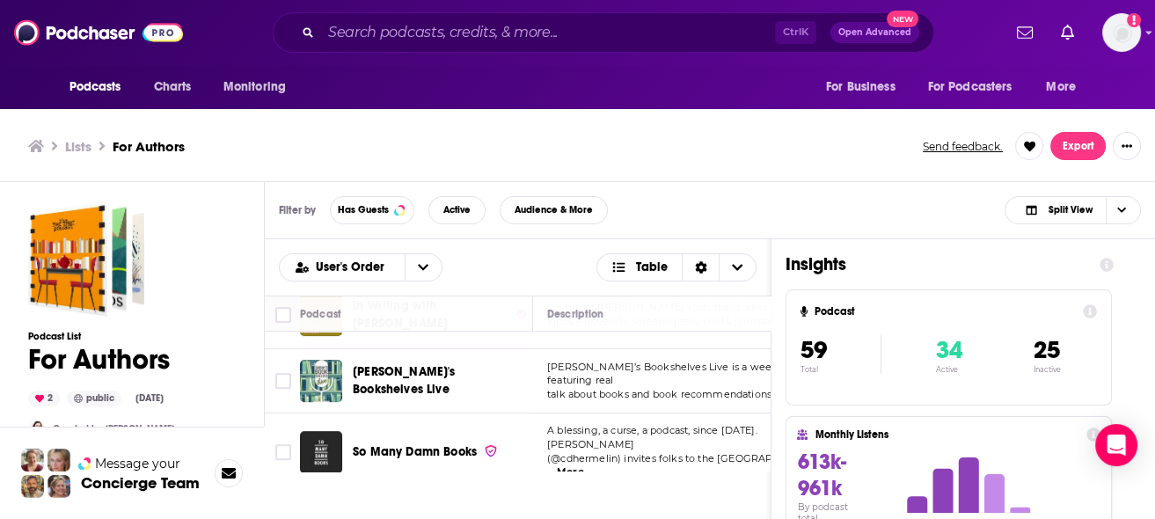
scroll to position [967, 0]
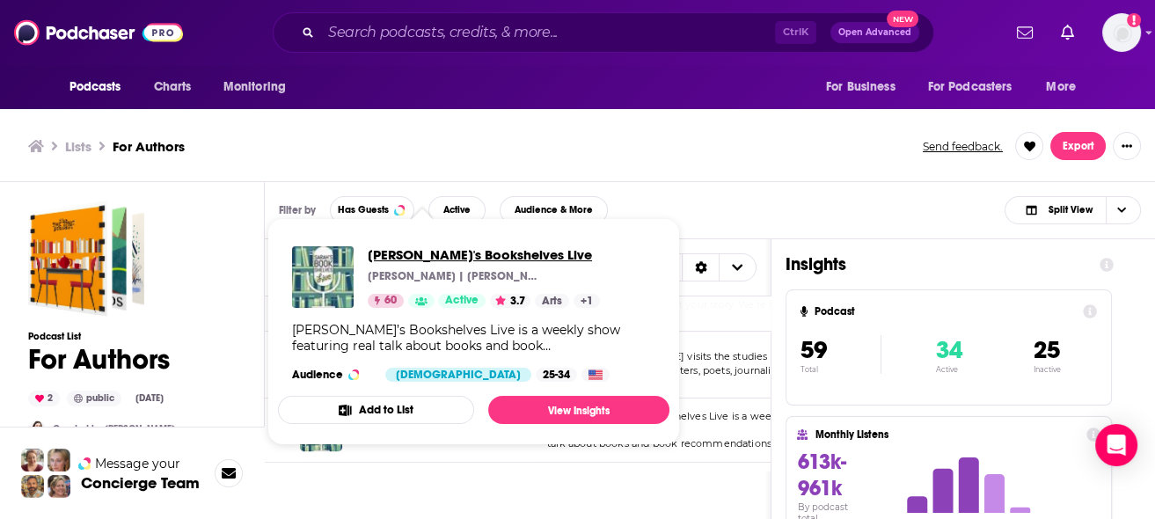
click at [453, 252] on span "[PERSON_NAME]'s Bookshelves Live" at bounding box center [484, 254] width 232 height 17
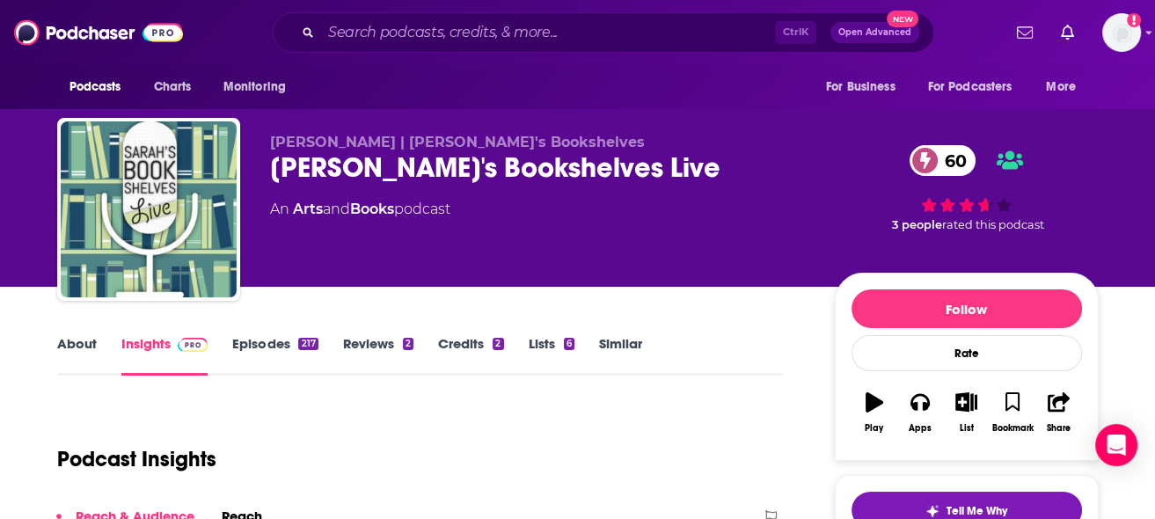
click at [272, 339] on link "Episodes 217" at bounding box center [274, 355] width 85 height 40
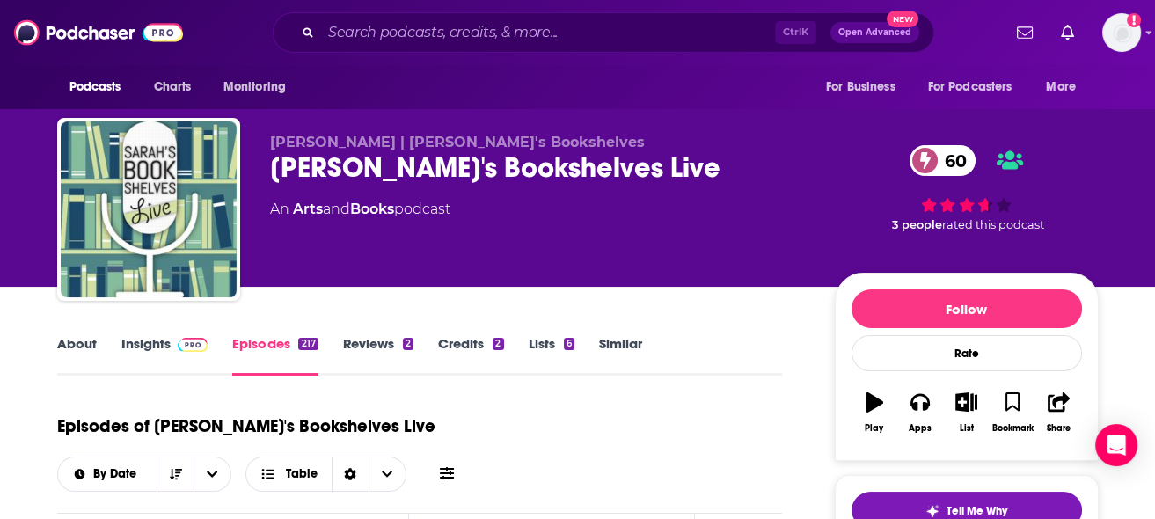
click at [84, 340] on link "About" at bounding box center [77, 355] width 40 height 40
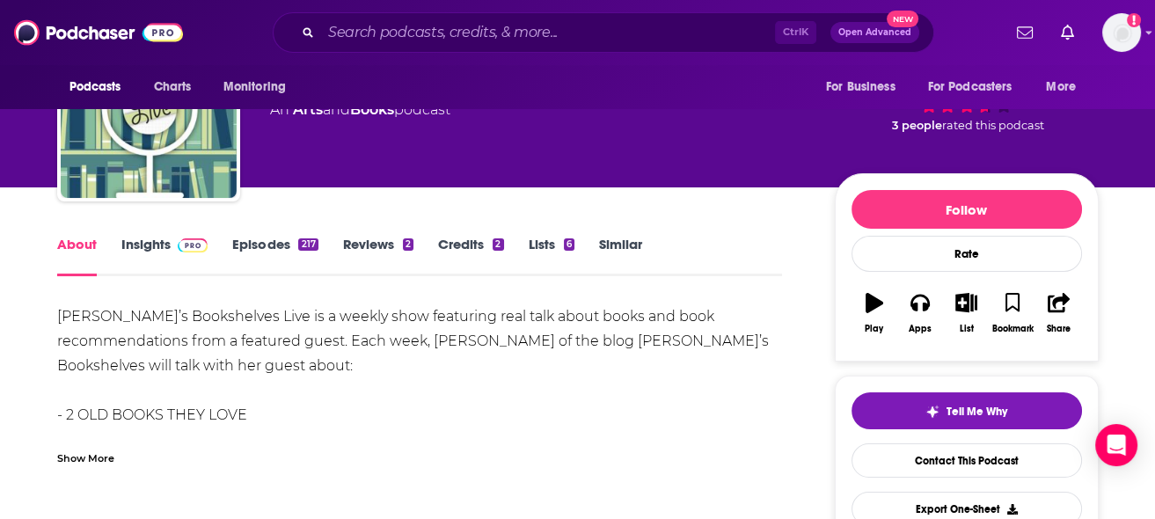
scroll to position [88, 0]
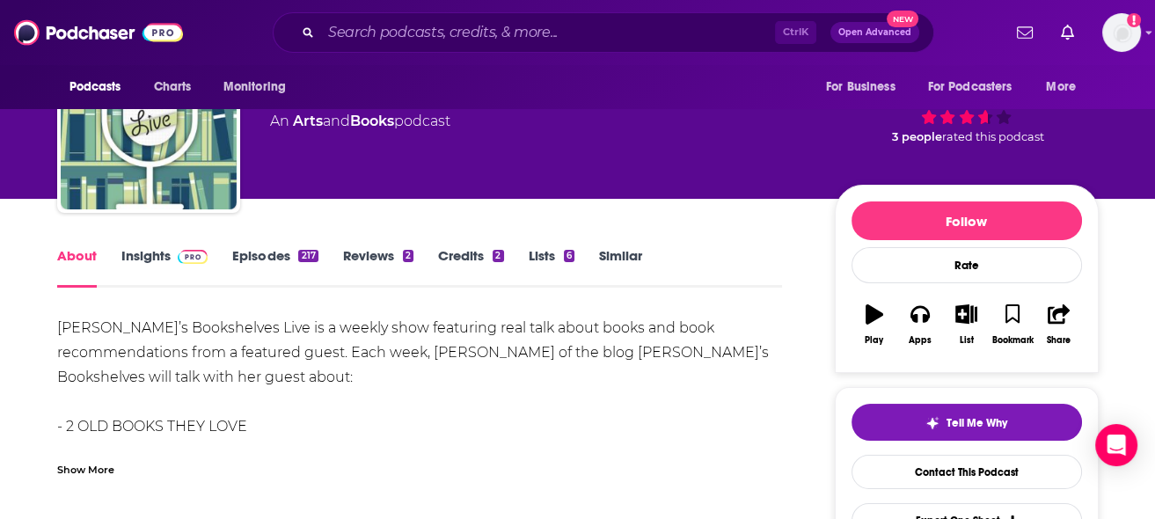
click at [289, 258] on link "Episodes 217" at bounding box center [274, 267] width 85 height 40
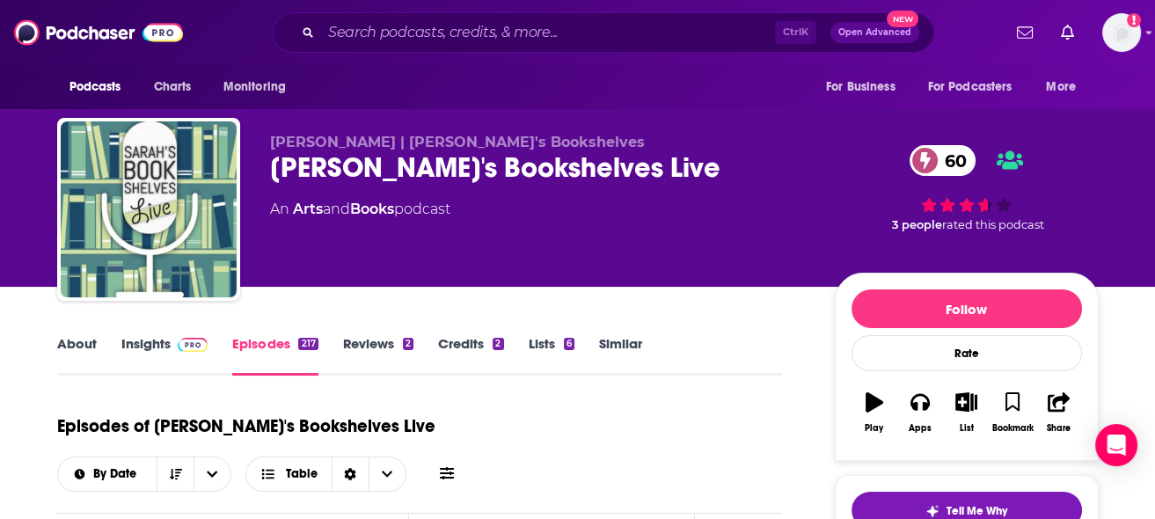
click at [172, 359] on link "Insights" at bounding box center [164, 355] width 87 height 40
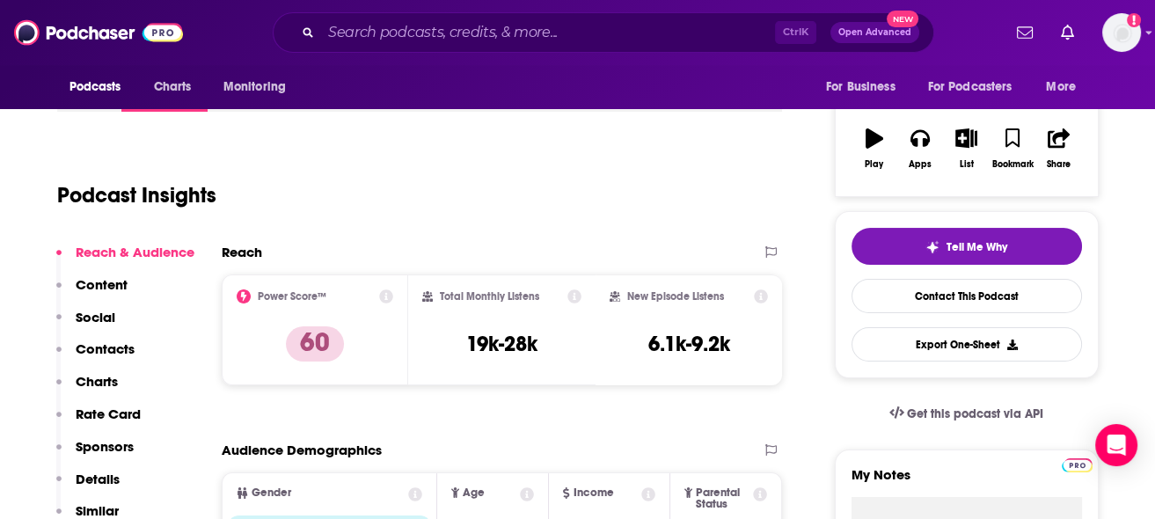
click at [98, 354] on p "Contacts" at bounding box center [105, 348] width 59 height 17
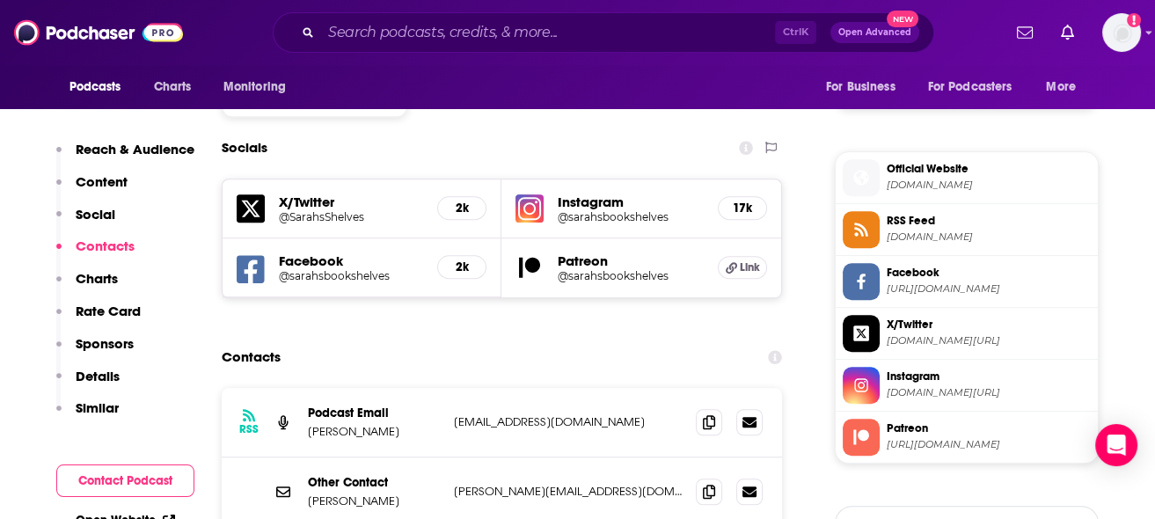
scroll to position [1505, 0]
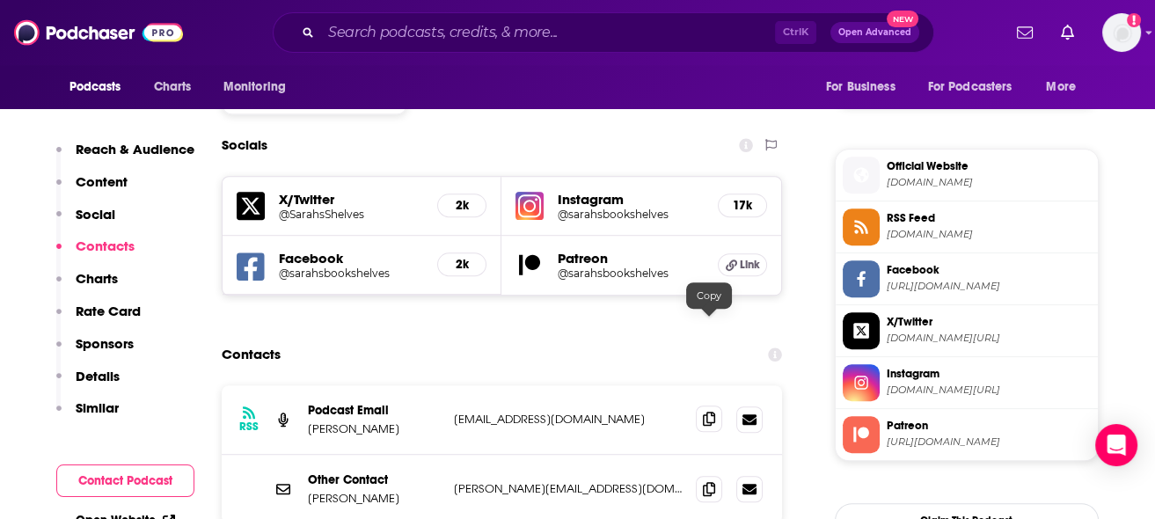
click at [712, 412] on icon at bounding box center [709, 419] width 12 height 14
click at [715, 481] on icon at bounding box center [709, 488] width 12 height 14
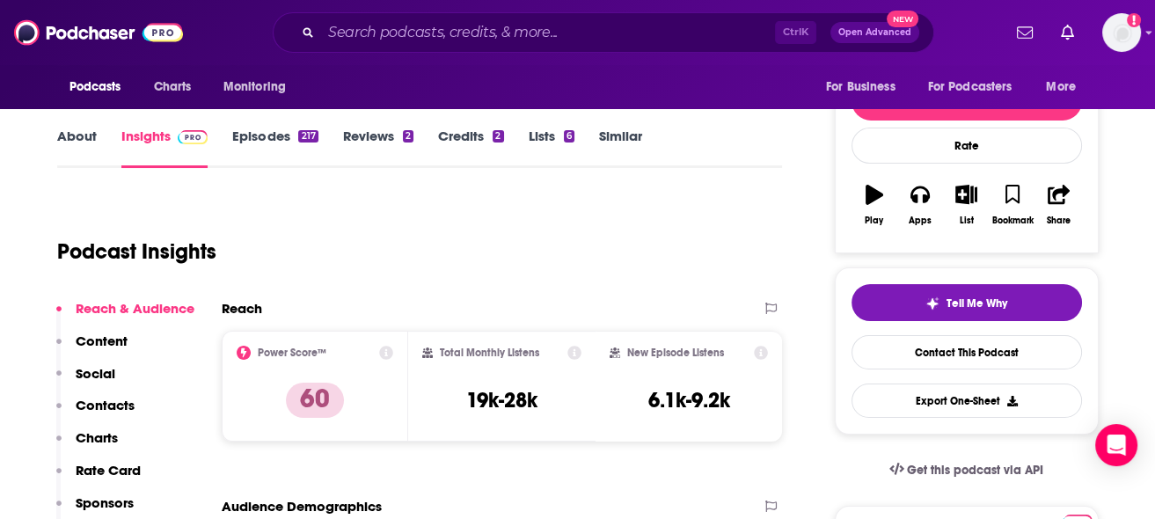
scroll to position [264, 0]
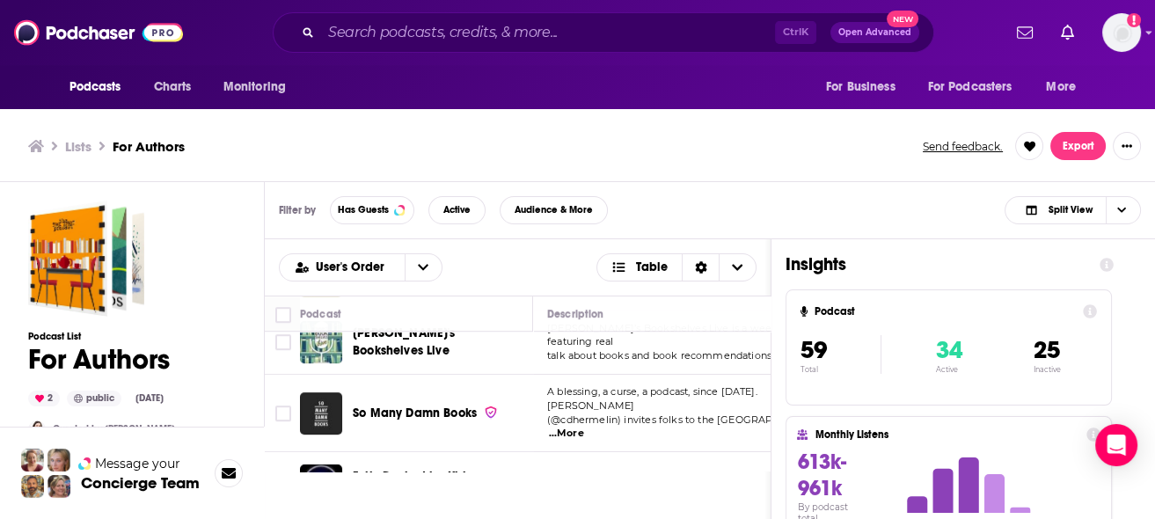
scroll to position [1055, 0]
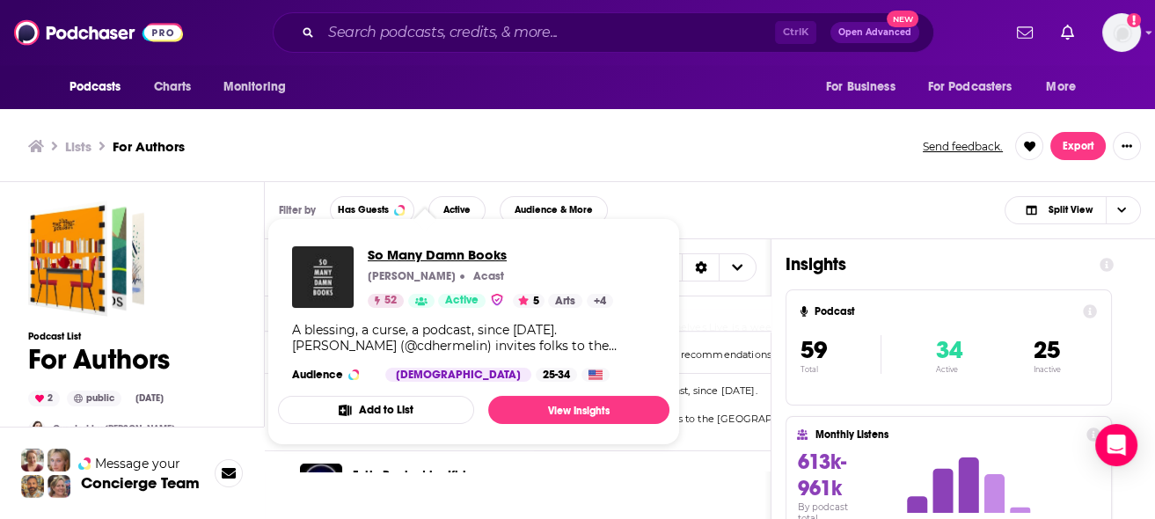
click at [453, 254] on span "So Many Damn Books" at bounding box center [490, 254] width 245 height 17
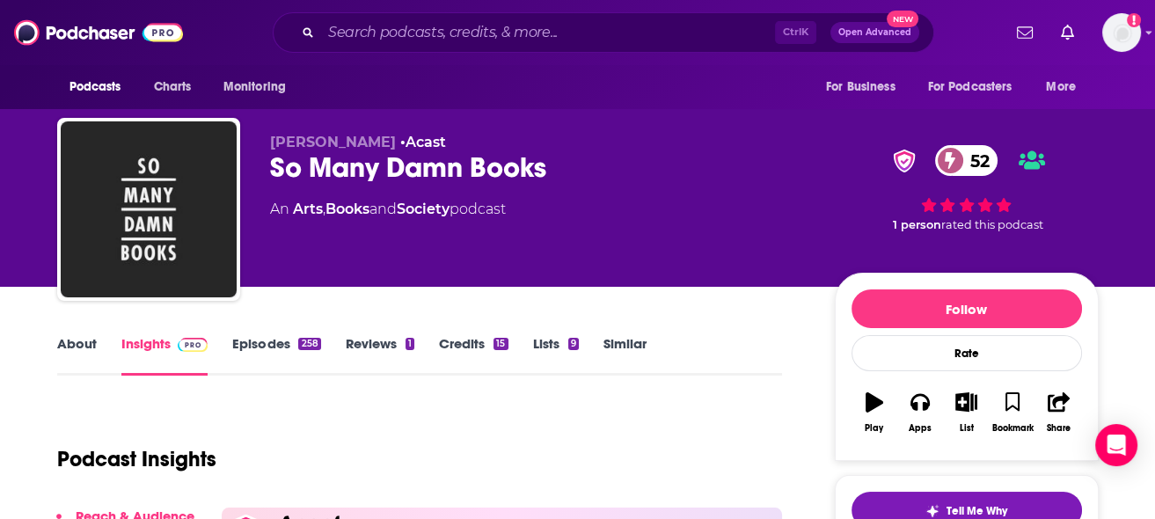
click at [266, 345] on link "Episodes 258" at bounding box center [276, 355] width 88 height 40
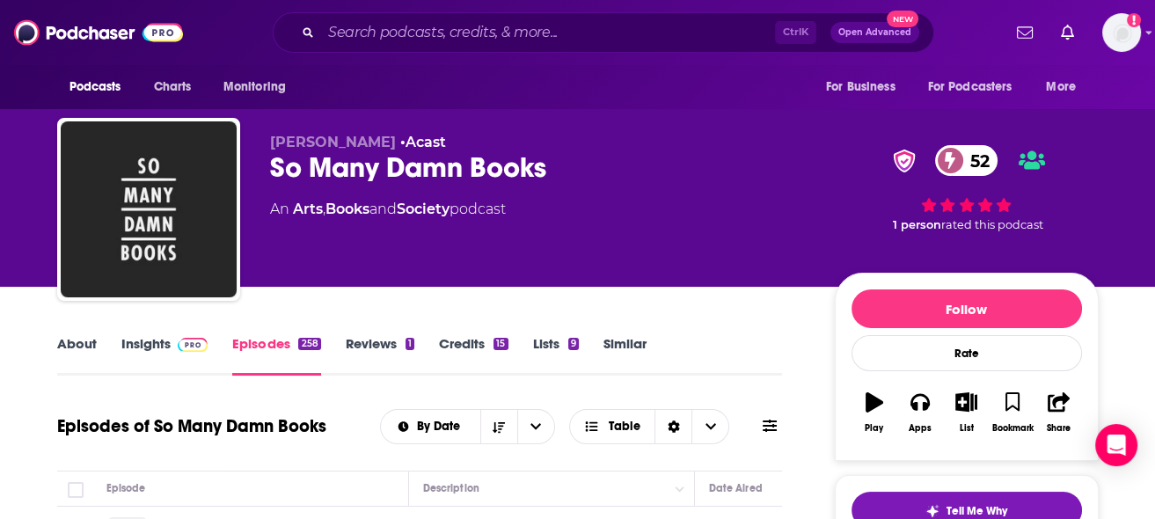
scroll to position [175, 0]
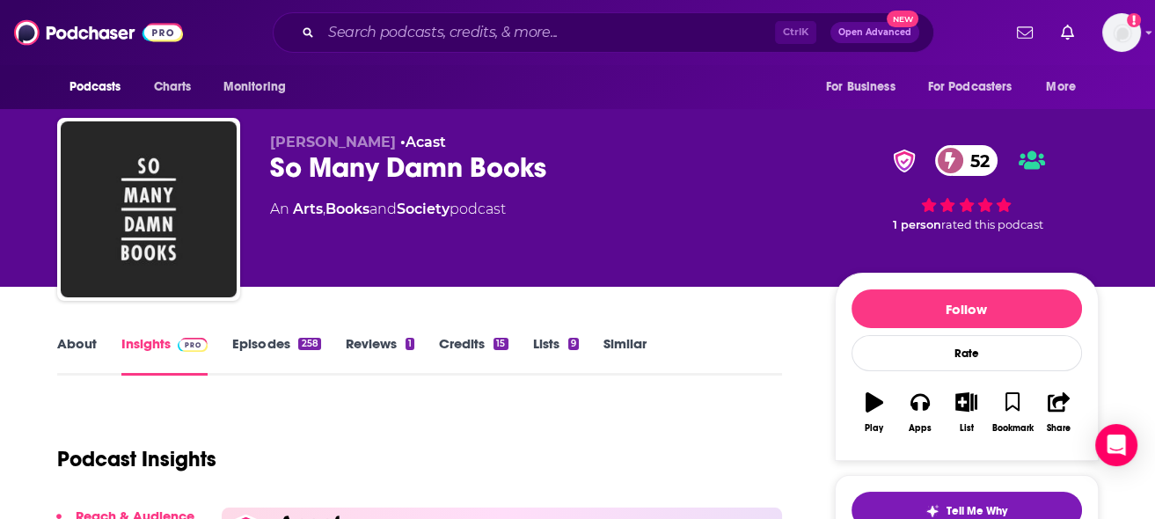
scroll to position [176, 0]
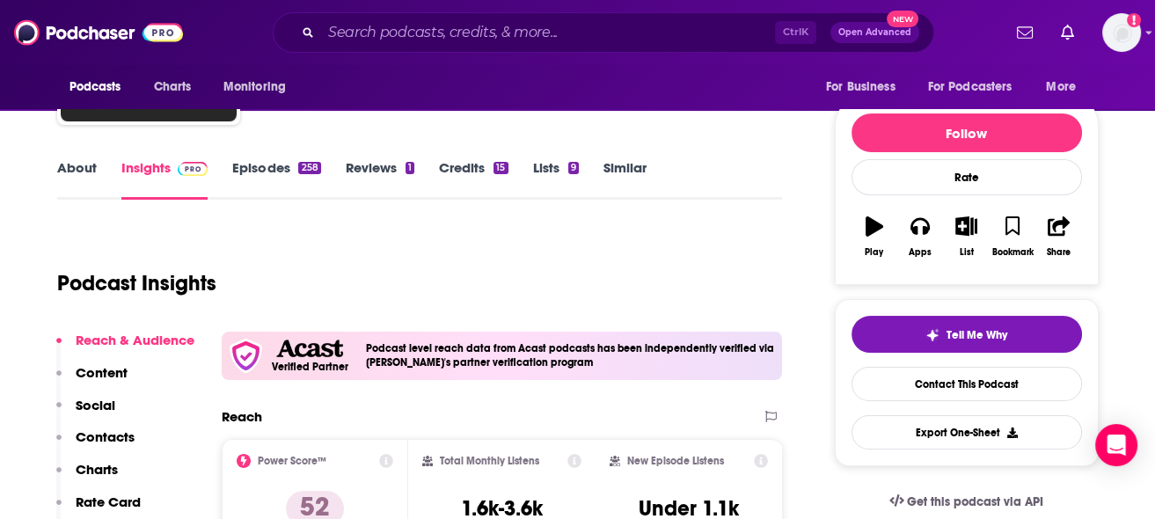
click at [117, 429] on p "Contacts" at bounding box center [105, 436] width 59 height 17
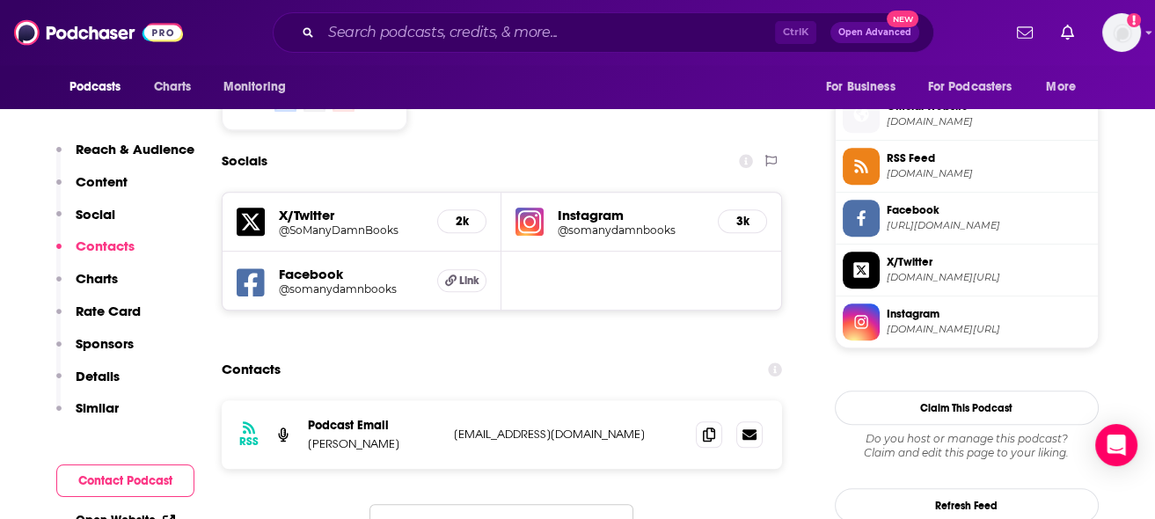
scroll to position [1581, 0]
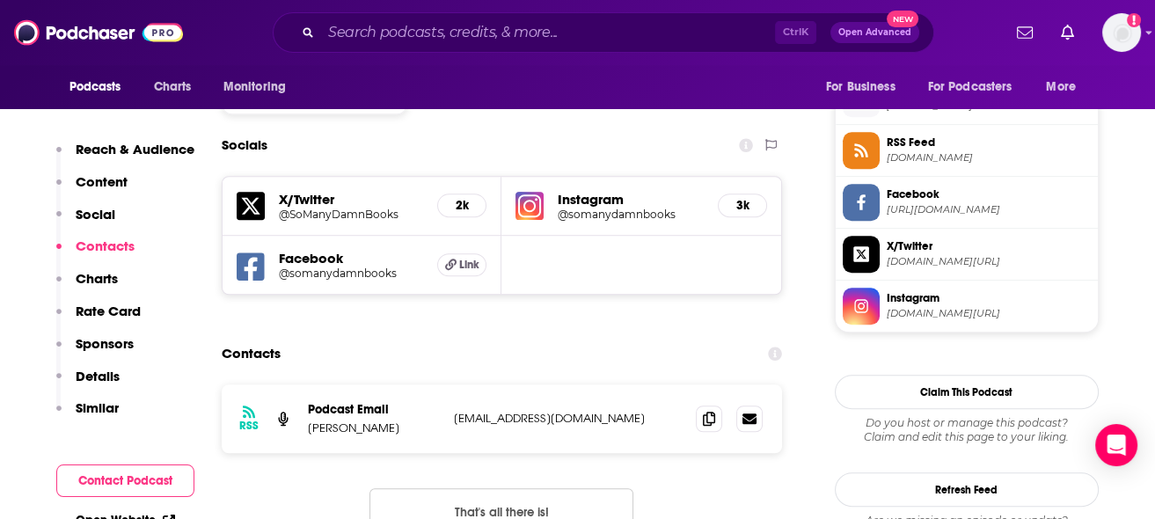
drag, startPoint x: 419, startPoint y: 332, endPoint x: 303, endPoint y: 330, distance: 117.0
click at [303, 384] on div "RSS Podcast Email Christopher Hermelin info+65987686d411280017b30a77@mg-eu.acas…" at bounding box center [502, 418] width 561 height 69
copy p "Christopher Hermelin"
click at [463, 337] on div "Contacts" at bounding box center [502, 353] width 561 height 33
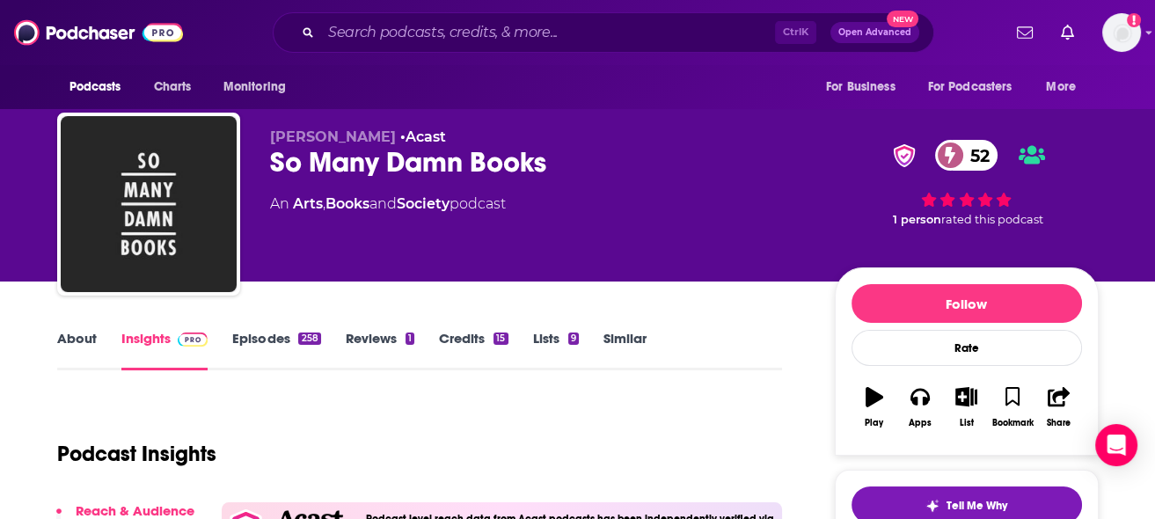
scroll to position [0, 0]
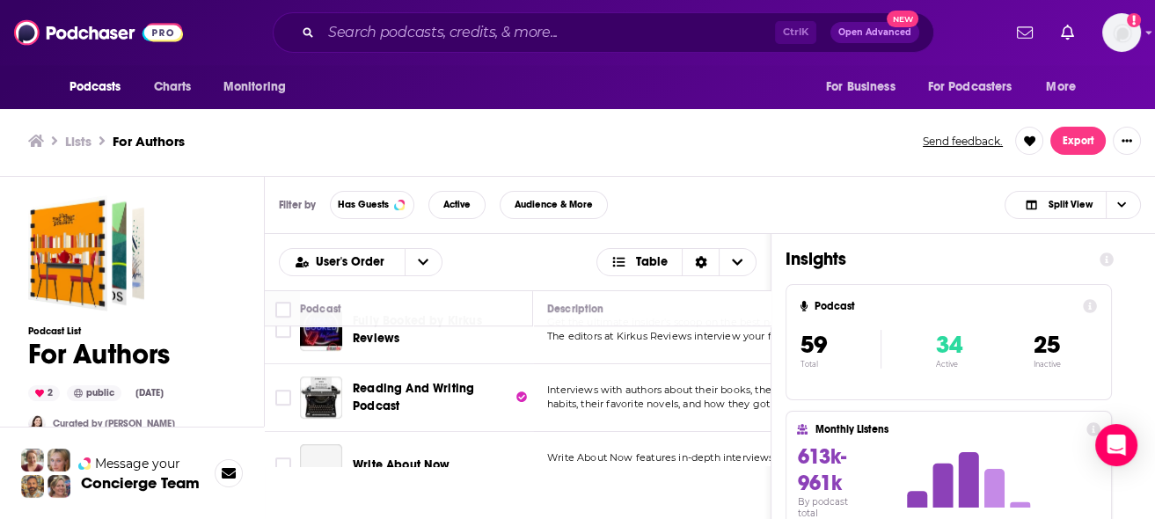
scroll to position [1230, 0]
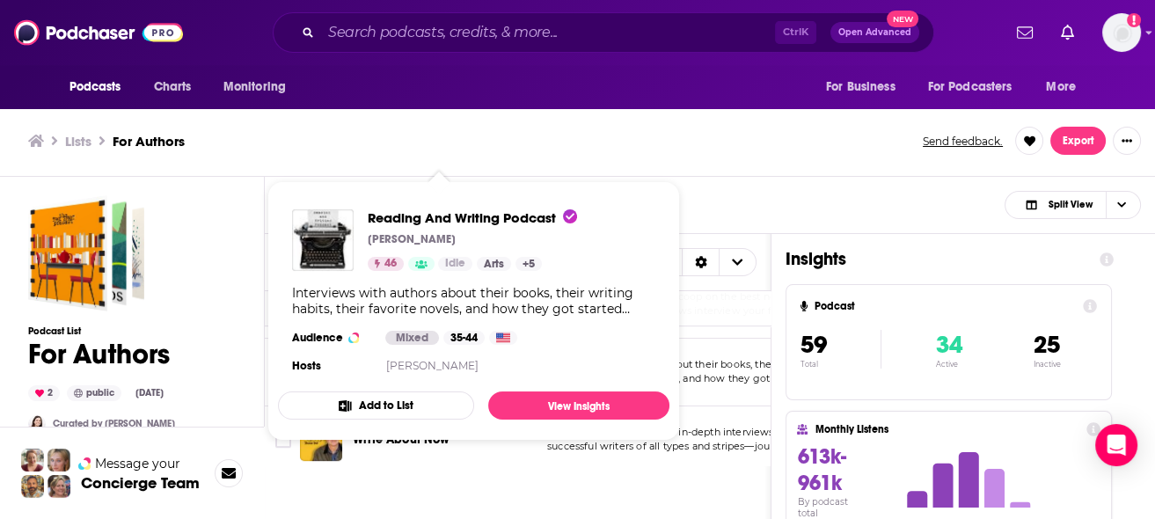
drag, startPoint x: 399, startPoint y: 342, endPoint x: 554, endPoint y: 353, distance: 155.1
click at [554, 353] on div "Reading And Writing Podcast Jeff Rutherford 46 Idle Arts + 5 Interviews with au…" at bounding box center [473, 293] width 391 height 196
click at [618, 326] on div "Reading And Writing Podcast Jeff Rutherford 46 Idle Arts + 5 Interviews with au…" at bounding box center [473, 293] width 391 height 196
click at [433, 212] on span "Reading And Writing Podcast" at bounding box center [472, 217] width 209 height 17
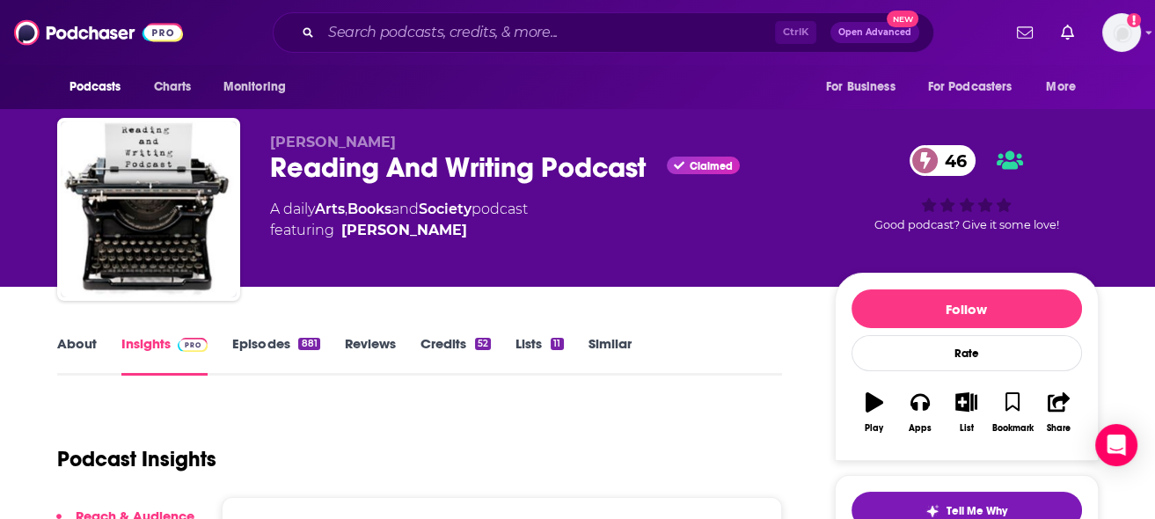
scroll to position [88, 0]
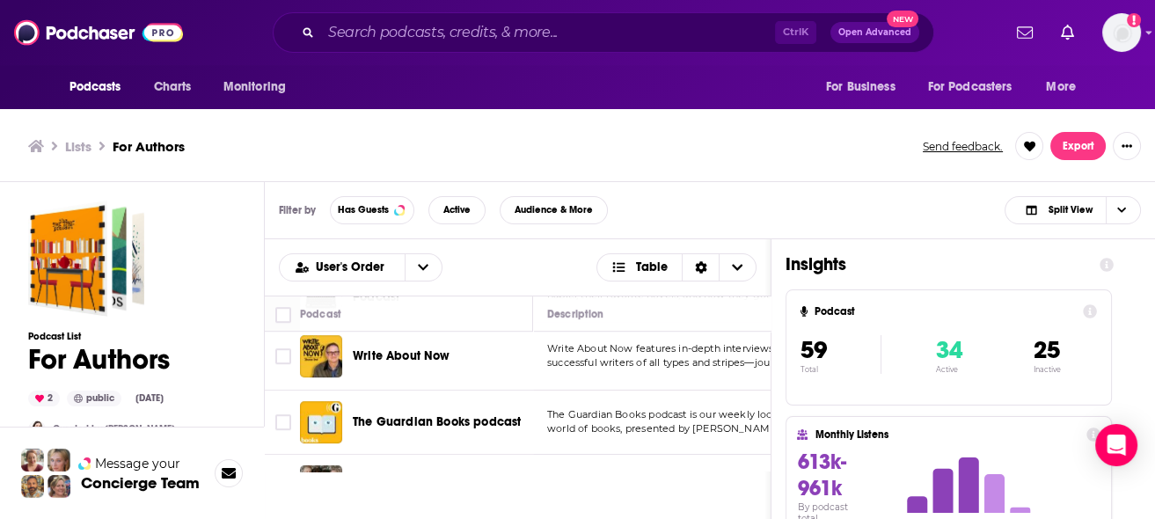
scroll to position [1495, 0]
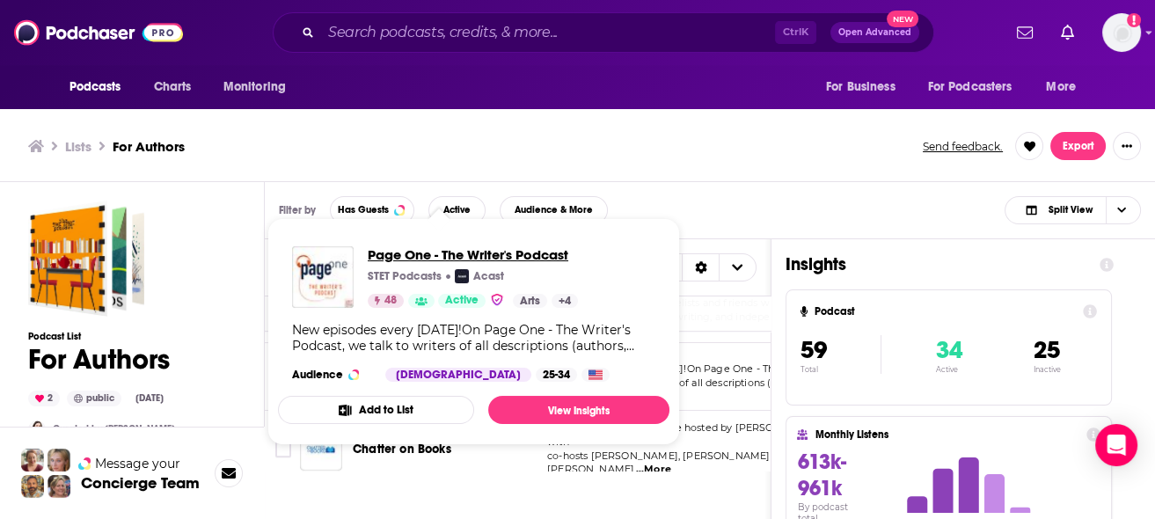
click at [438, 251] on span "Page One - The Writer's Podcast" at bounding box center [473, 254] width 210 height 17
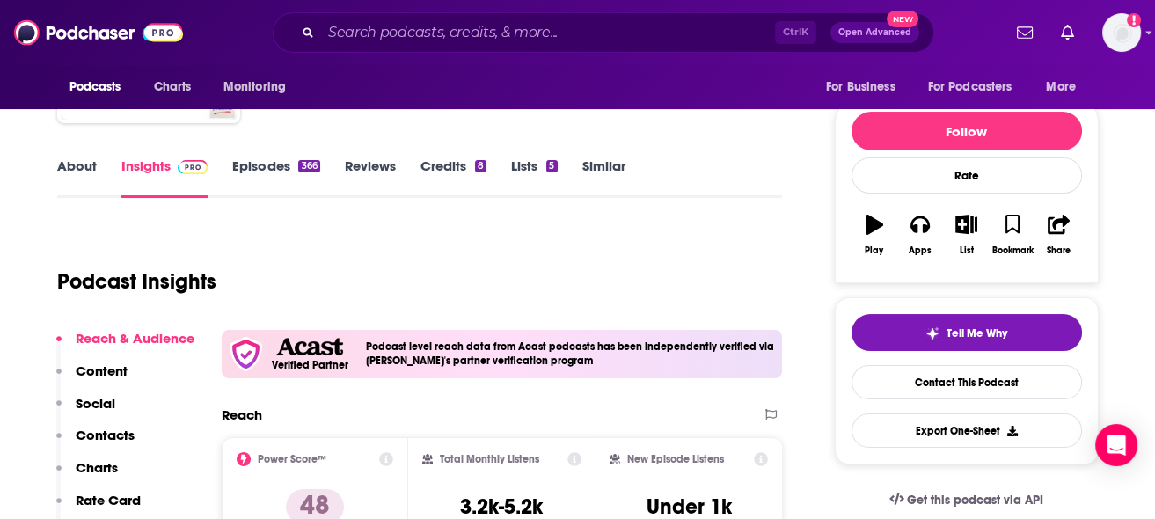
scroll to position [175, 0]
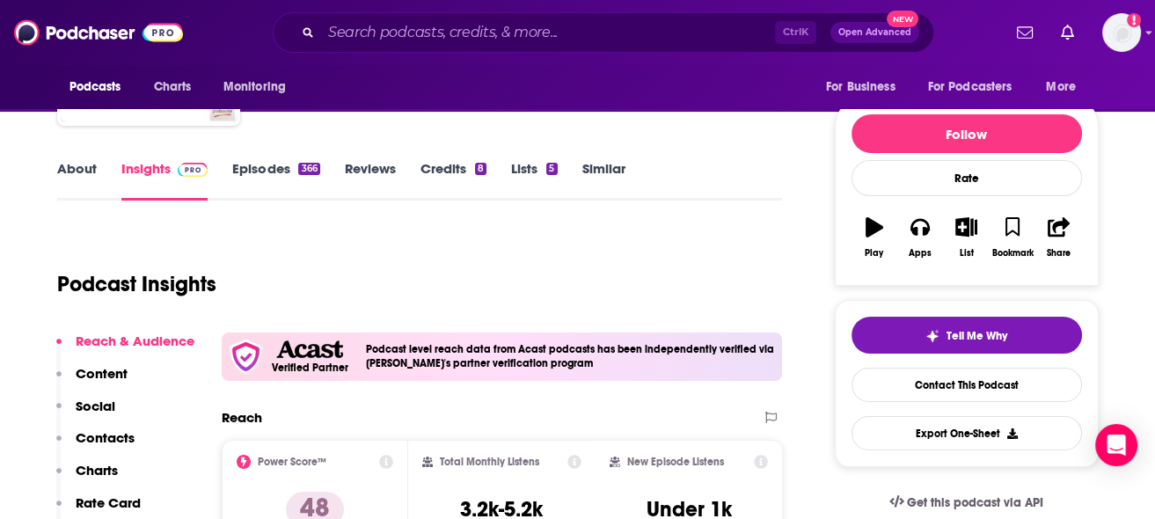
click at [309, 178] on link "Episodes 366" at bounding box center [275, 180] width 87 height 40
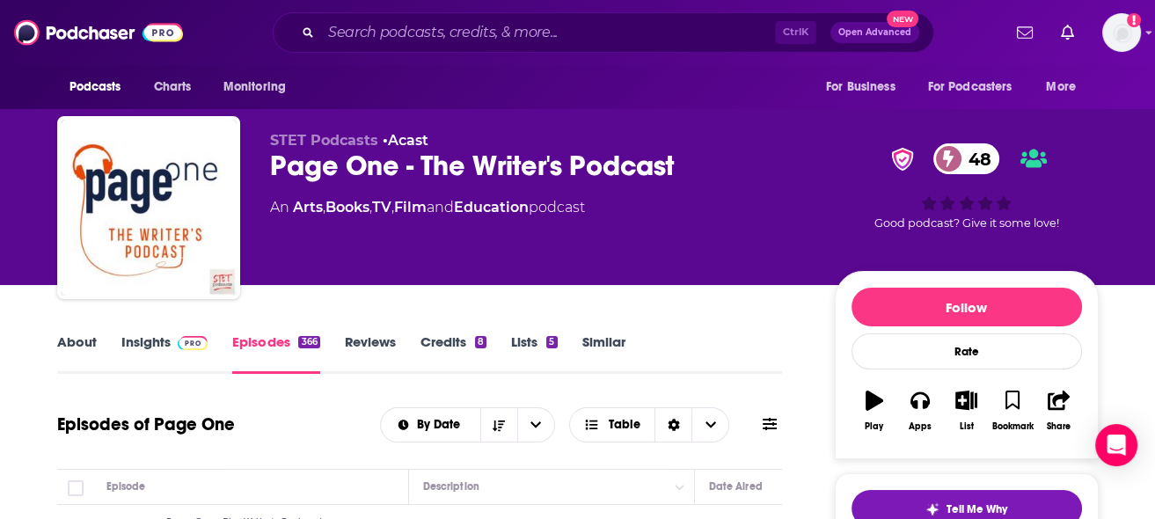
scroll to position [264, 0]
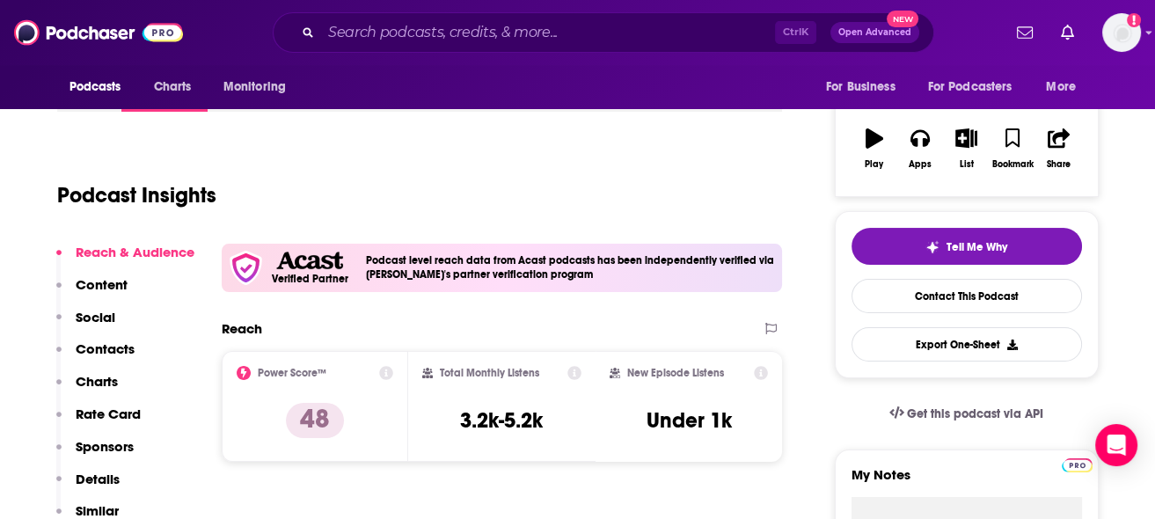
click at [98, 350] on p "Contacts" at bounding box center [105, 348] width 59 height 17
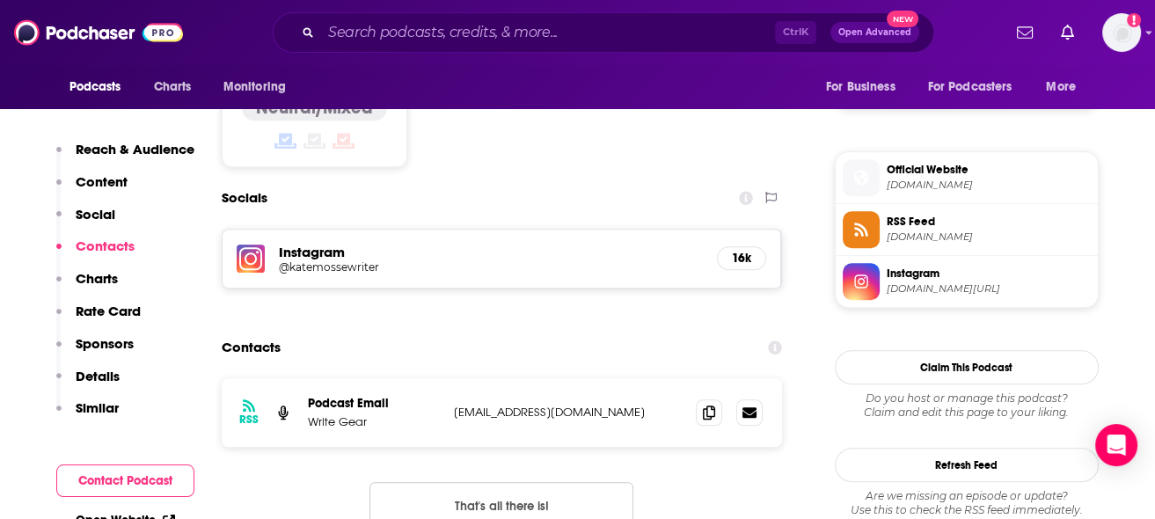
scroll to position [1590, 0]
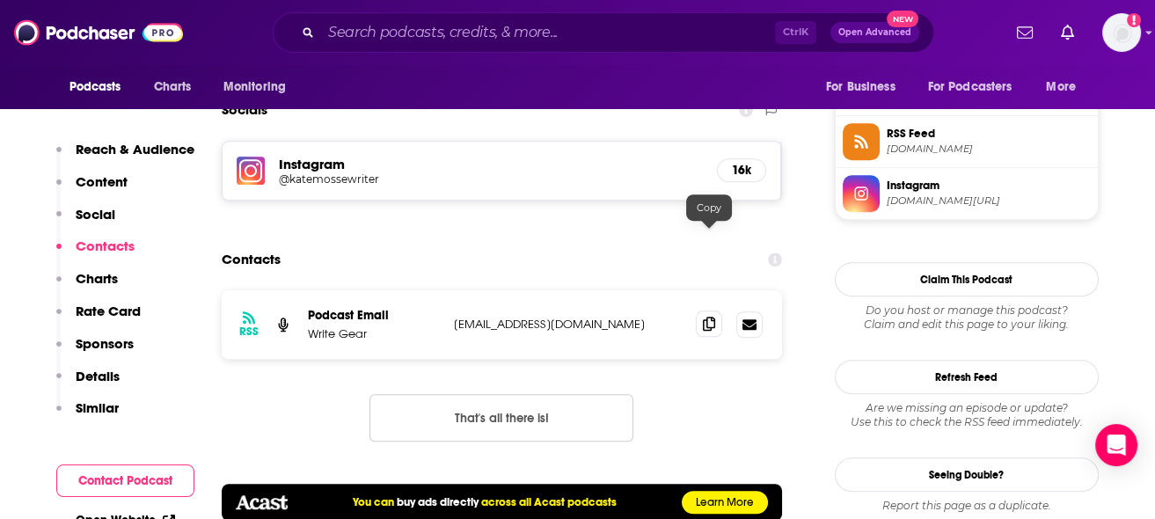
click at [711, 317] on icon at bounding box center [709, 324] width 12 height 14
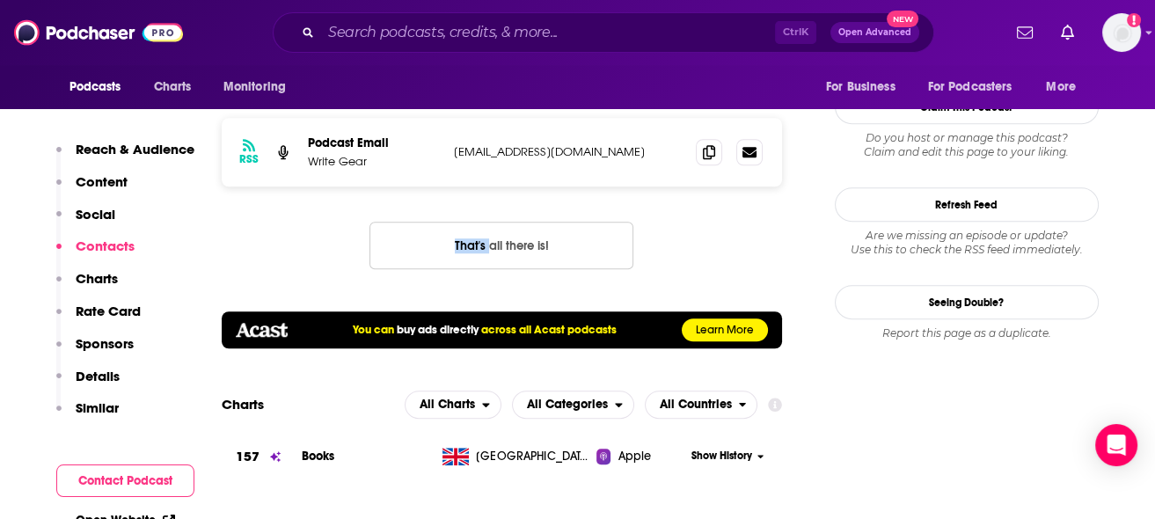
scroll to position [1766, 0]
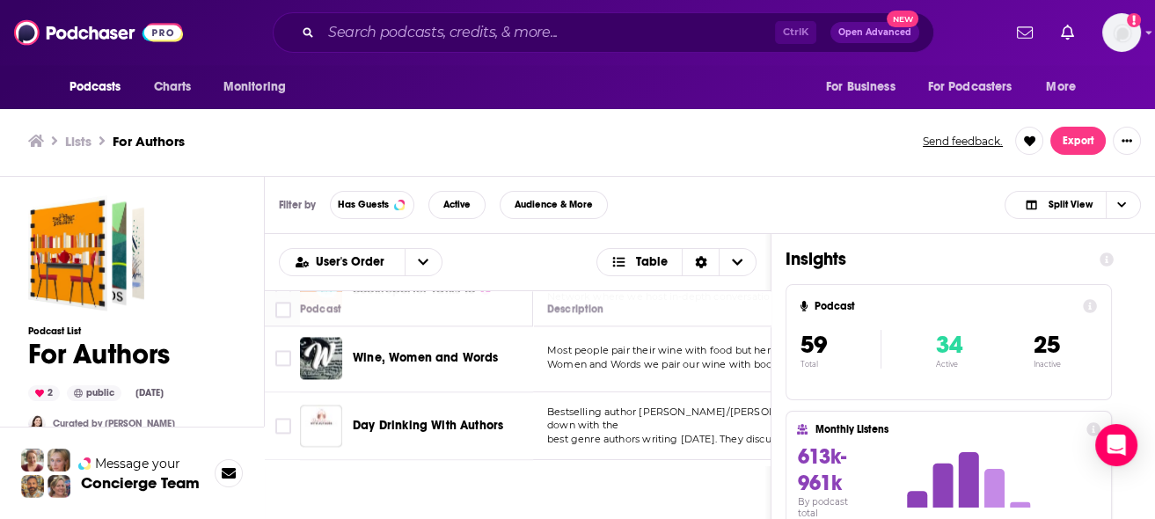
scroll to position [3136, 0]
click at [466, 417] on span "Day Drinking With Authors" at bounding box center [428, 424] width 150 height 15
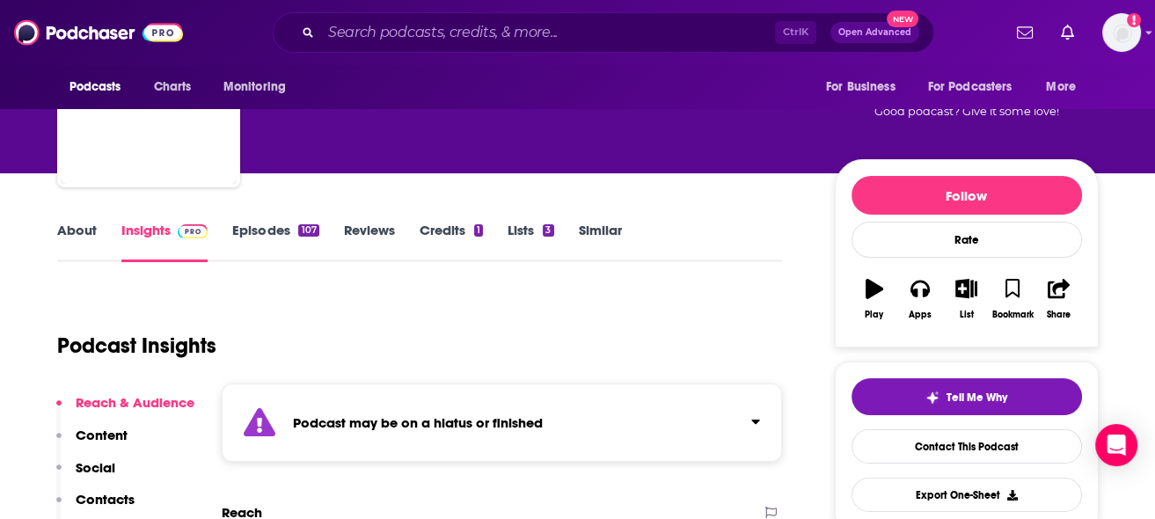
scroll to position [175, 0]
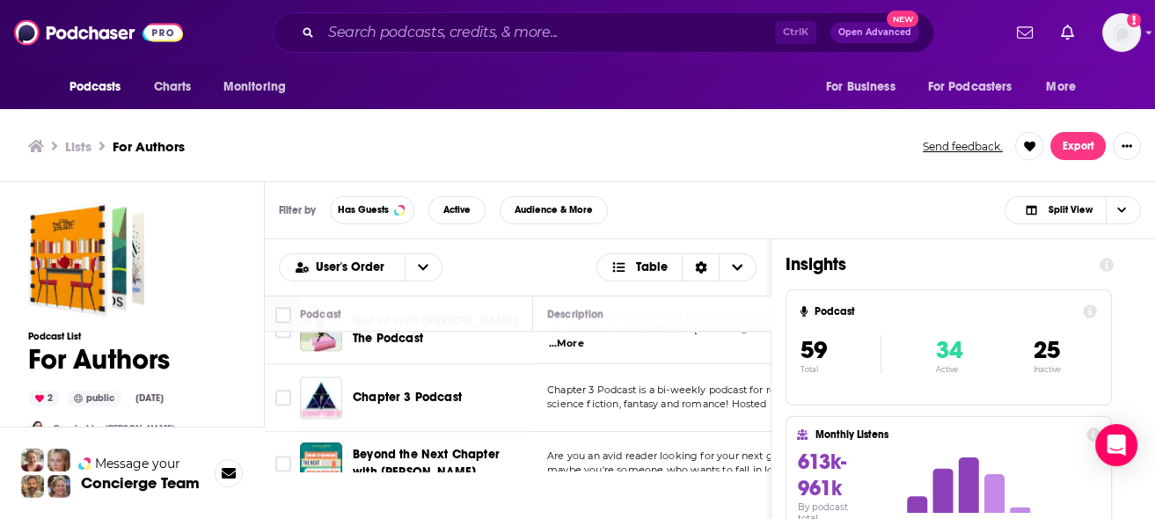
scroll to position [2725, 0]
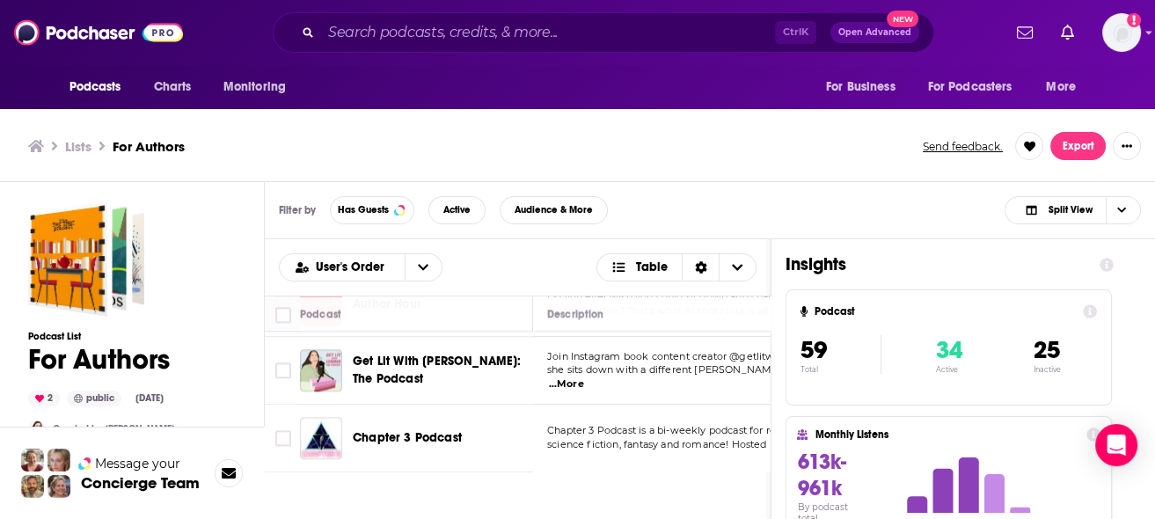
click at [408, 430] on span "Chapter 3 Podcast" at bounding box center [407, 437] width 109 height 15
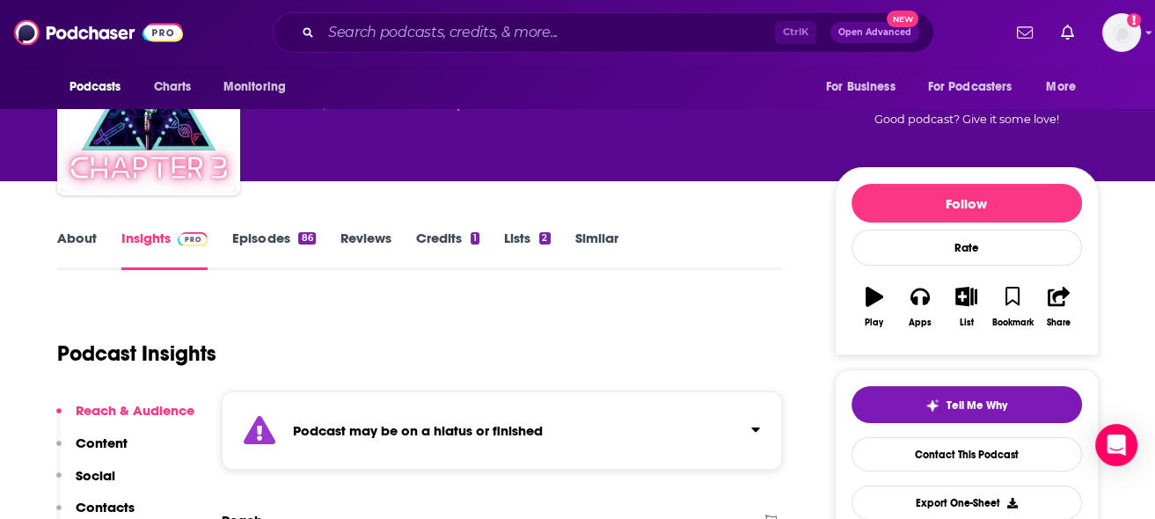
scroll to position [88, 0]
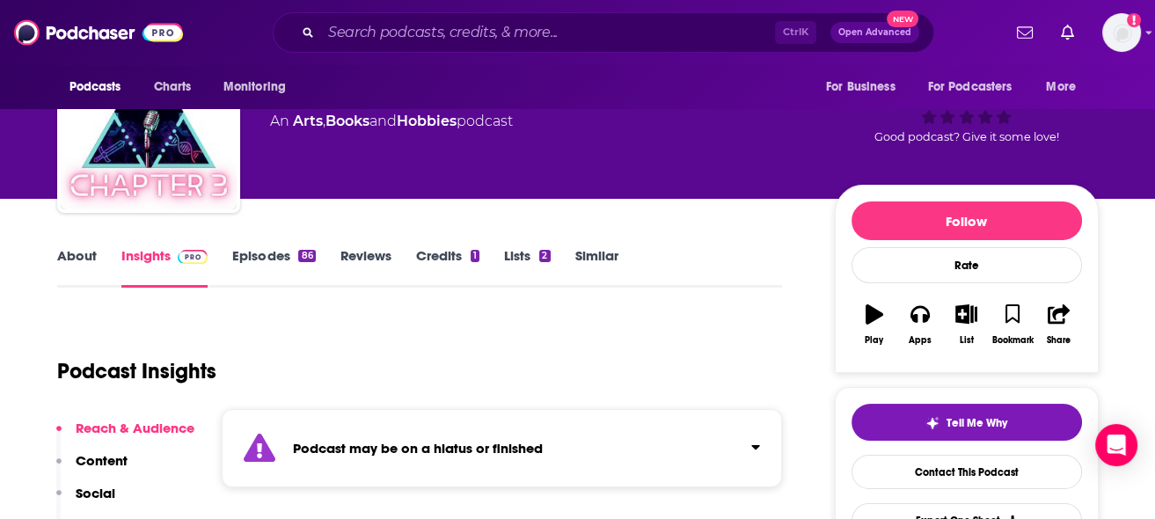
click at [269, 259] on link "Episodes 86" at bounding box center [273, 267] width 83 height 40
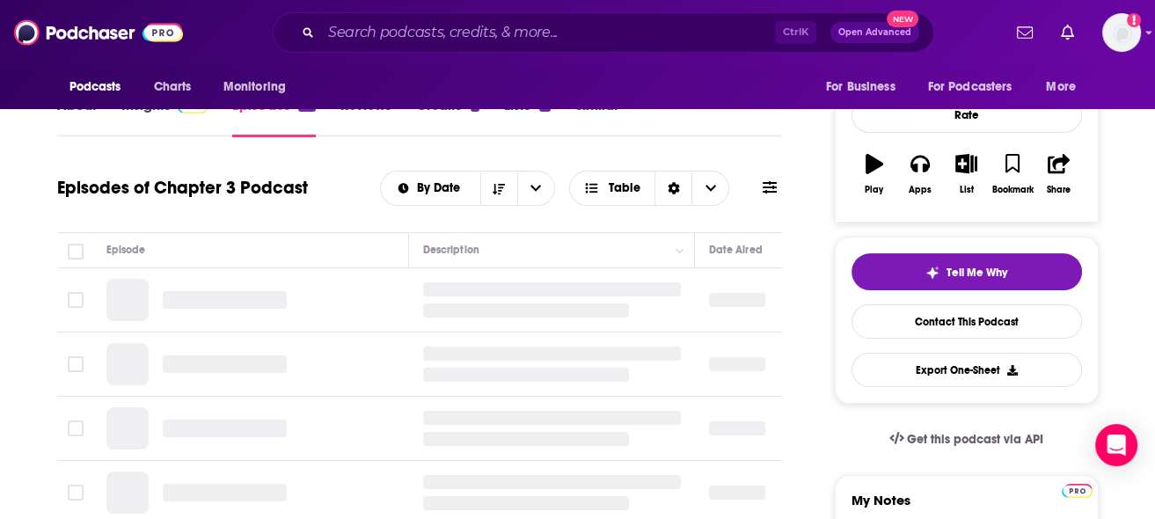
scroll to position [352, 0]
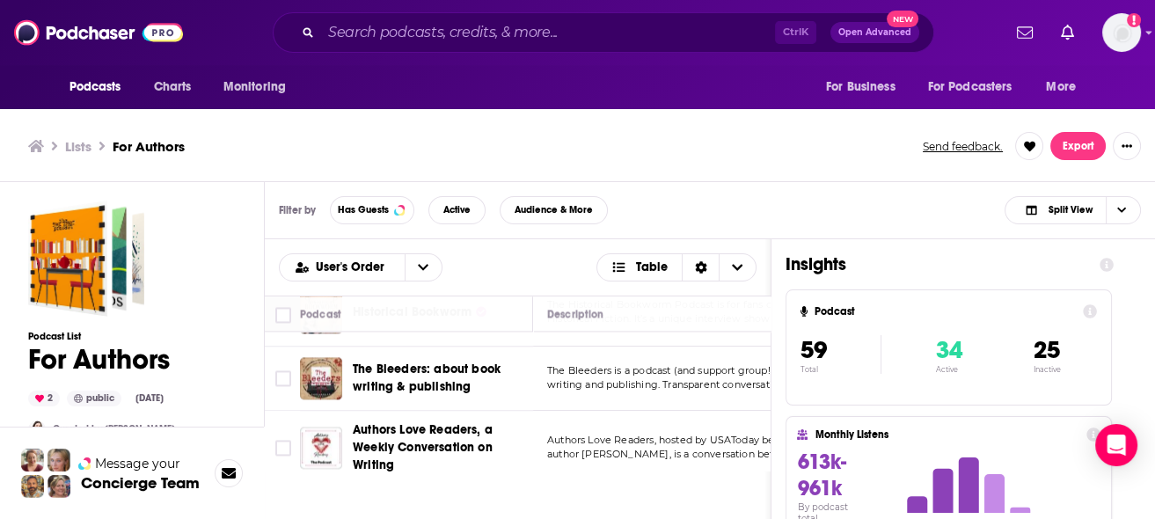
scroll to position [3840, 0]
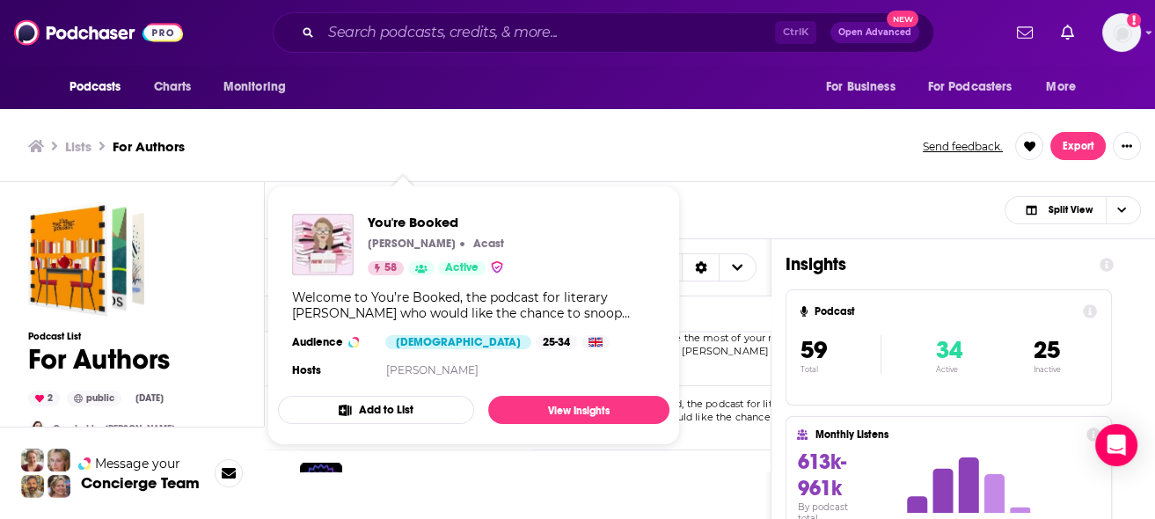
click at [691, 179] on div "Lists For Authors Send feedback. Export" at bounding box center [577, 146] width 1155 height 71
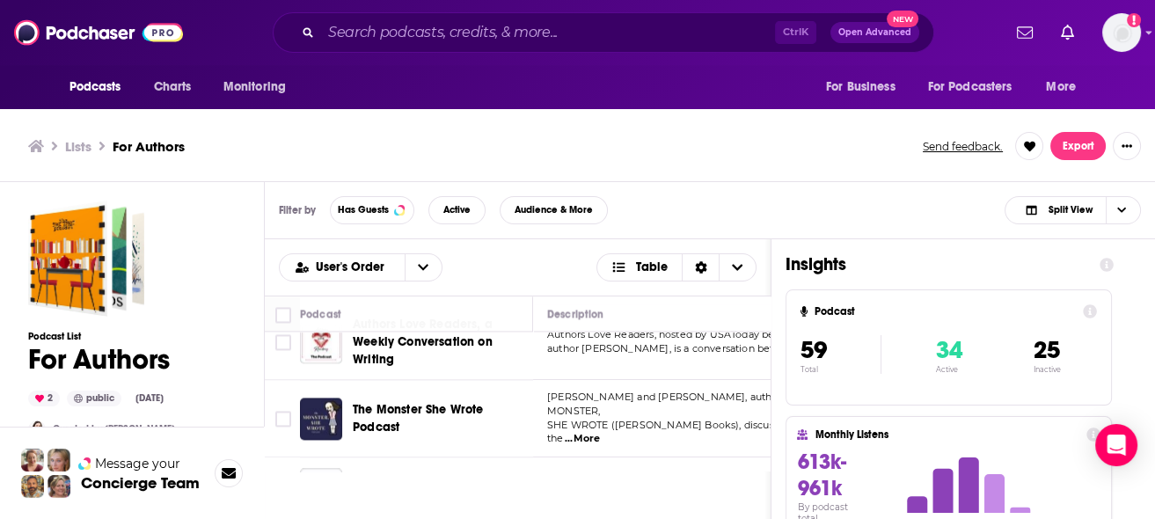
scroll to position [3488, 0]
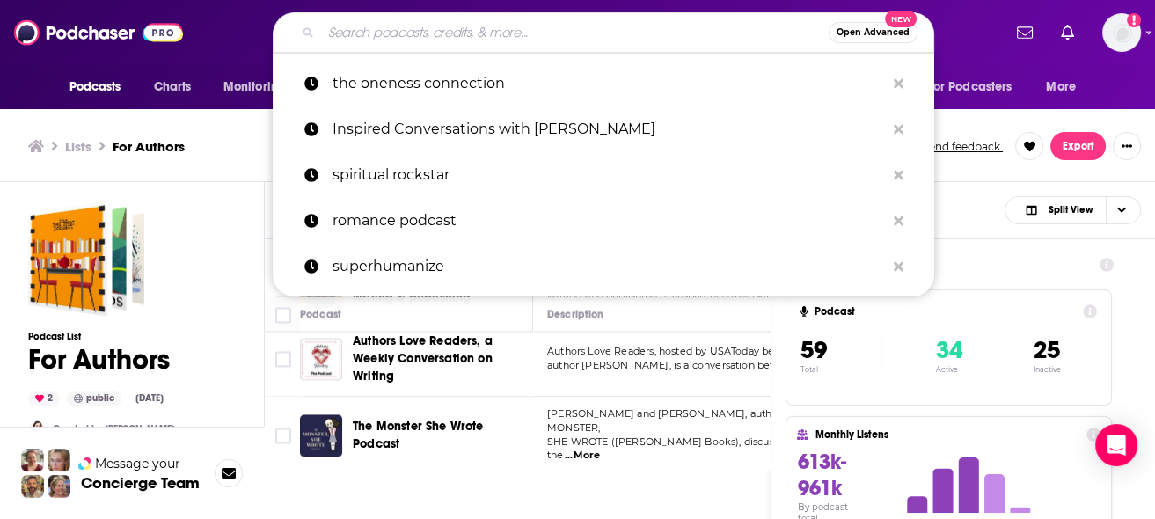
click at [428, 40] on input "Search podcasts, credits, & more..." at bounding box center [574, 32] width 507 height 28
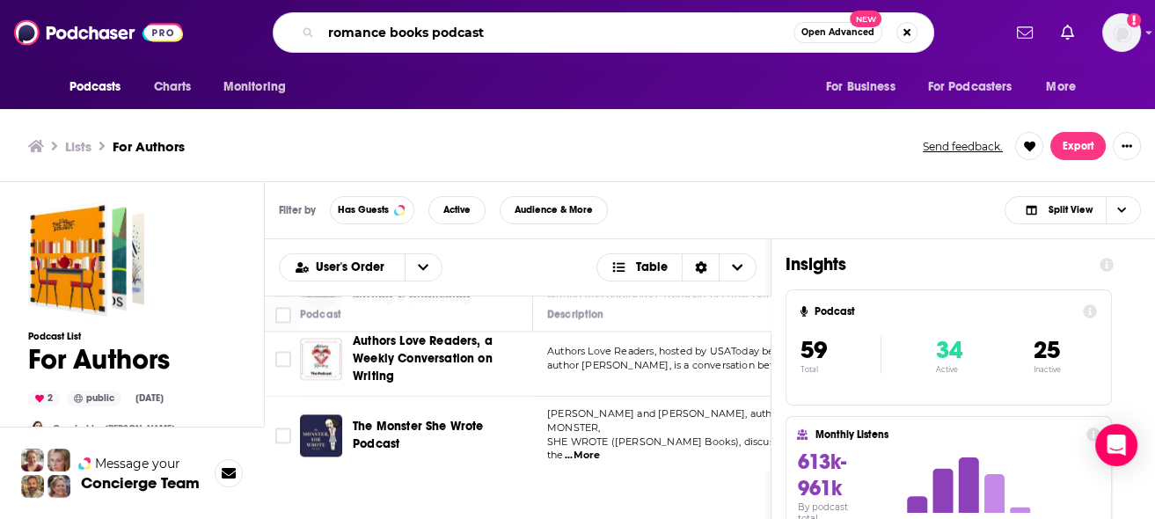
type input "romance books podcast"
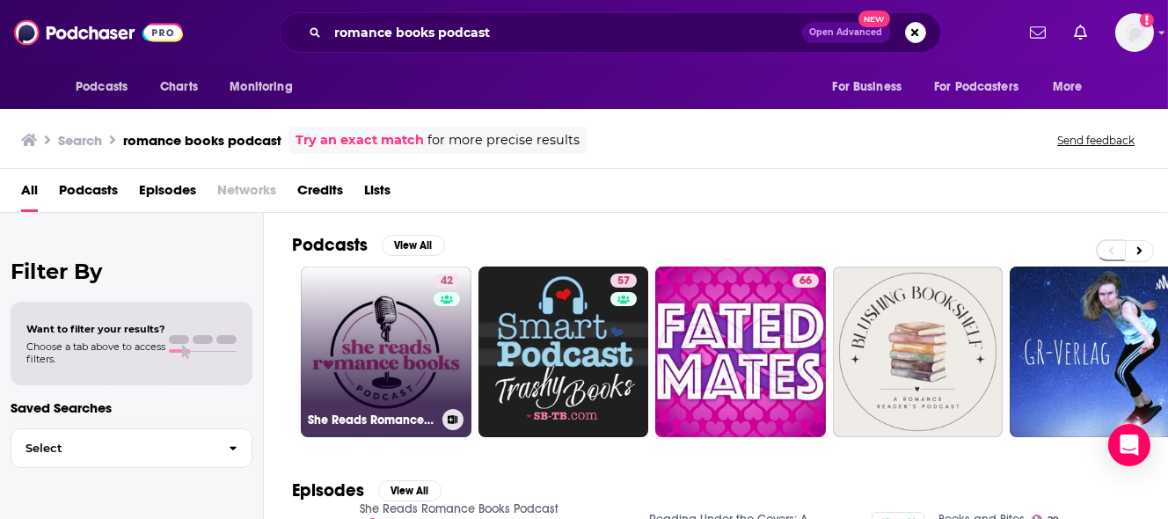
click at [399, 357] on link "42 She Reads Romance Books Podcast" at bounding box center [386, 351] width 171 height 171
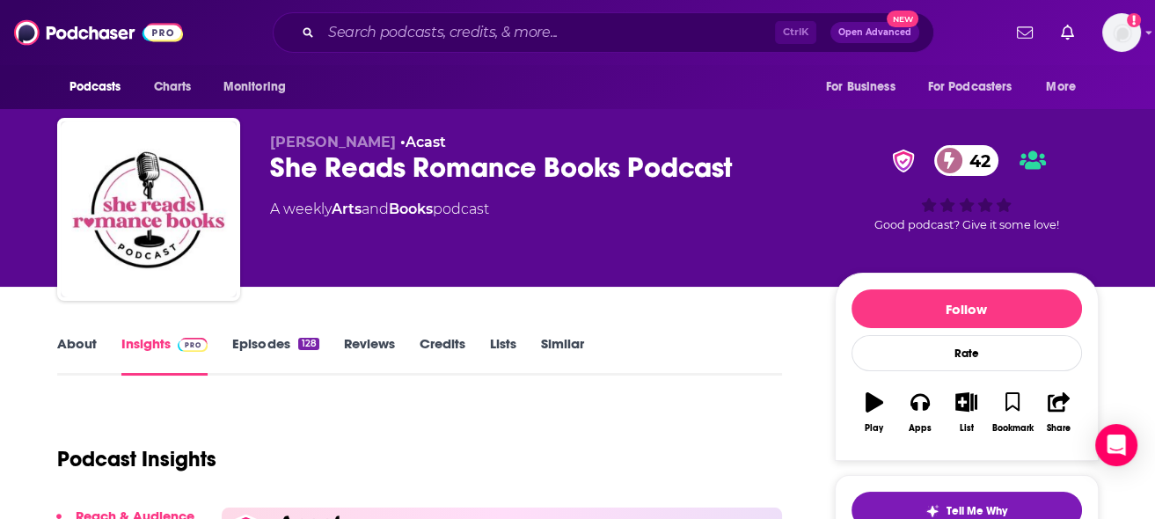
click at [293, 350] on link "Episodes 128" at bounding box center [275, 355] width 86 height 40
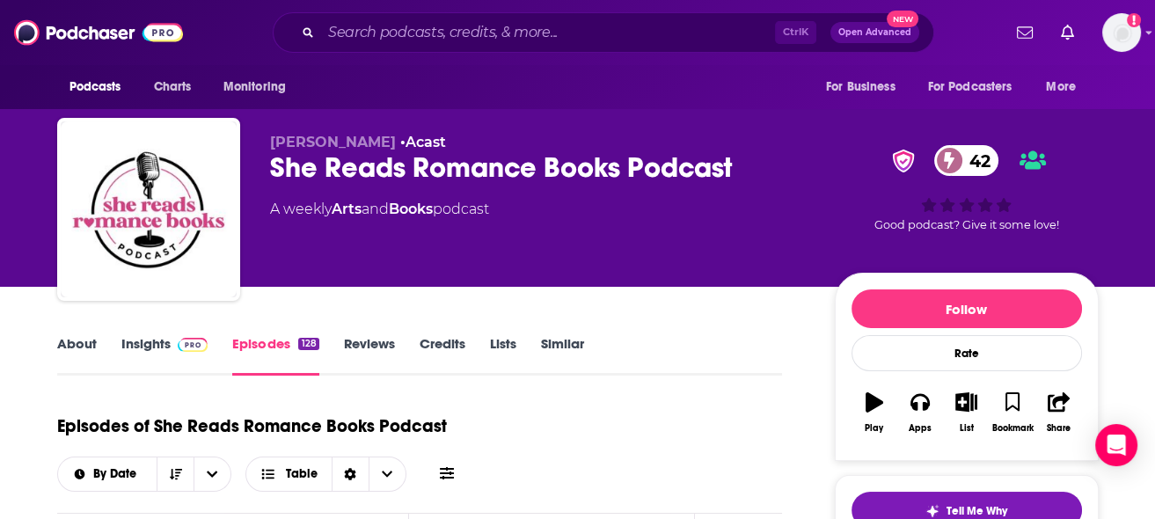
scroll to position [264, 0]
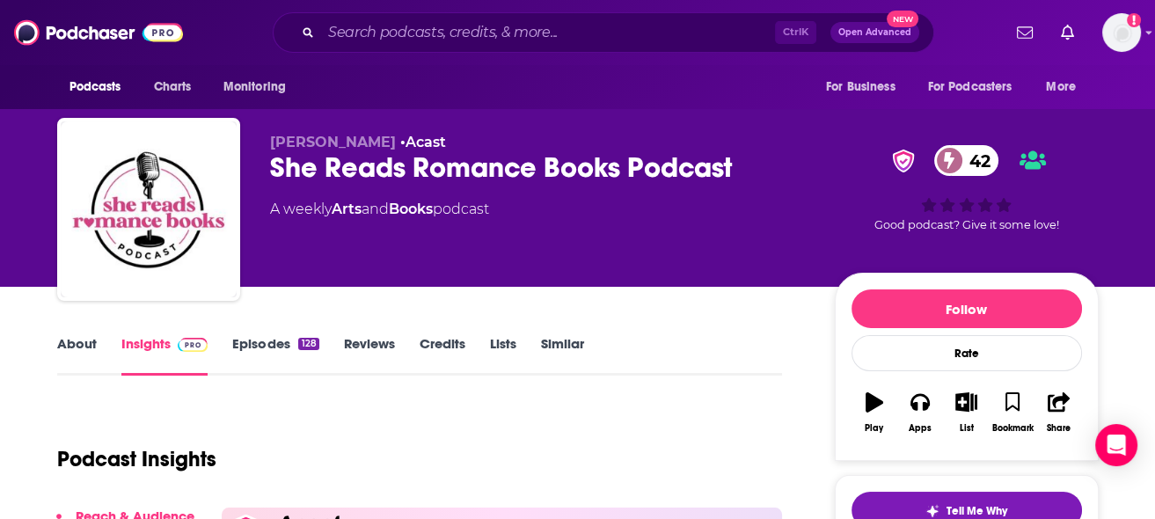
scroll to position [264, 0]
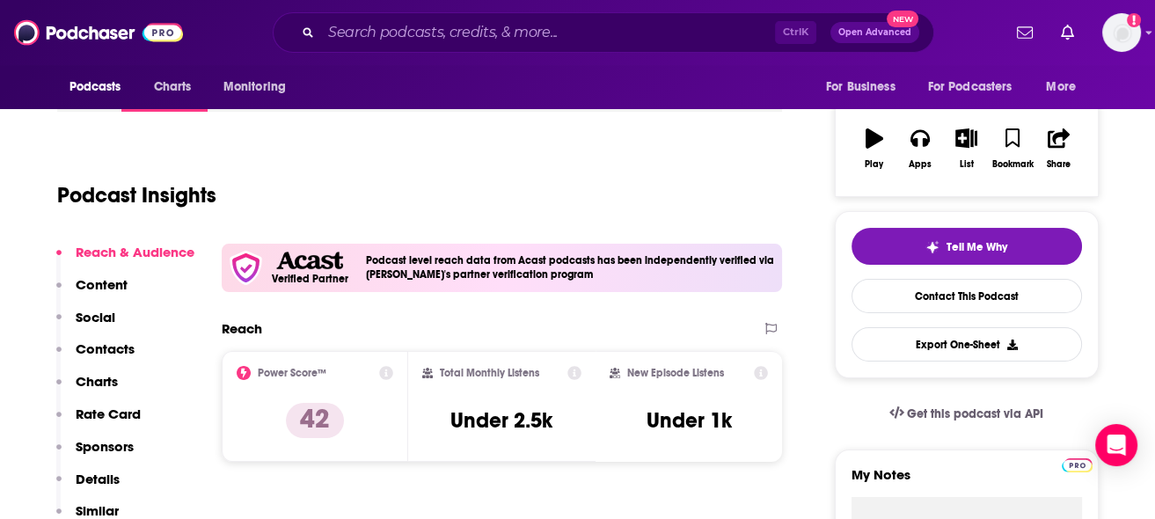
click at [109, 351] on p "Contacts" at bounding box center [105, 348] width 59 height 17
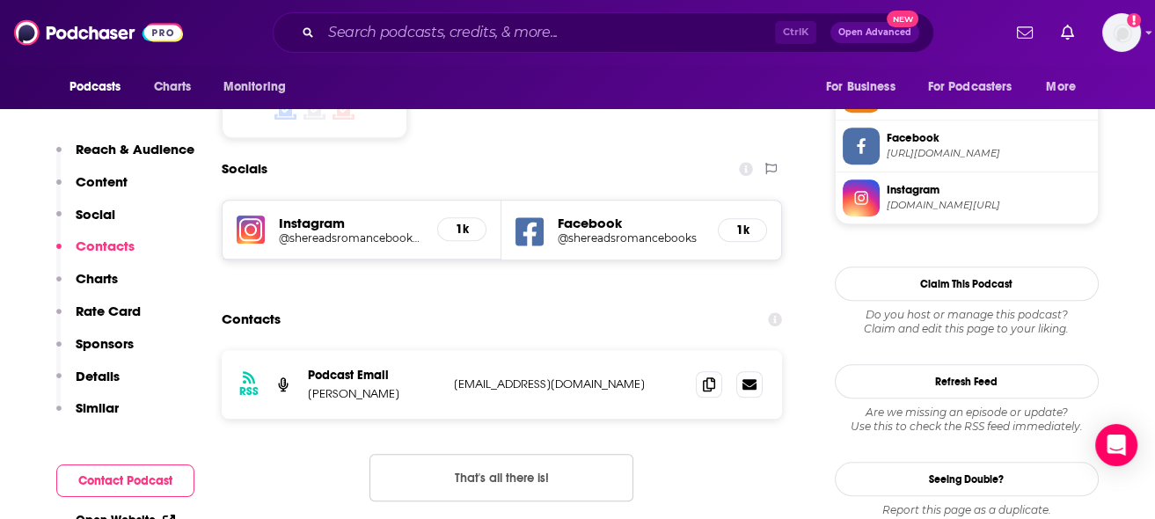
scroll to position [1503, 0]
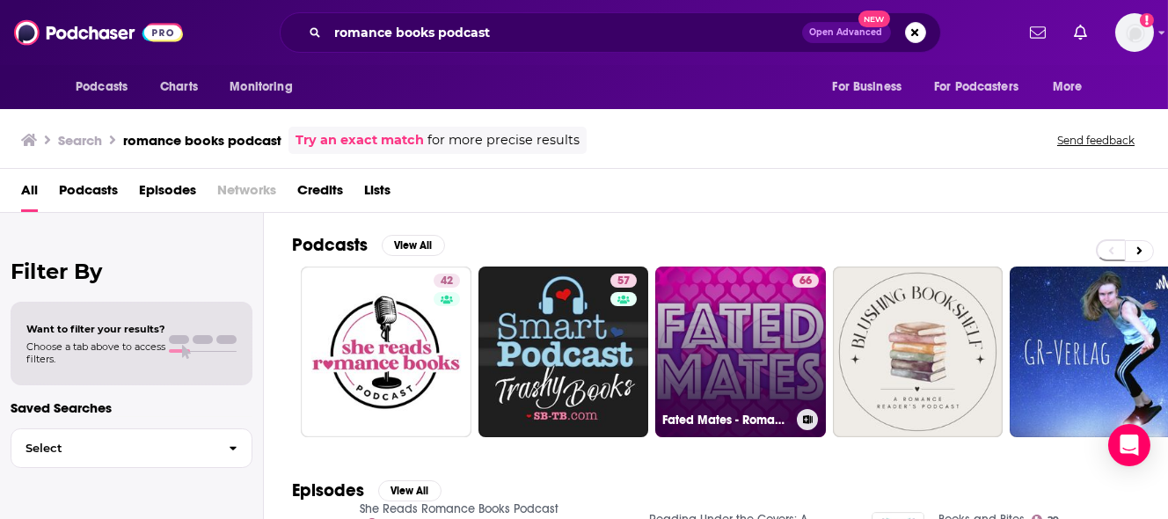
click at [752, 315] on link "66 Fated Mates - Romance Books for Novel People" at bounding box center [740, 351] width 171 height 171
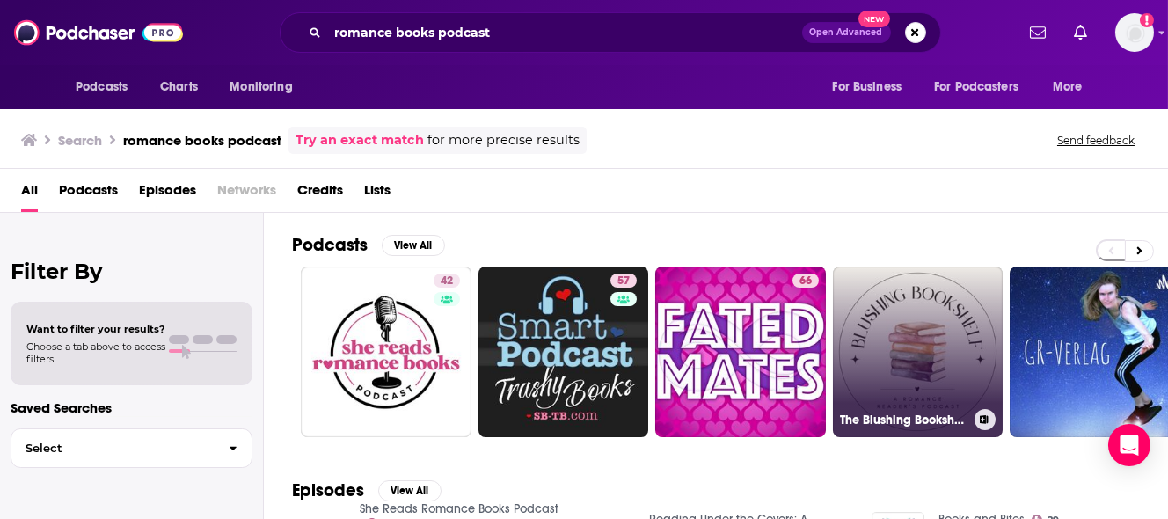
click at [914, 338] on link "The Blushing Bookshelf: A Romance Reader's Podcast" at bounding box center [918, 351] width 171 height 171
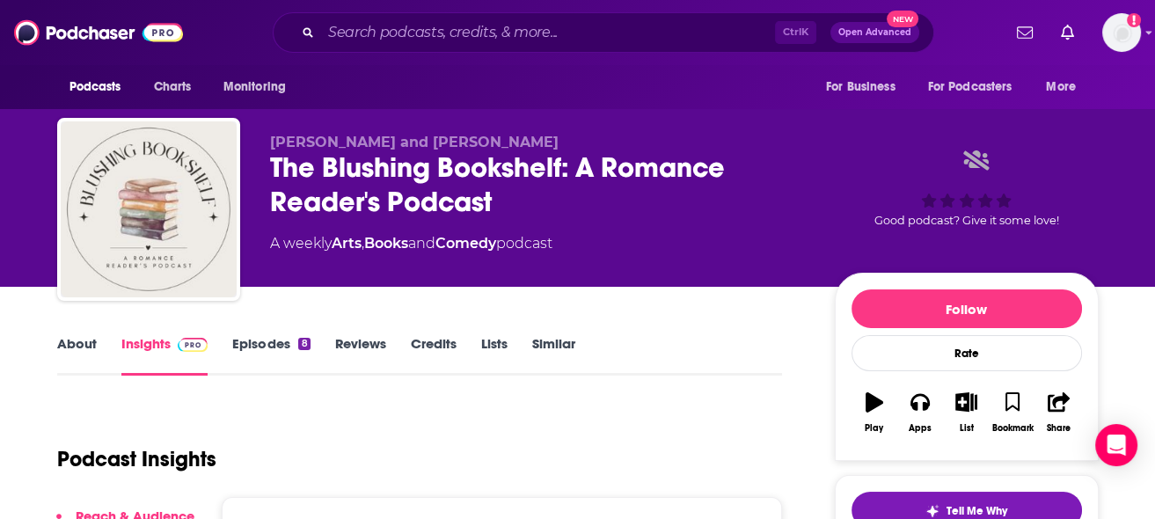
click at [295, 351] on link "Episodes 8" at bounding box center [270, 355] width 77 height 40
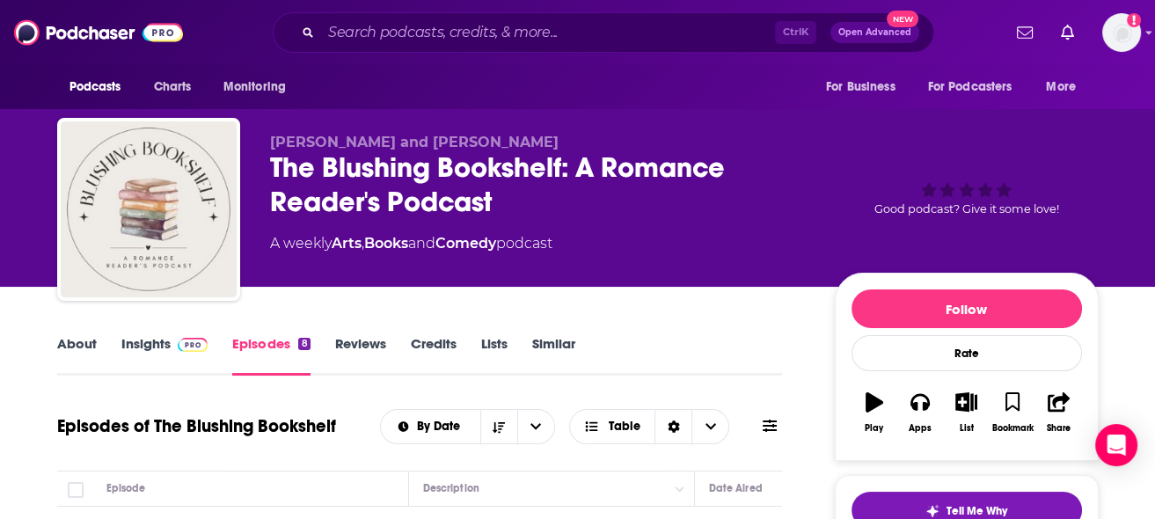
scroll to position [175, 0]
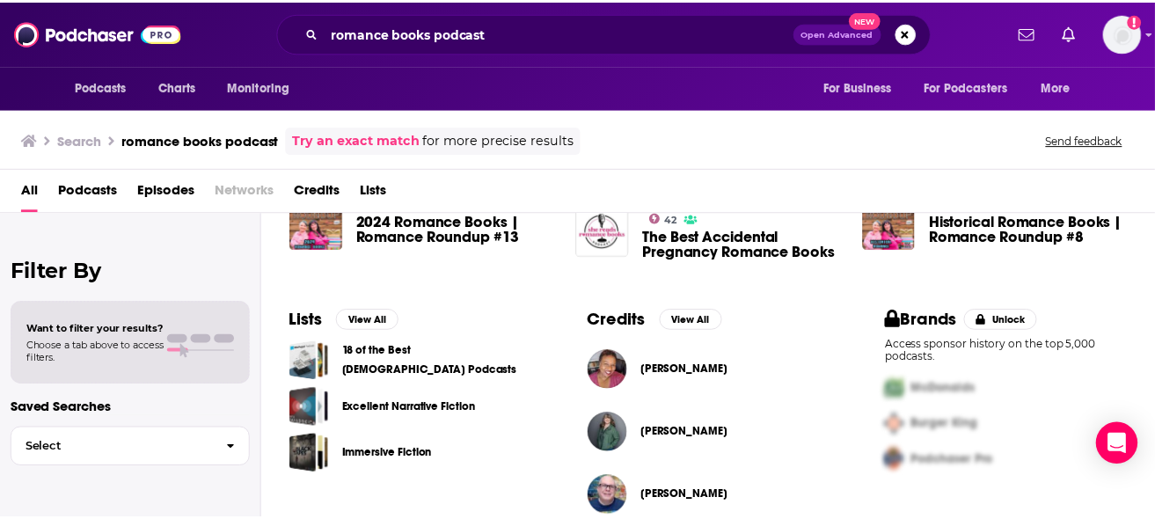
scroll to position [514, 0]
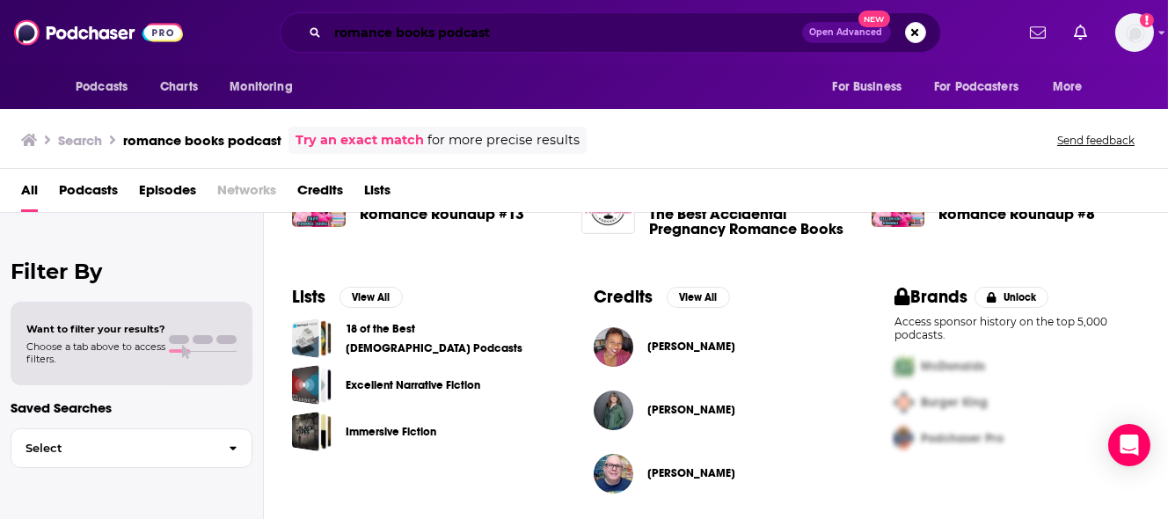
click at [402, 19] on input "romance books podcast" at bounding box center [565, 32] width 474 height 28
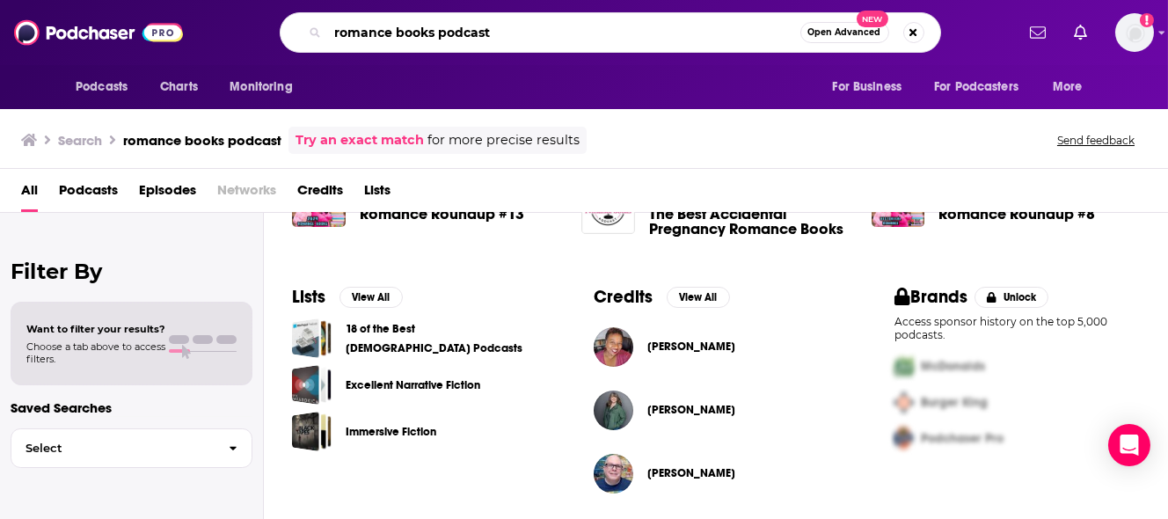
click at [415, 35] on input "romance books podcast" at bounding box center [564, 32] width 472 height 28
type input "romance podcast"
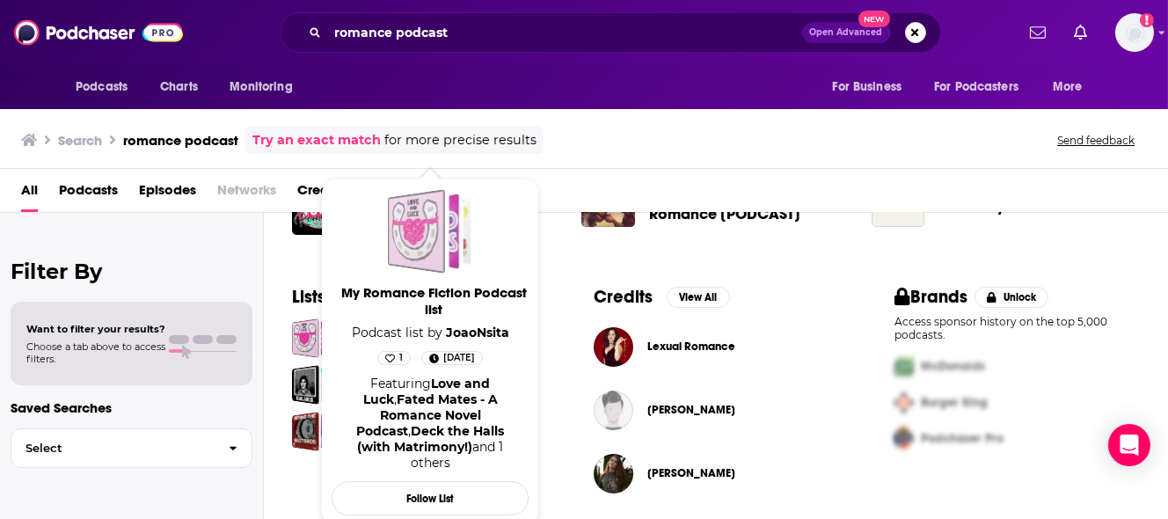
click at [430, 212] on div "My Romance Fiction Podcast list" at bounding box center [416, 231] width 57 height 84
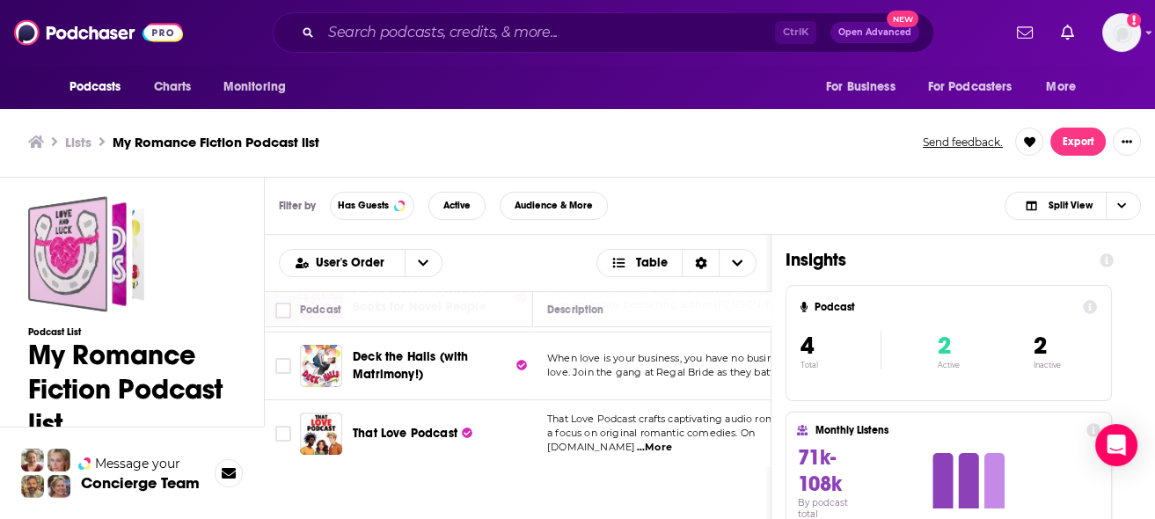
scroll to position [5, 0]
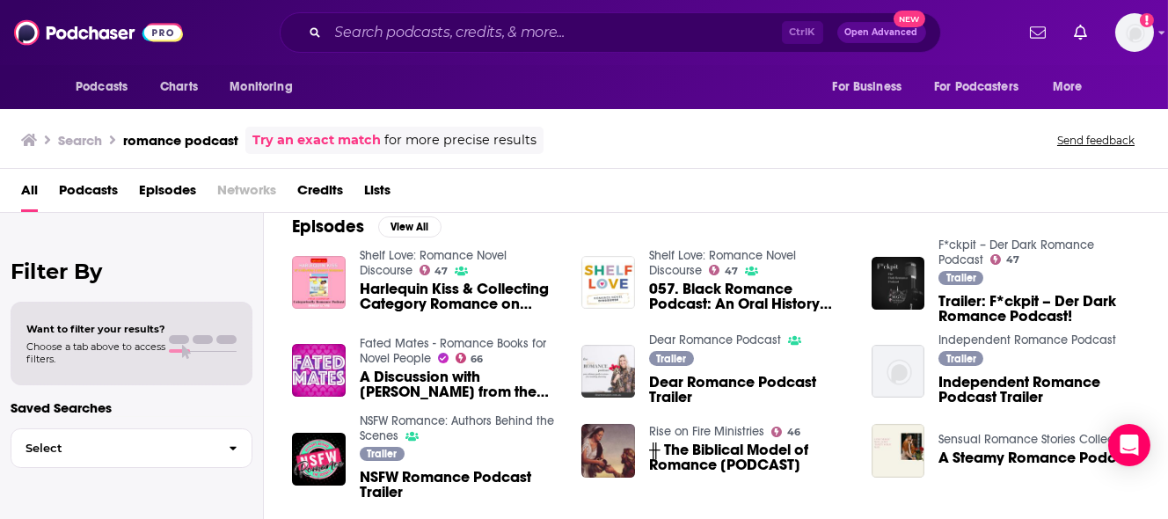
scroll to position [514, 0]
